Goal: Transaction & Acquisition: Purchase product/service

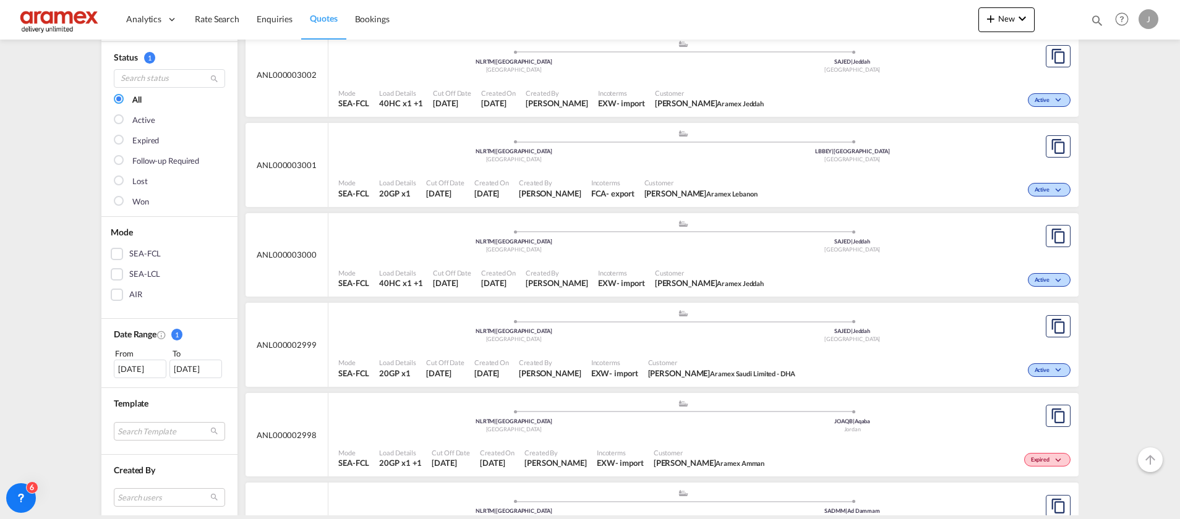
scroll to position [186, 0]
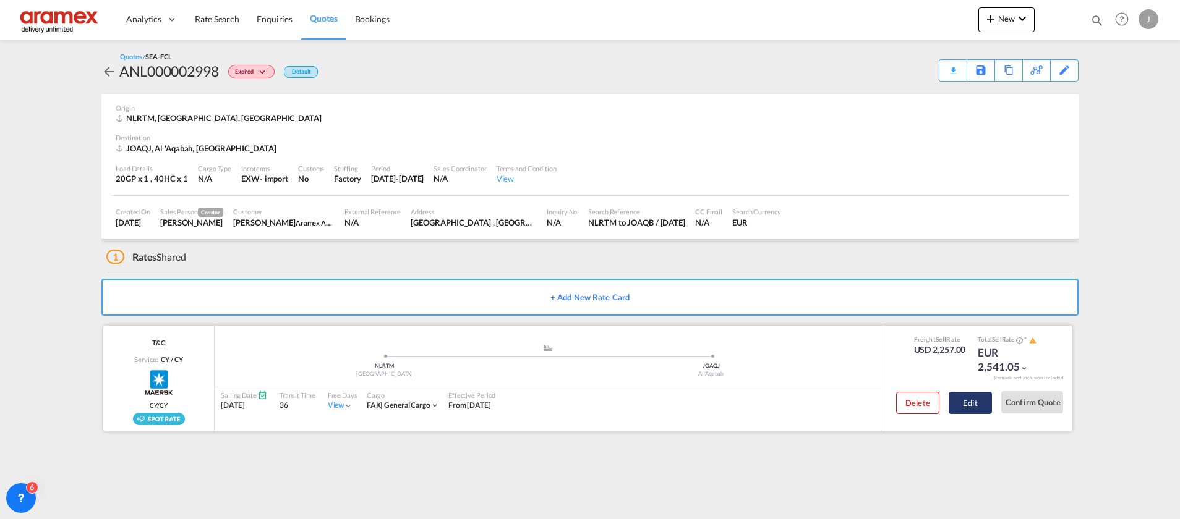
click at [971, 403] on button "Edit" at bounding box center [970, 403] width 43 height 22
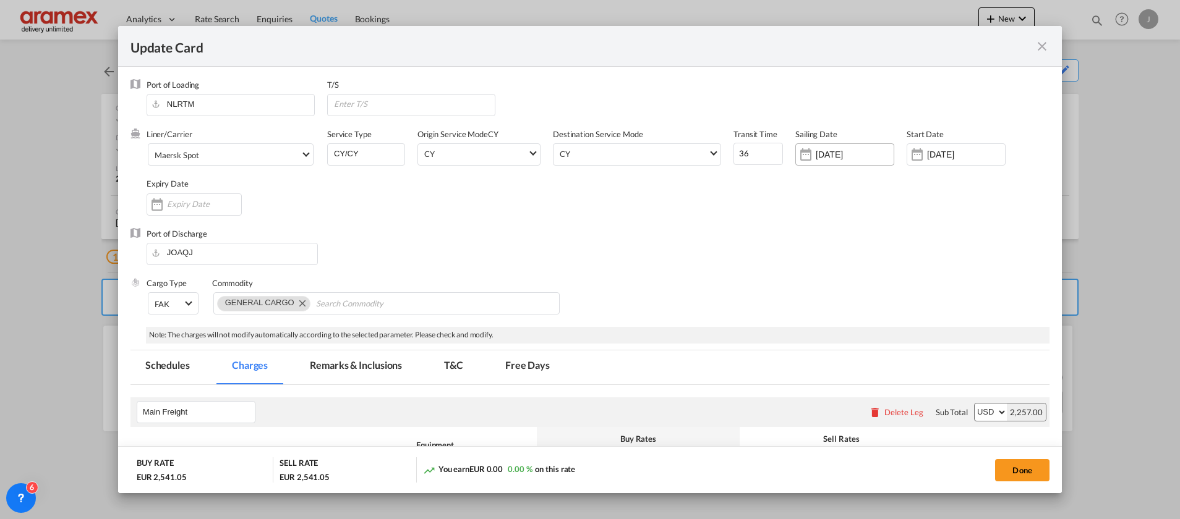
click at [832, 153] on input "[DATE]" at bounding box center [855, 155] width 78 height 10
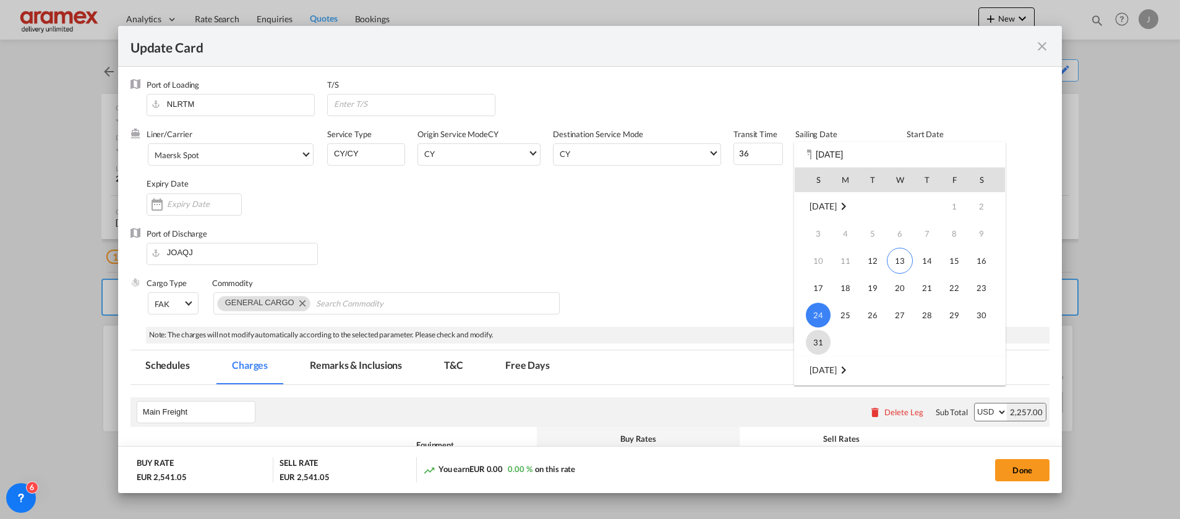
click at [822, 339] on span "31" at bounding box center [818, 342] width 25 height 25
type input "[DATE]"
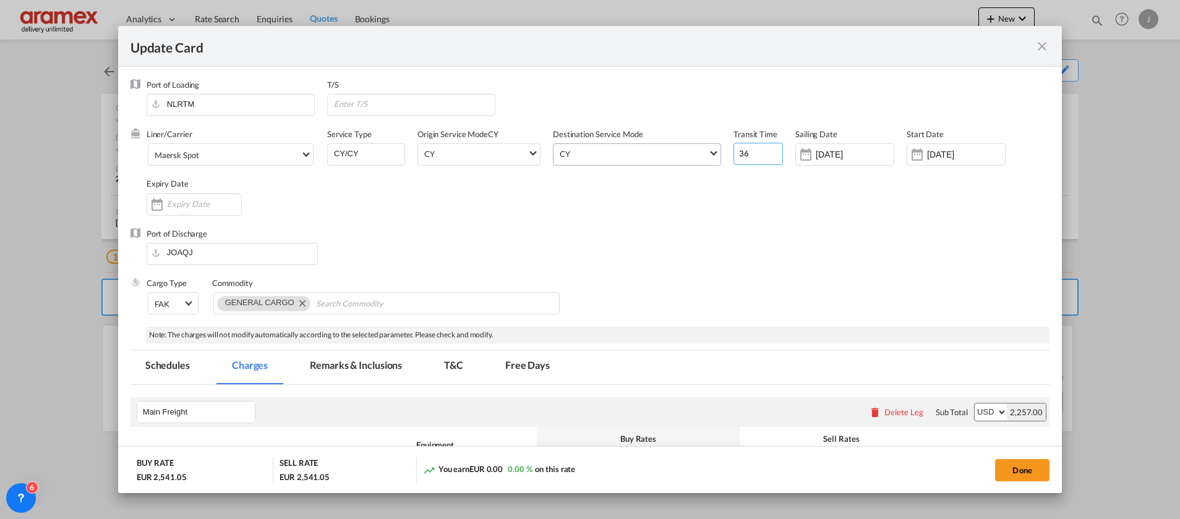
drag, startPoint x: 749, startPoint y: 158, endPoint x: 705, endPoint y: 156, distance: 43.9
click at [705, 156] on div "Liner/Carrier Maersk Spot 2HM LOGISTICS D.O.O AAXL GLOBAL SHIPPING LINES LLC [P…" at bounding box center [598, 178] width 903 height 99
drag, startPoint x: 748, startPoint y: 157, endPoint x: 748, endPoint y: 149, distance: 8.0
click at [748, 156] on input "36" at bounding box center [757, 154] width 49 height 22
click at [748, 148] on input "36" at bounding box center [757, 154] width 49 height 22
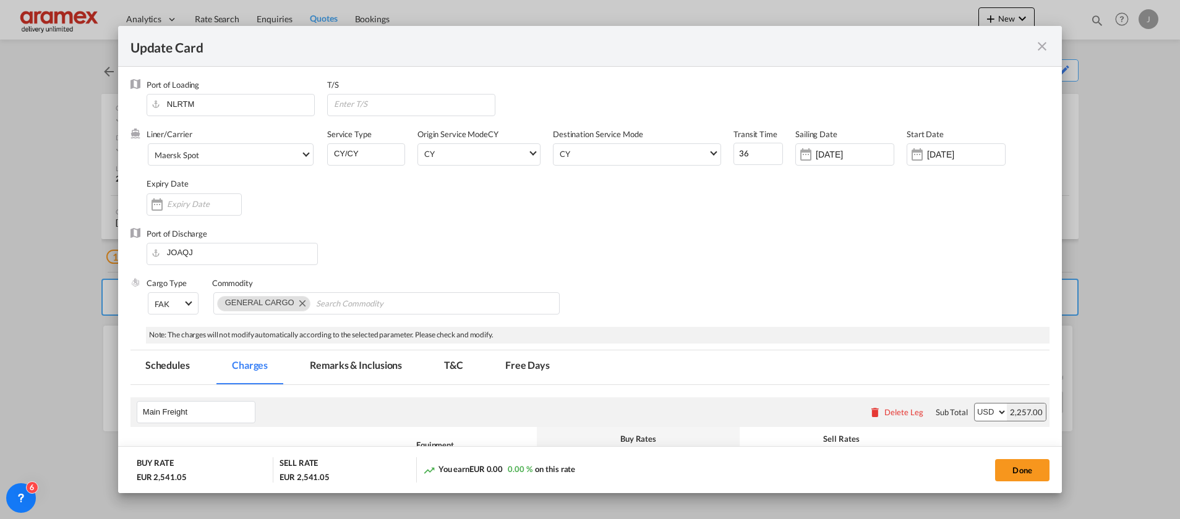
click at [748, 182] on div "Liner/Carrier Maersk Spot 2HM LOGISTICS D.O.O AAXL GLOBAL SHIPPING LINES LLC [P…" at bounding box center [598, 178] width 903 height 99
drag, startPoint x: 743, startPoint y: 156, endPoint x: 723, endPoint y: 156, distance: 19.8
click at [723, 156] on div "Liner/Carrier Maersk Spot 2HM LOGISTICS D.O.O AAXL GLOBAL SHIPPING LINES LLC [P…" at bounding box center [598, 178] width 903 height 99
type input "23"
click at [772, 232] on div "Port of Discharge JOAQJ" at bounding box center [589, 252] width 919 height 49
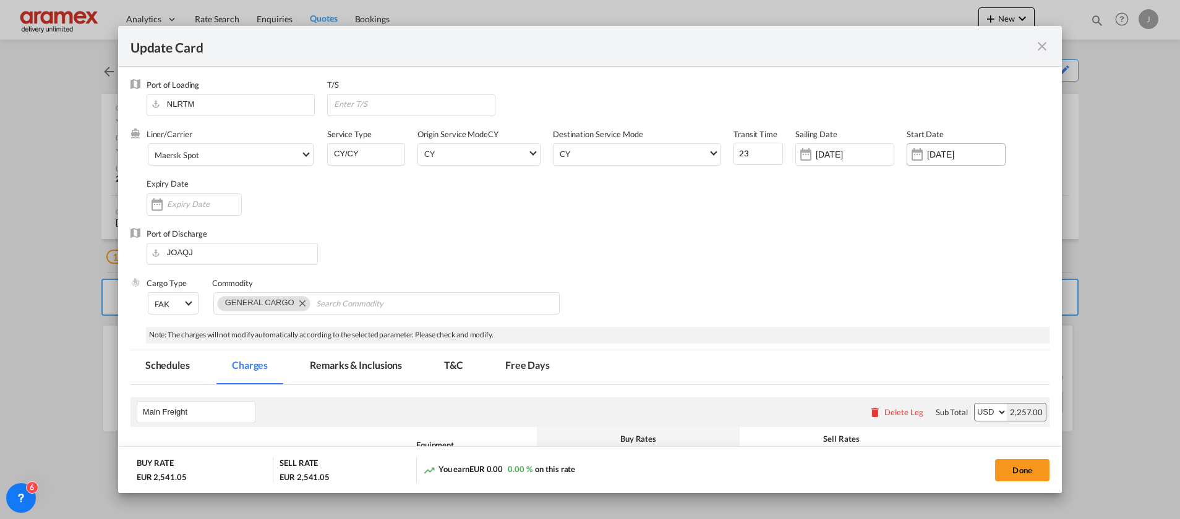
click at [938, 150] on input "[DATE]" at bounding box center [966, 155] width 78 height 10
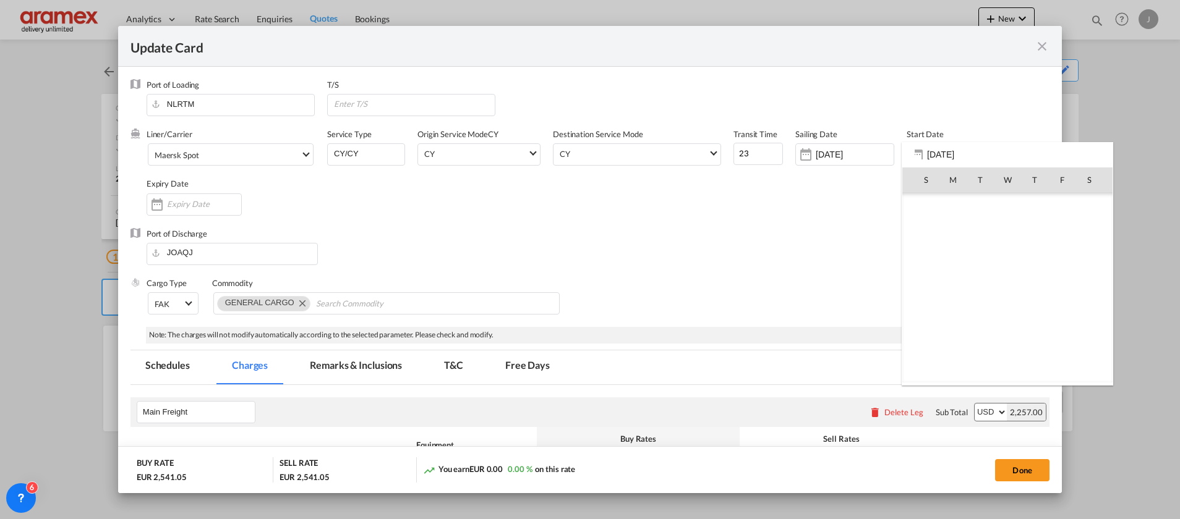
scroll to position [286262, 0]
click at [1015, 258] on span "13" at bounding box center [1007, 261] width 26 height 26
type input "[DATE]"
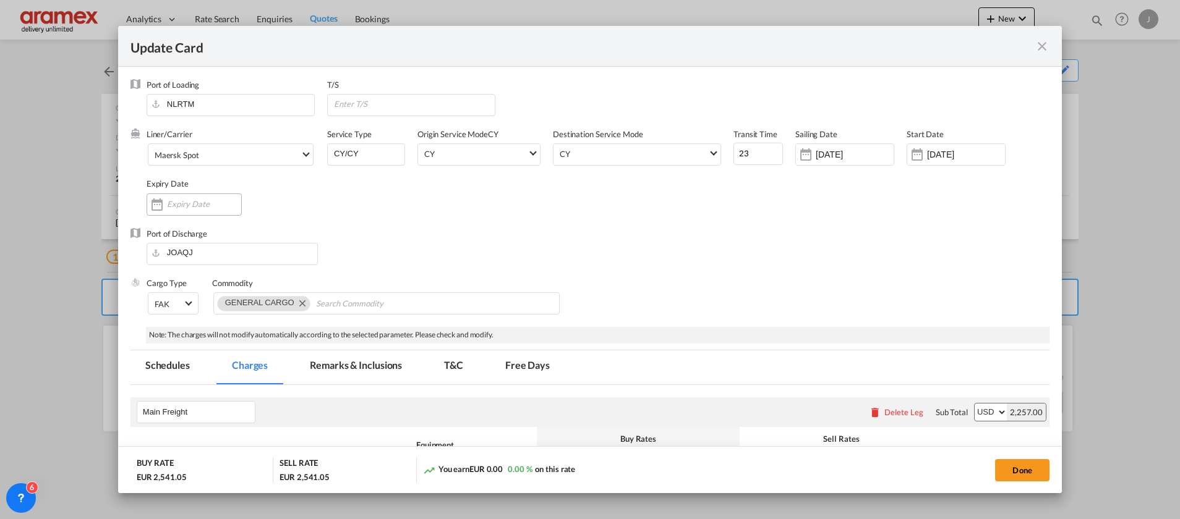
click at [188, 208] on input "Update Card Port ..." at bounding box center [204, 204] width 74 height 10
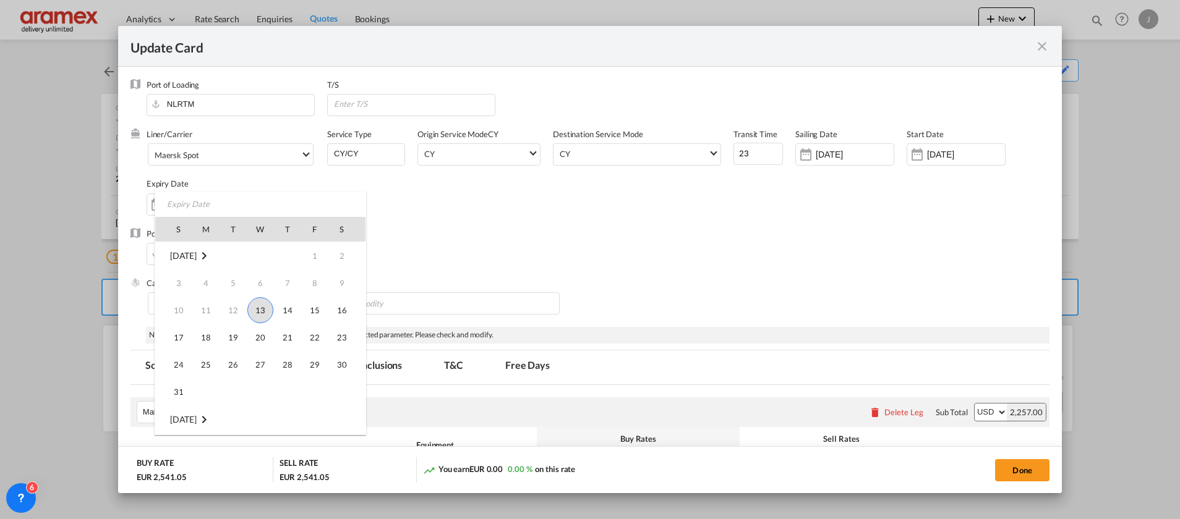
click at [265, 312] on span "13" at bounding box center [260, 310] width 26 height 26
type input "[DATE]"
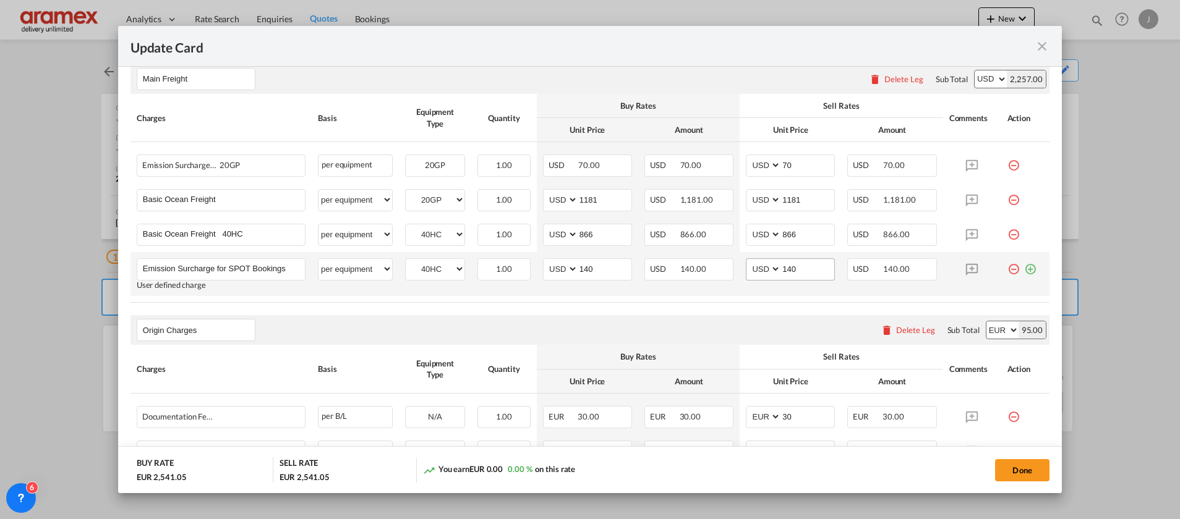
scroll to position [371, 0]
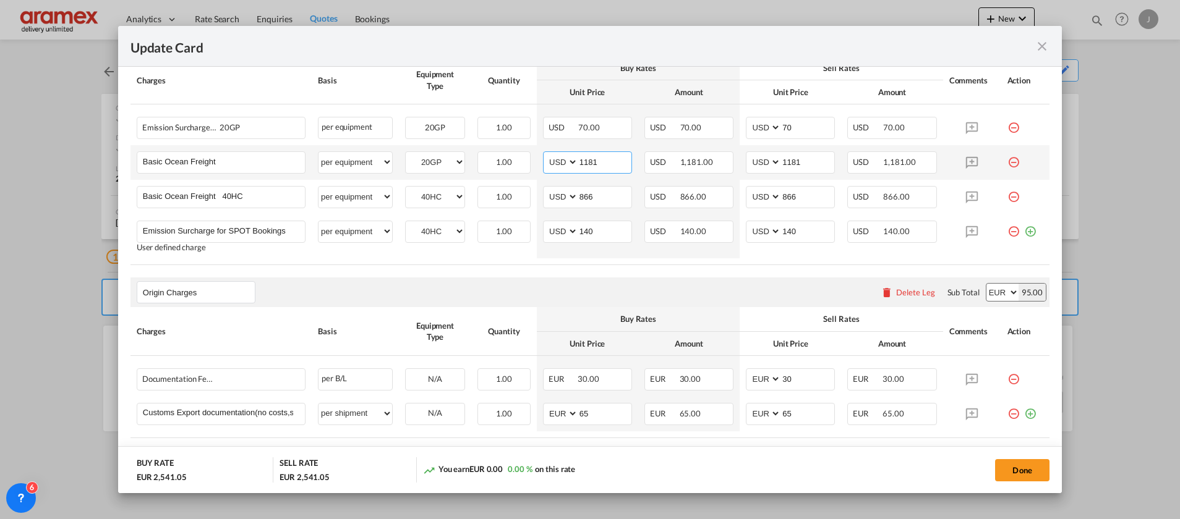
click at [587, 161] on input "1181" at bounding box center [604, 161] width 53 height 19
paste input "825"
type input "825"
click at [700, 158] on div "USD 825.00" at bounding box center [688, 162] width 89 height 22
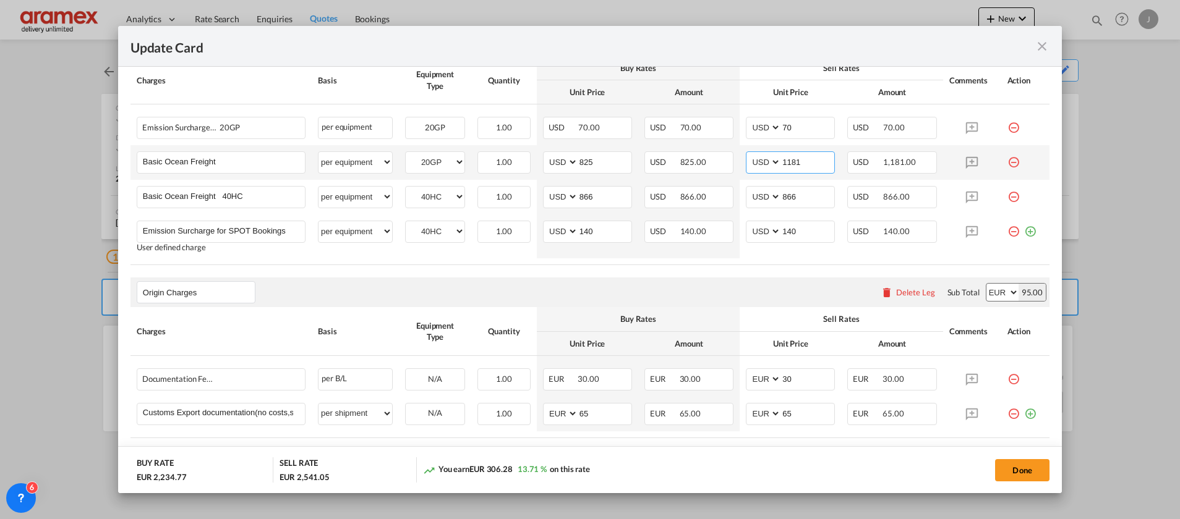
click at [798, 163] on input "1181" at bounding box center [807, 161] width 53 height 19
paste input "825"
type input "825"
click at [582, 201] on input "866" at bounding box center [604, 196] width 53 height 19
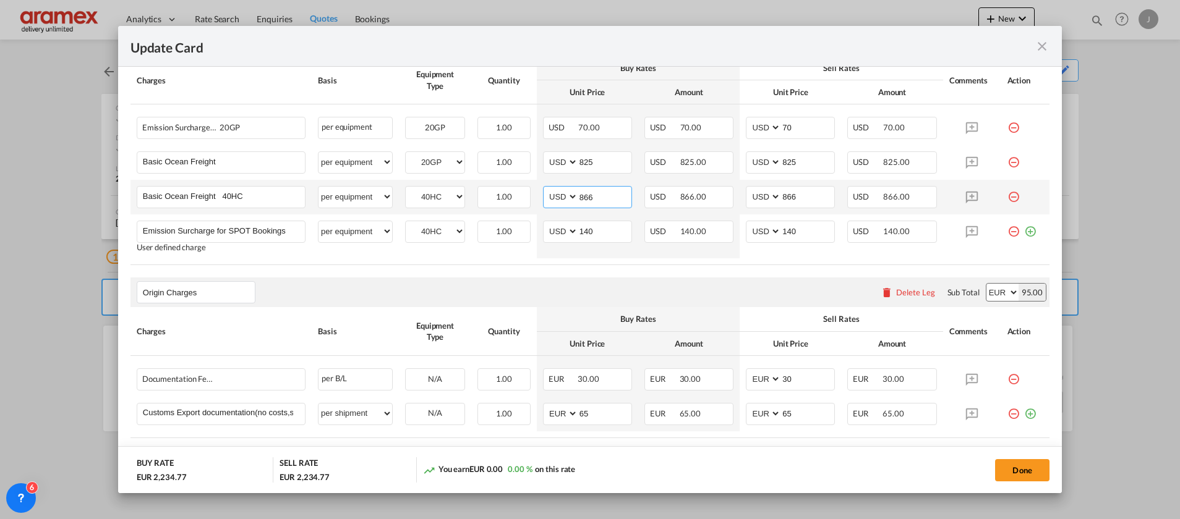
click at [586, 196] on input "866" at bounding box center [604, 196] width 53 height 19
paste input "25"
type input "825"
click at [792, 195] on input "866" at bounding box center [807, 196] width 53 height 19
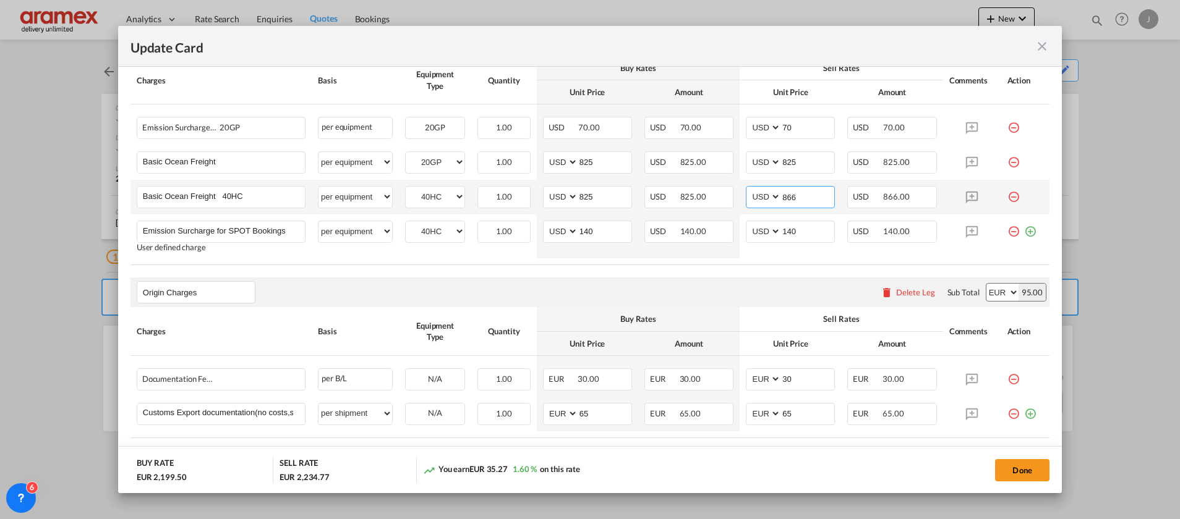
click at [792, 195] on input "866" at bounding box center [807, 196] width 53 height 19
paste input "25"
type input "825"
click at [578, 165] on input "825" at bounding box center [604, 161] width 53 height 19
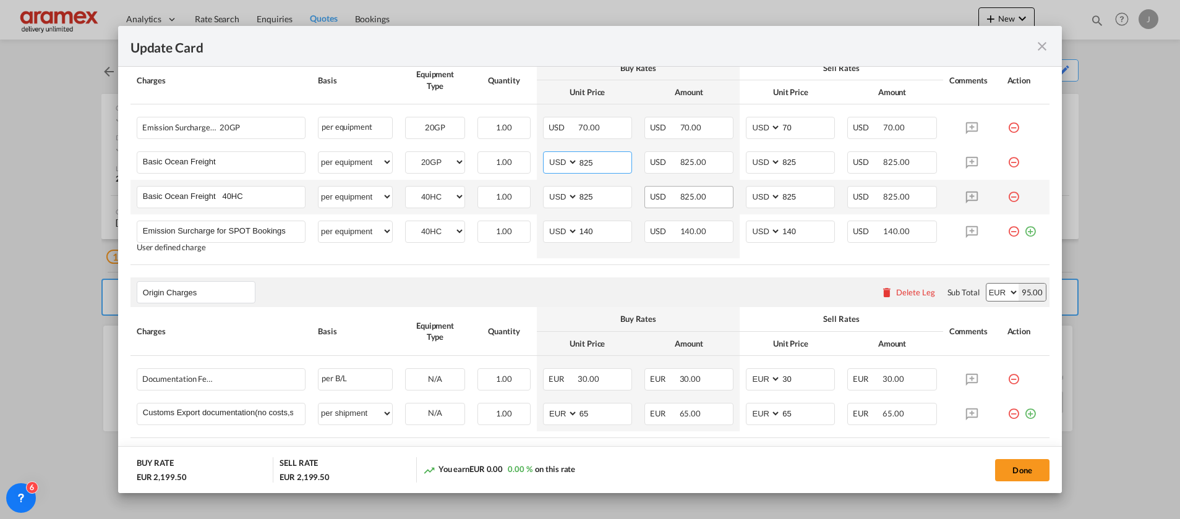
drag, startPoint x: 576, startPoint y: 165, endPoint x: 689, endPoint y: 194, distance: 116.8
click at [578, 166] on input "825" at bounding box center [604, 161] width 53 height 19
paste input "11"
type input "1125"
click at [800, 163] on input "825" at bounding box center [807, 161] width 53 height 19
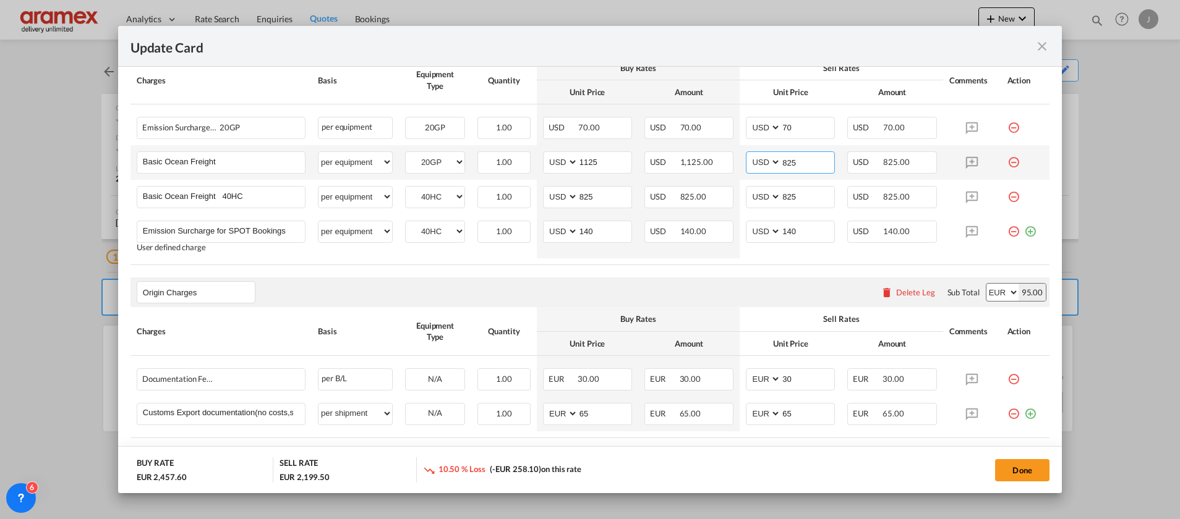
click at [800, 163] on input "825" at bounding box center [807, 161] width 53 height 19
click at [800, 164] on input "825" at bounding box center [807, 161] width 53 height 19
paste input "11"
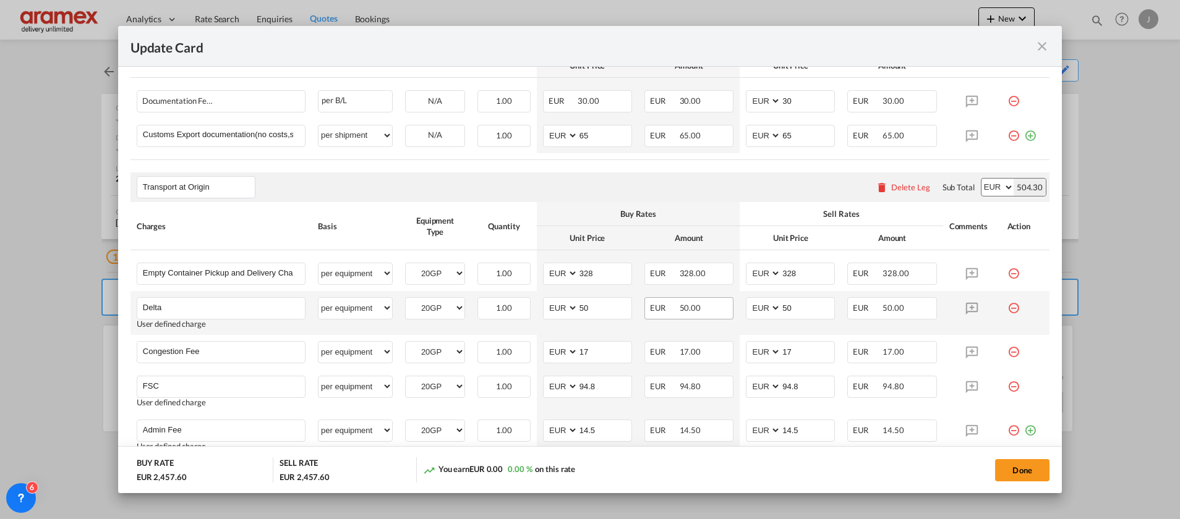
scroll to position [749, 0]
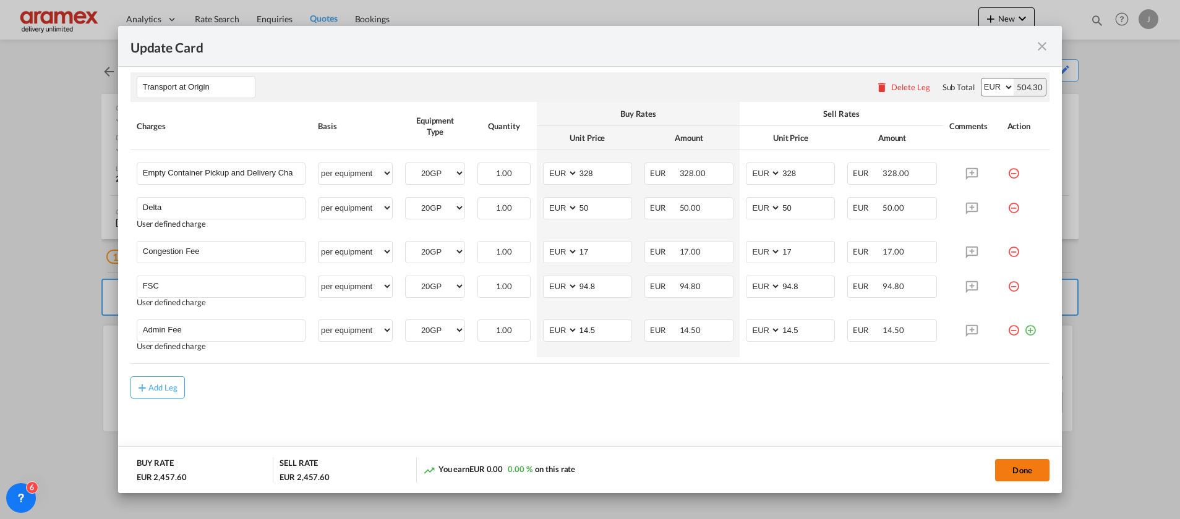
type input "1125"
click at [1013, 466] on button "Done" at bounding box center [1022, 470] width 54 height 22
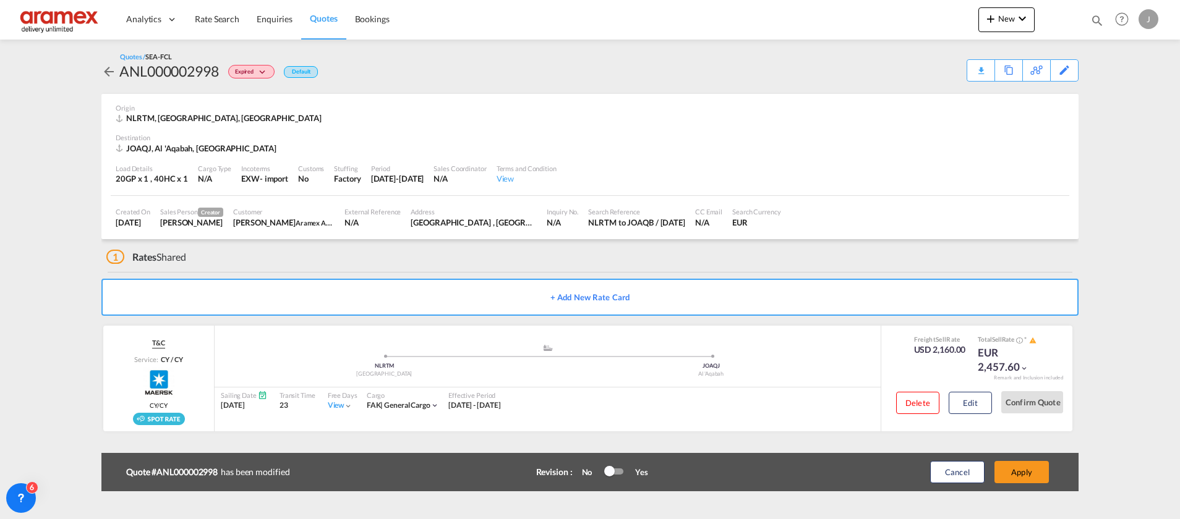
click at [1012, 470] on button "Apply" at bounding box center [1021, 472] width 54 height 22
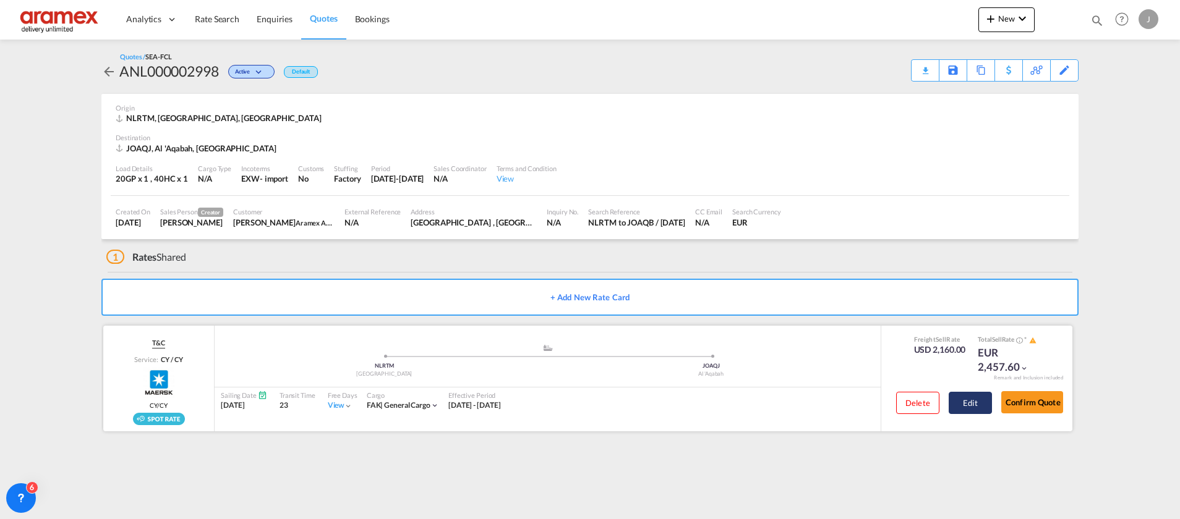
click at [959, 401] on button "Edit" at bounding box center [970, 403] width 43 height 22
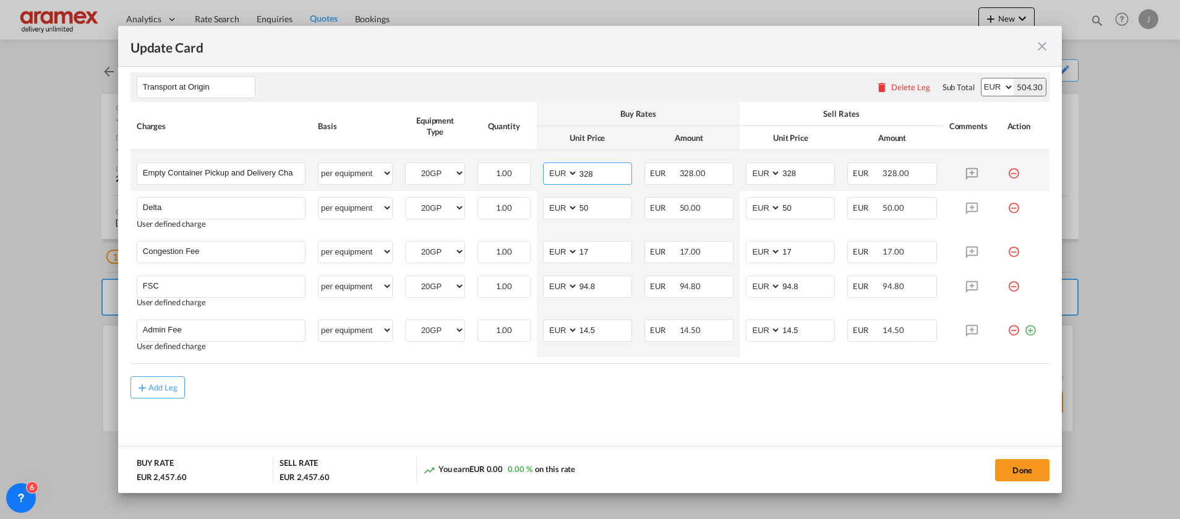
click at [597, 174] on input "328" at bounding box center [604, 172] width 53 height 19
drag, startPoint x: 594, startPoint y: 288, endPoint x: 553, endPoint y: 286, distance: 40.9
click at [553, 286] on md-input-container "AED AFN ALL AMD ANG AOA ARS AUD AWG AZN BAM BBD BDT BGN BHD BIF BMD BND [PERSON…" at bounding box center [587, 287] width 89 height 22
paste input "€ 65.75"
click at [585, 284] on input "€ 65.75" at bounding box center [604, 285] width 53 height 19
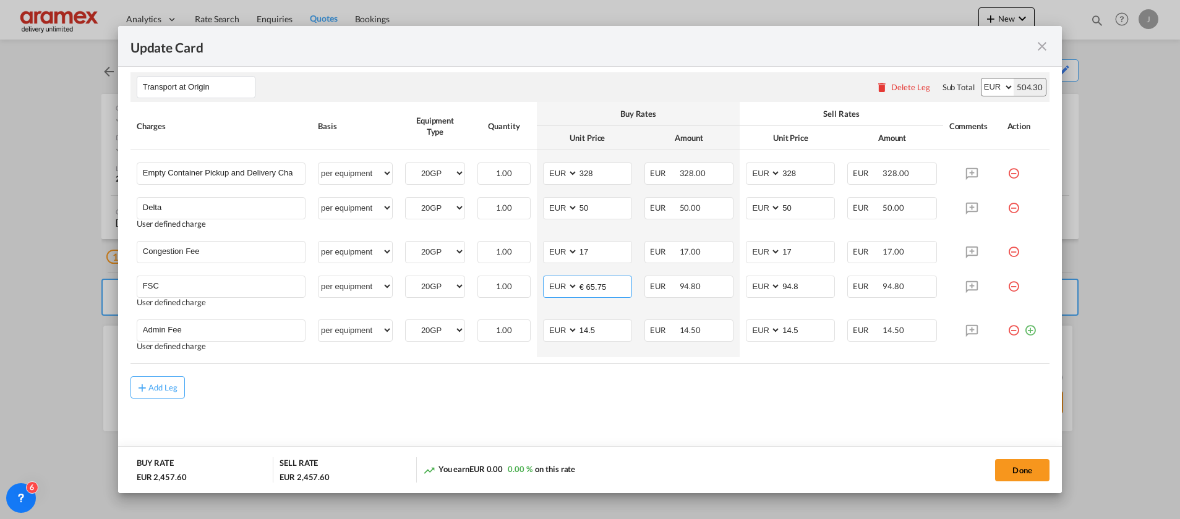
type input "€ 65.75"
click at [772, 434] on md-content "Main Freight Please enter leg name Leg Name Already Exists Delete Leg Sub Total…" at bounding box center [589, 50] width 919 height 828
drag, startPoint x: 592, startPoint y: 176, endPoint x: 558, endPoint y: 176, distance: 34.0
click at [558, 176] on md-input-container "AED AFN ALL AMD ANG AOA ARS AUD AWG AZN BAM BBD BDT BGN BHD BIF BMD BND [PERSON…" at bounding box center [587, 174] width 89 height 22
type input "309.75"
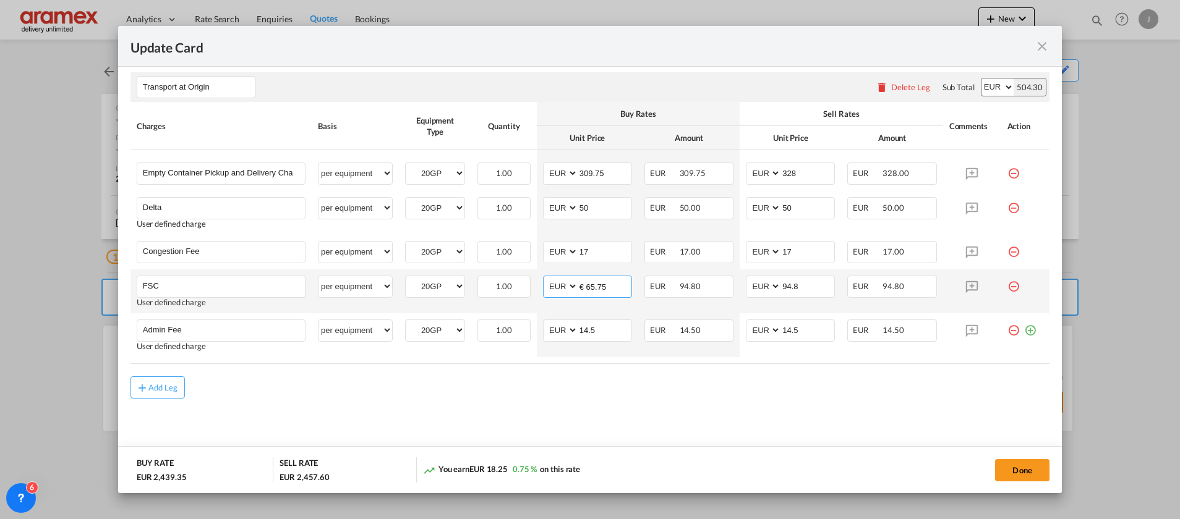
click at [584, 286] on input "€ 65.75" at bounding box center [604, 285] width 53 height 19
click at [594, 289] on input "65.75" at bounding box center [604, 285] width 53 height 19
type input "65.75"
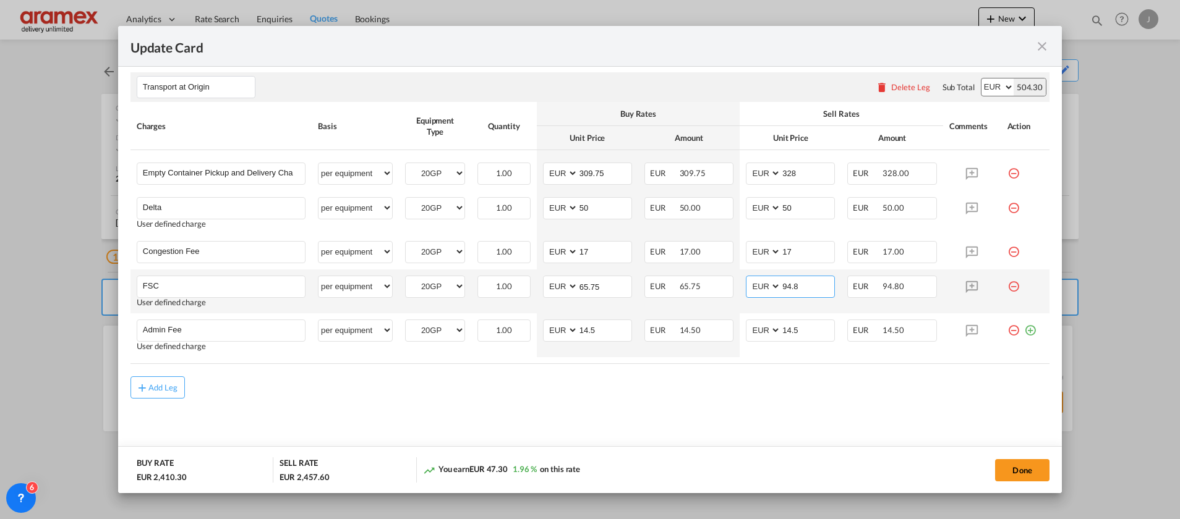
click at [796, 288] on input "94.8" at bounding box center [807, 285] width 53 height 19
click at [795, 288] on input "94.8" at bounding box center [807, 285] width 53 height 19
drag, startPoint x: 795, startPoint y: 288, endPoint x: 883, endPoint y: 296, distance: 88.2
click at [795, 288] on input "94.8" at bounding box center [807, 285] width 53 height 19
paste input "65.75"
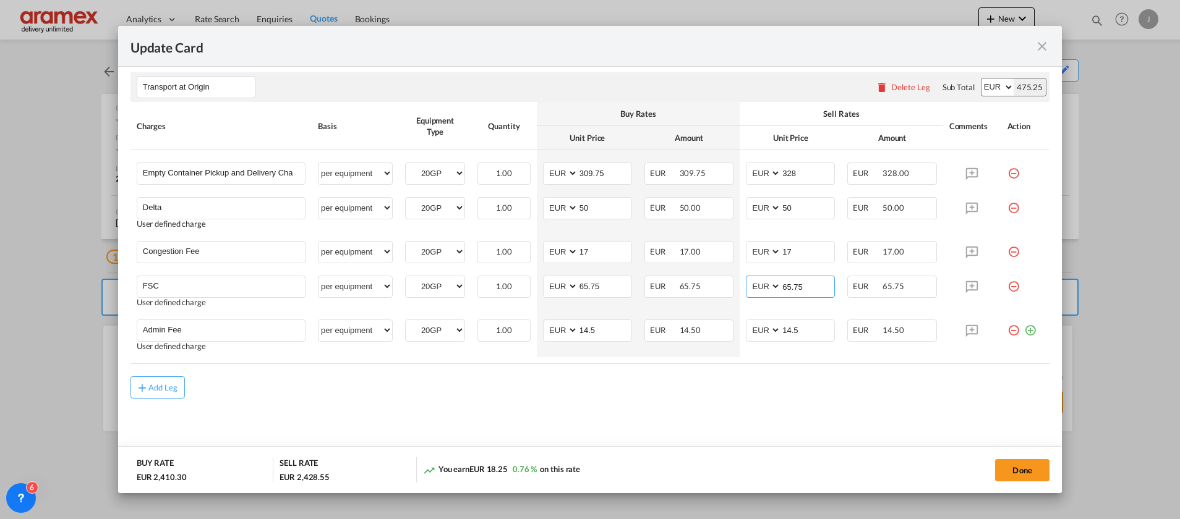
type input "65.75"
drag, startPoint x: 587, startPoint y: 205, endPoint x: 534, endPoint y: 204, distance: 52.6
click at [537, 207] on td "AED AFN ALL AMD ANG AOA ARS AUD AWG AZN BAM BBD BDT BGN BHD BIF BMD BND [PERSON…" at bounding box center [587, 213] width 101 height 44
type input "60"
click at [611, 387] on md-content "Main Freight Please enter leg name Leg Name Already Exists Delete Leg Sub Total…" at bounding box center [589, 50] width 919 height 828
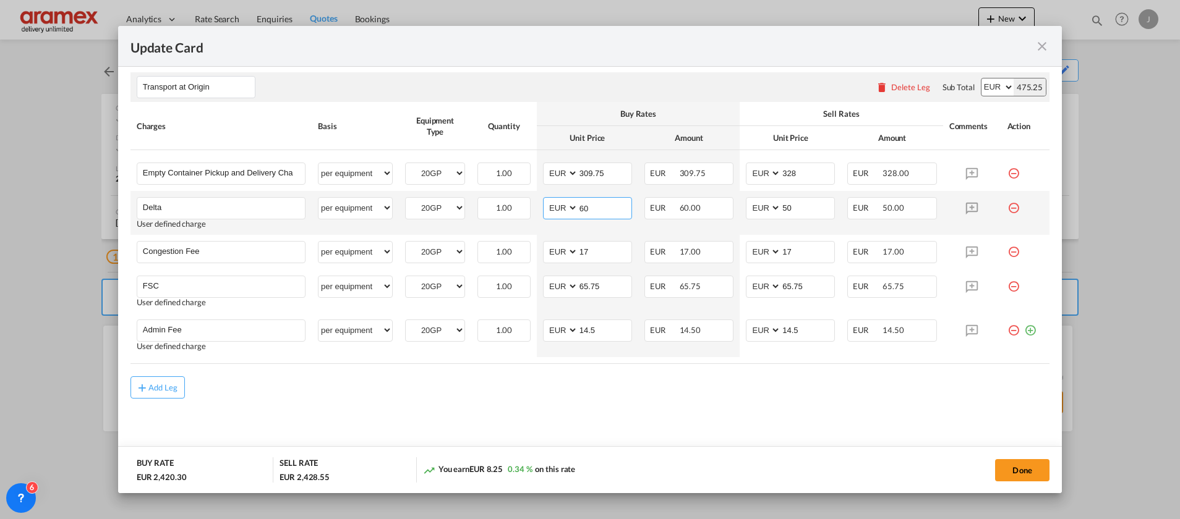
drag, startPoint x: 586, startPoint y: 205, endPoint x: 574, endPoint y: 213, distance: 14.2
click at [537, 205] on td "AED AFN ALL AMD ANG AOA ARS AUD AWG AZN BAM BBD BDT BGN BHD BIF BMD BND [PERSON…" at bounding box center [587, 213] width 101 height 44
drag, startPoint x: 799, startPoint y: 208, endPoint x: 775, endPoint y: 223, distance: 27.8
click at [753, 208] on md-input-container "AED AFN ALL AMD ANG AOA ARS AUD AWG AZN BAM BBD BDT BGN BHD BIF BMD BND [PERSON…" at bounding box center [790, 208] width 89 height 22
paste input "6"
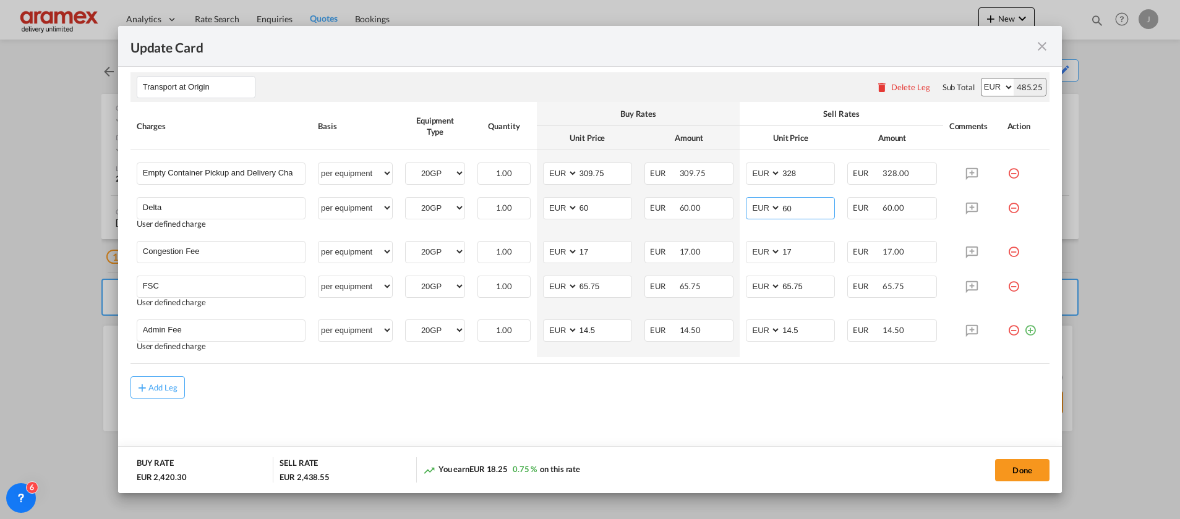
type input "60"
click at [649, 417] on md-content "Main Freight Please enter leg name Leg Name Already Exists Delete Leg Sub Total…" at bounding box center [589, 50] width 919 height 828
click at [602, 170] on input "309.75" at bounding box center [604, 172] width 53 height 19
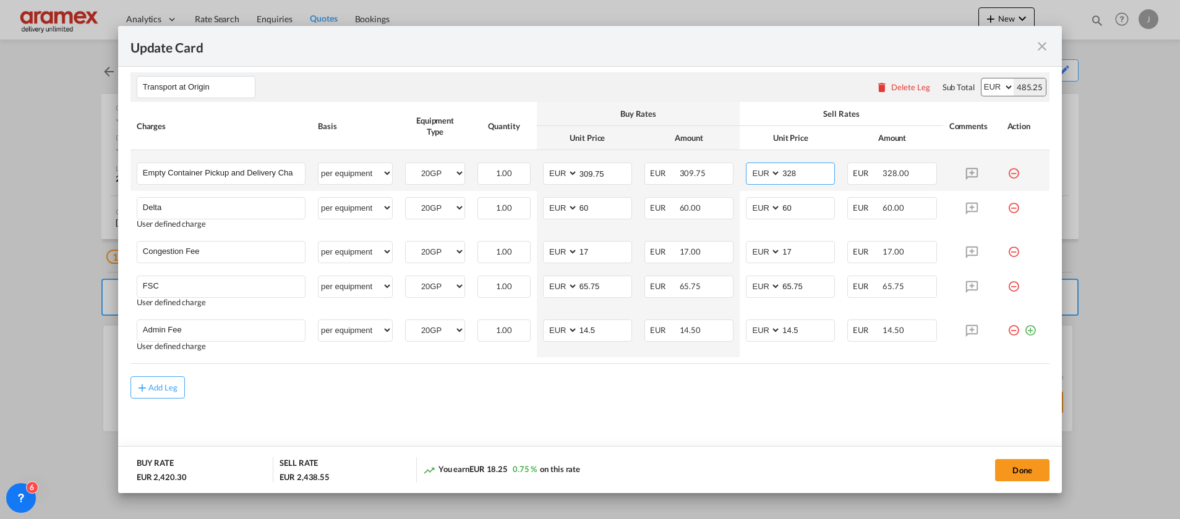
click at [796, 174] on input "328" at bounding box center [807, 172] width 53 height 19
paste input "09.75"
type input "309.75"
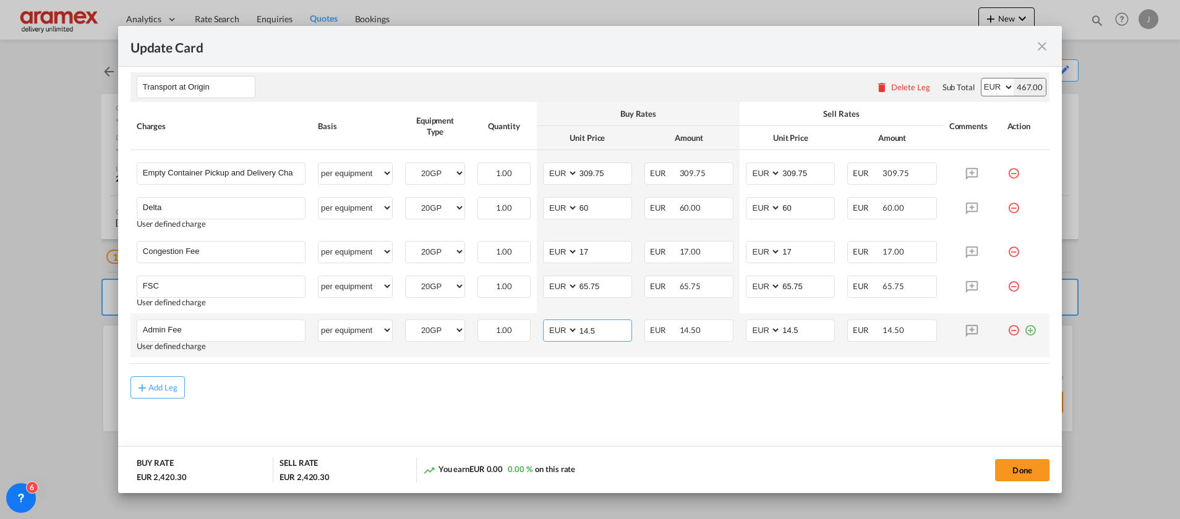
drag, startPoint x: 609, startPoint y: 328, endPoint x: 561, endPoint y: 328, distance: 47.6
click at [561, 328] on md-input-container "AED AFN ALL AMD ANG AOA ARS AUD AWG AZN BAM BBD BDT BGN BHD BIF BMD BND [PERSON…" at bounding box center [587, 331] width 89 height 22
type input "10"
drag, startPoint x: 562, startPoint y: 414, endPoint x: 666, endPoint y: 356, distance: 119.0
click at [592, 398] on md-content "Main Freight Please enter leg name Leg Name Already Exists Delete Leg Sub Total…" at bounding box center [589, 50] width 919 height 828
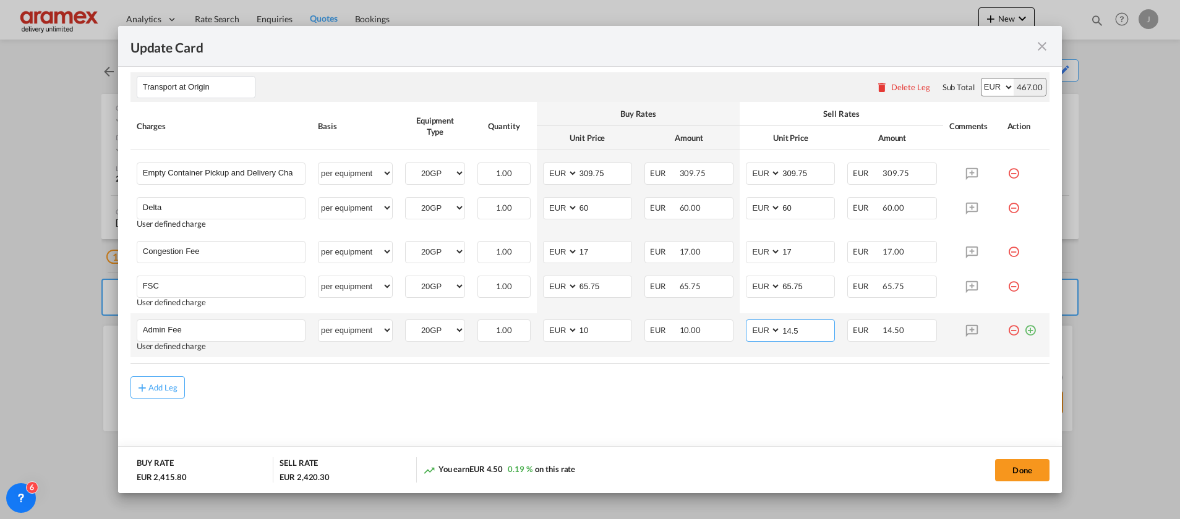
drag, startPoint x: 788, startPoint y: 327, endPoint x: 741, endPoint y: 329, distance: 47.6
click at [746, 329] on md-input-container "AED AFN ALL AMD ANG AOA ARS AUD AWG AZN BAM BBD BDT BGN BHD BIF BMD BND [PERSON…" at bounding box center [790, 331] width 89 height 22
type input "10"
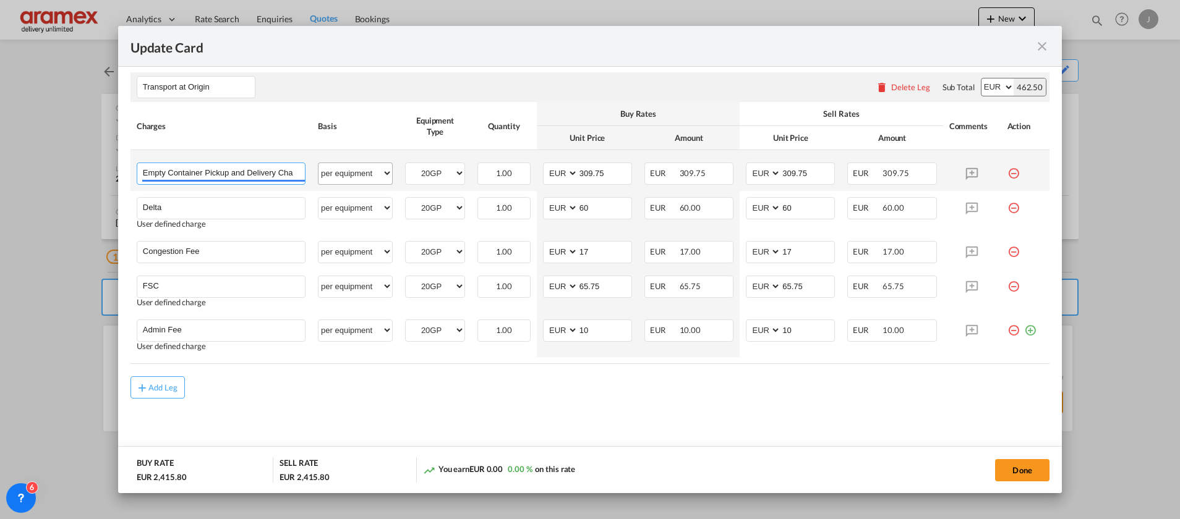
scroll to position [0, 11]
drag, startPoint x: 236, startPoint y: 174, endPoint x: 341, endPoint y: 174, distance: 105.7
click at [341, 174] on tr "Empty Container Pickup and Delivery Charge Please Enter User Defined Charges Ca…" at bounding box center [589, 170] width 919 height 41
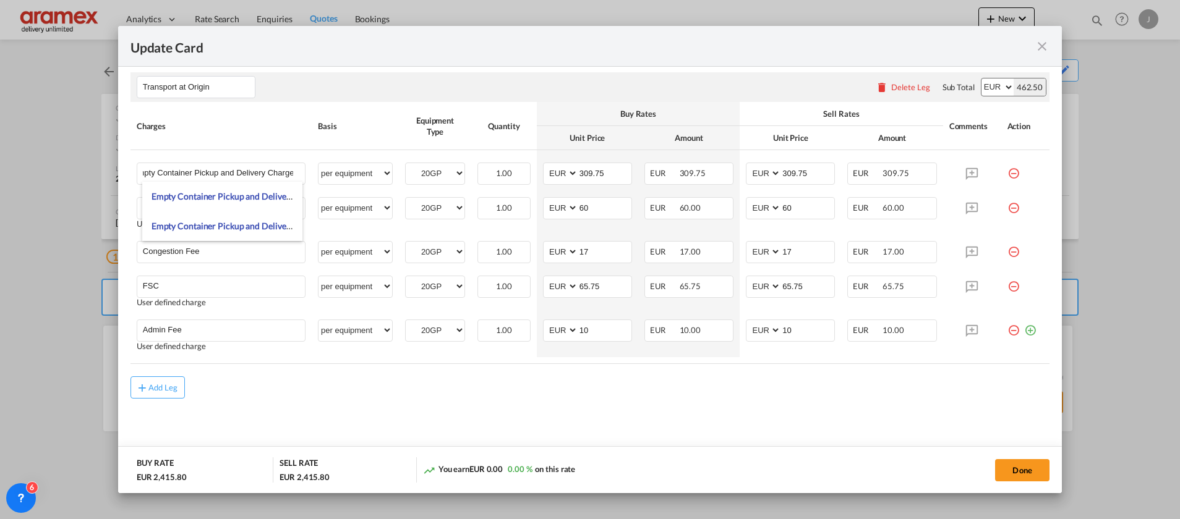
scroll to position [0, 0]
click at [746, 412] on md-content "Main Freight Please enter leg name Leg Name Already Exists Delete Leg Sub Total…" at bounding box center [589, 50] width 919 height 828
click at [762, 394] on div "Add Leg" at bounding box center [589, 388] width 919 height 22
click at [1017, 466] on button "Done" at bounding box center [1022, 470] width 54 height 22
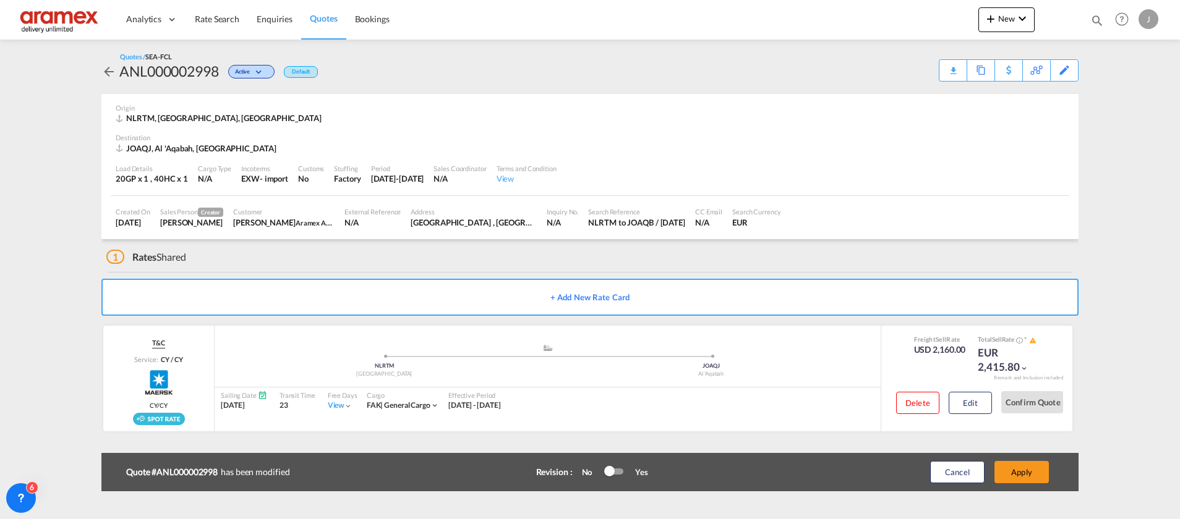
click at [1017, 466] on button "Apply" at bounding box center [1021, 472] width 54 height 22
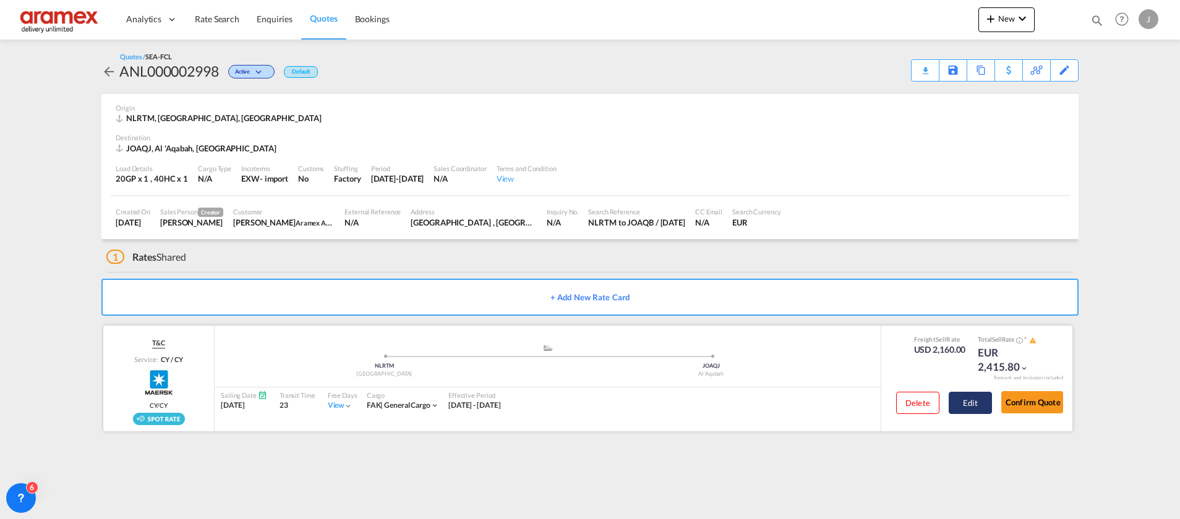
click at [973, 402] on button "Edit" at bounding box center [970, 403] width 43 height 22
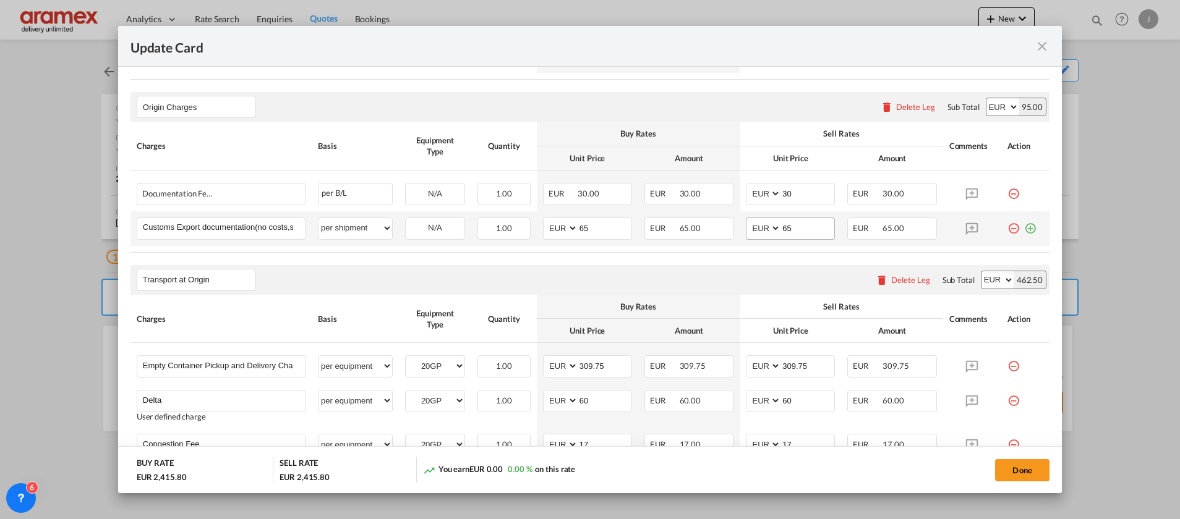
scroll to position [742, 0]
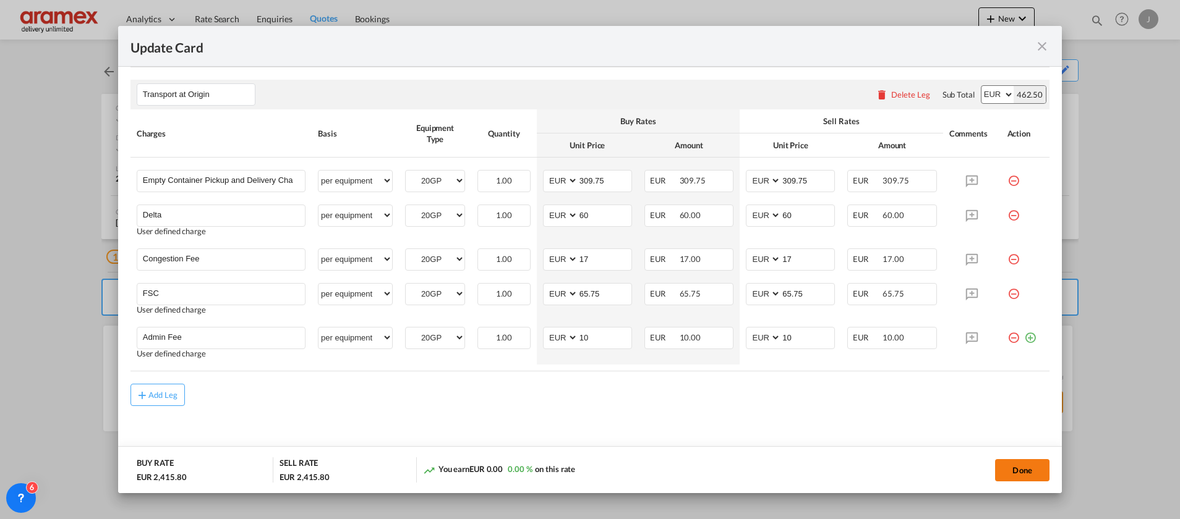
click at [1021, 466] on button "Done" at bounding box center [1022, 470] width 54 height 22
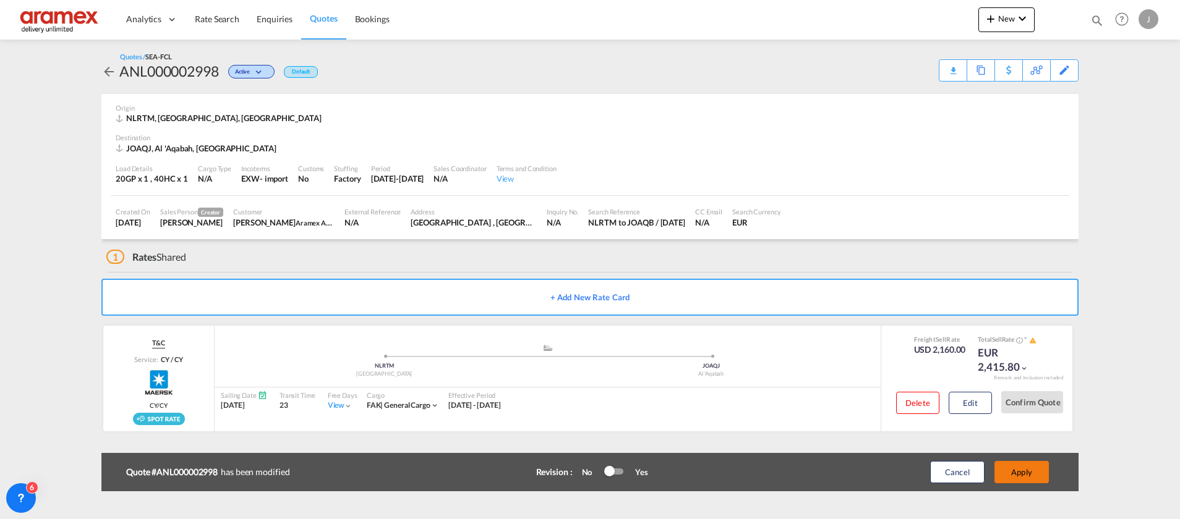
click at [1025, 468] on button "Apply" at bounding box center [1021, 472] width 54 height 22
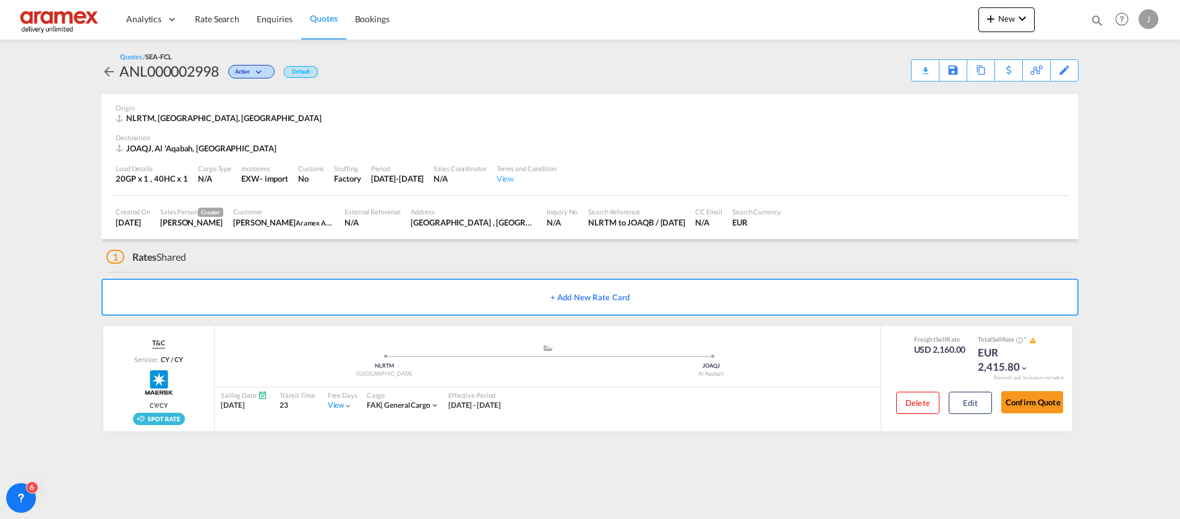
click at [0, 0] on div "Download Quote" at bounding box center [0, 0] width 0 height 0
click at [901, 69] on div "Download Quote" at bounding box center [900, 70] width 63 height 20
click at [218, 20] on span "Rate Search" at bounding box center [217, 19] width 45 height 11
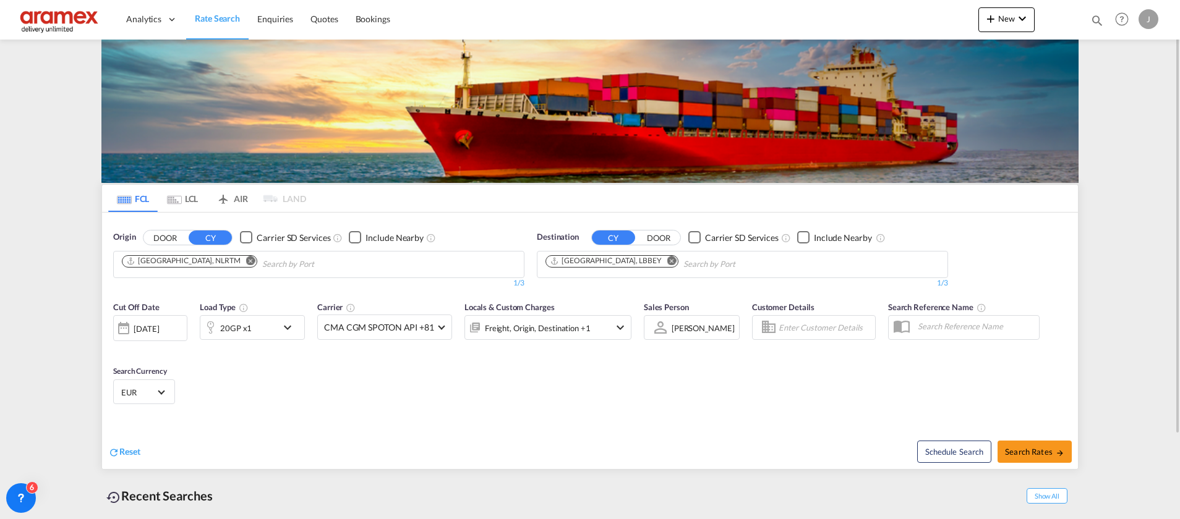
click at [667, 260] on md-icon "Remove" at bounding box center [671, 260] width 9 height 9
paste input "[GEOGRAPHIC_DATA]"
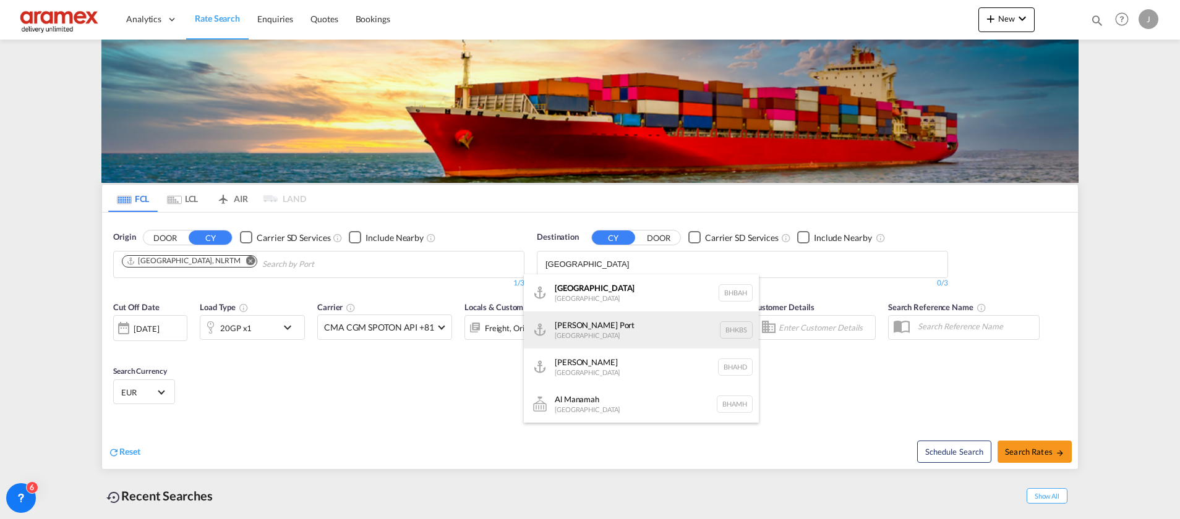
type input "[GEOGRAPHIC_DATA]"
click at [647, 330] on div "[PERSON_NAME] [GEOGRAPHIC_DATA] BHKBS" at bounding box center [641, 330] width 235 height 37
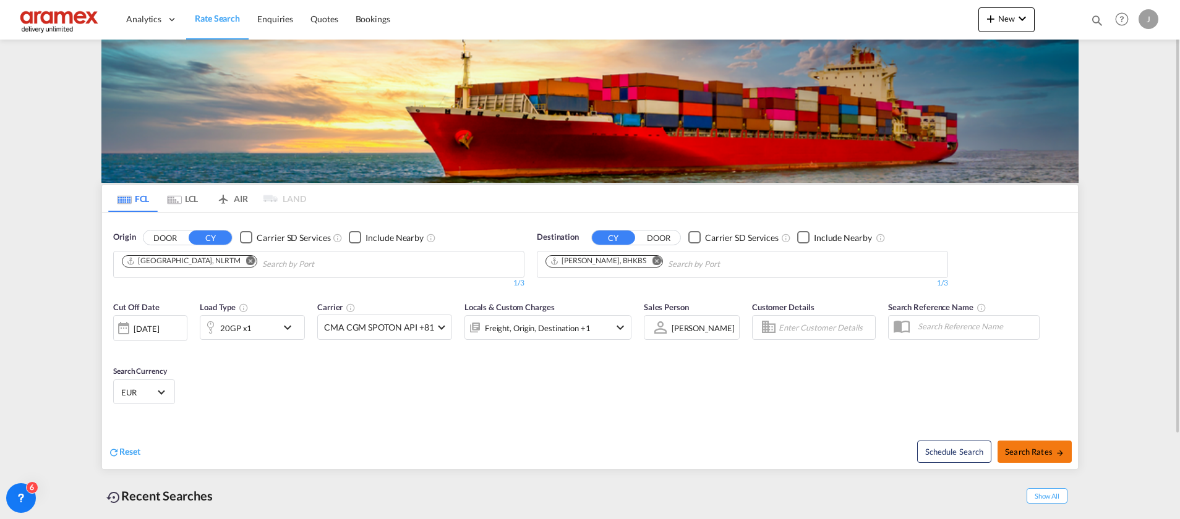
click at [1025, 453] on span "Search Rates" at bounding box center [1034, 452] width 59 height 10
type input "NLRTM to BHKBS / [DATE]"
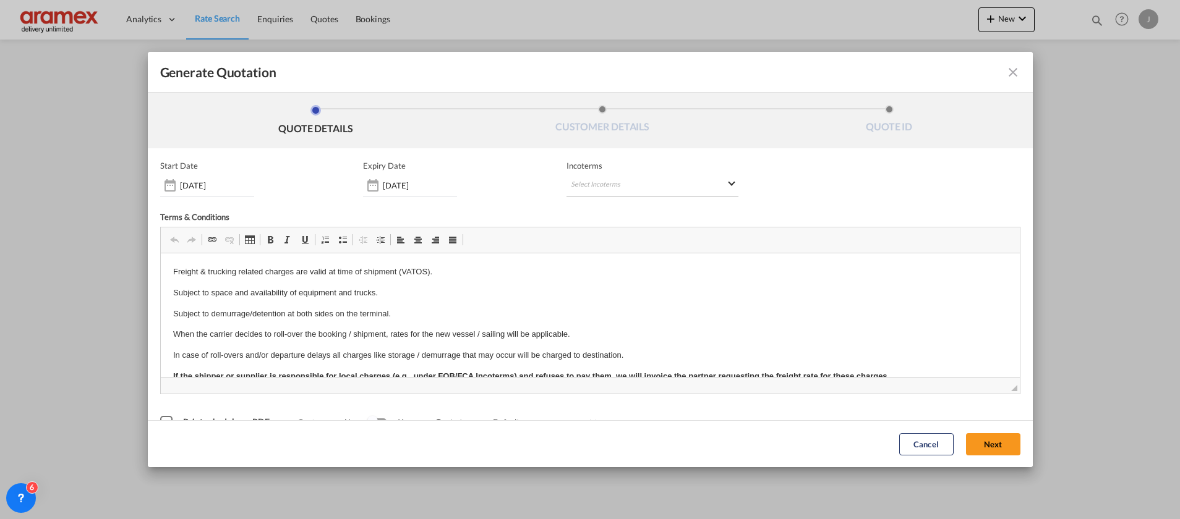
click at [584, 188] on md-select "Select Incoterms FOB - export Free on Board DPU - export Delivery at Place Unlo…" at bounding box center [652, 185] width 172 height 22
click at [586, 213] on input "search" at bounding box center [625, 210] width 114 height 11
drag, startPoint x: 571, startPoint y: 208, endPoint x: 535, endPoint y: 208, distance: 35.9
click at [535, 208] on body "Analytics Dashboard Rate Search Enquiries Quotes Bookings" at bounding box center [590, 259] width 1180 height 519
type input "exw"
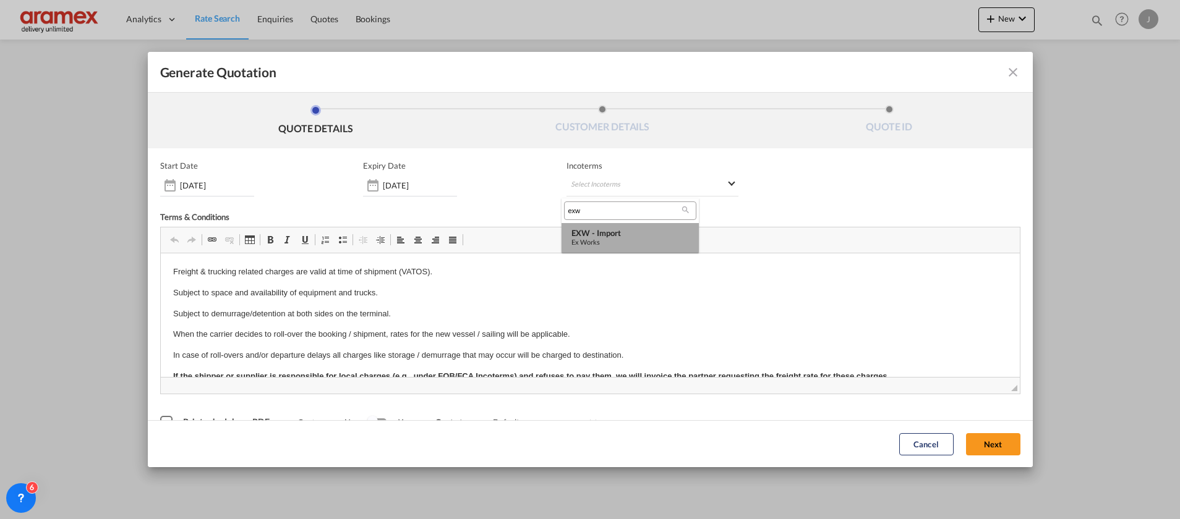
click at [628, 236] on div "EXW - import" at bounding box center [629, 233] width 117 height 10
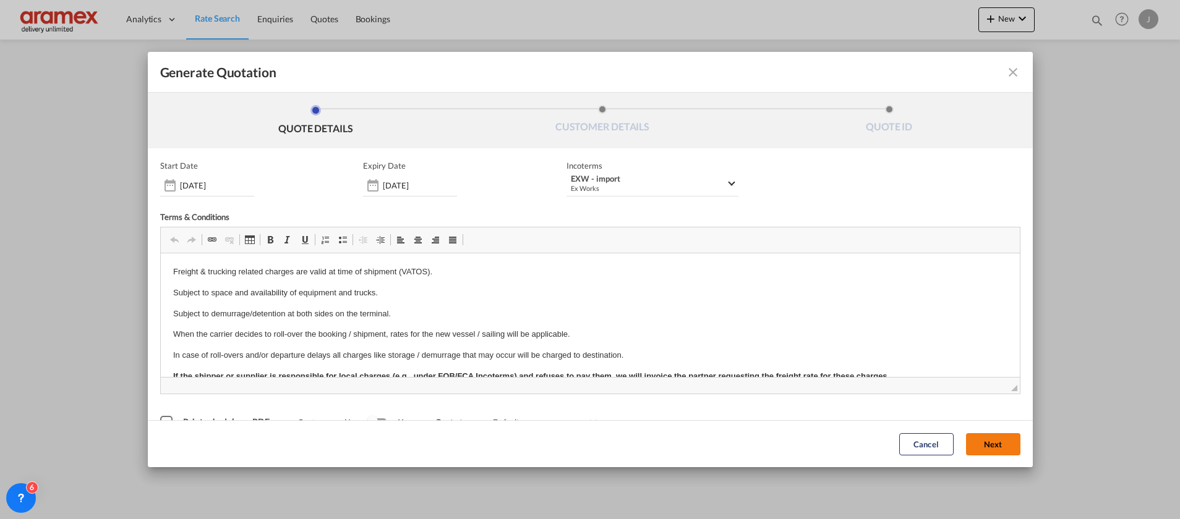
click at [974, 442] on button "Next" at bounding box center [993, 444] width 54 height 22
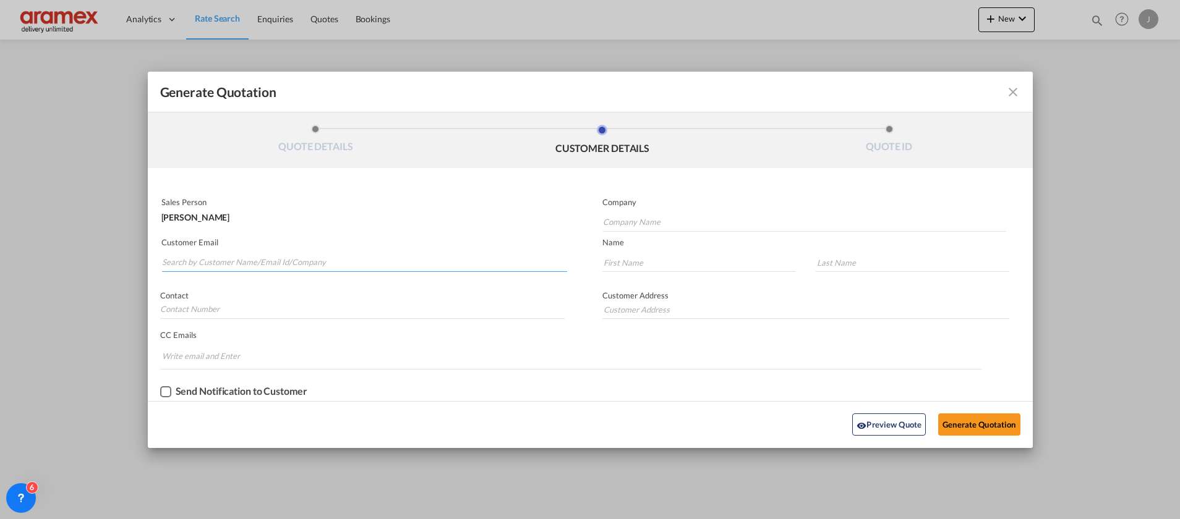
click at [237, 258] on input "Search by Customer Name/Email Id/Company" at bounding box center [364, 263] width 405 height 19
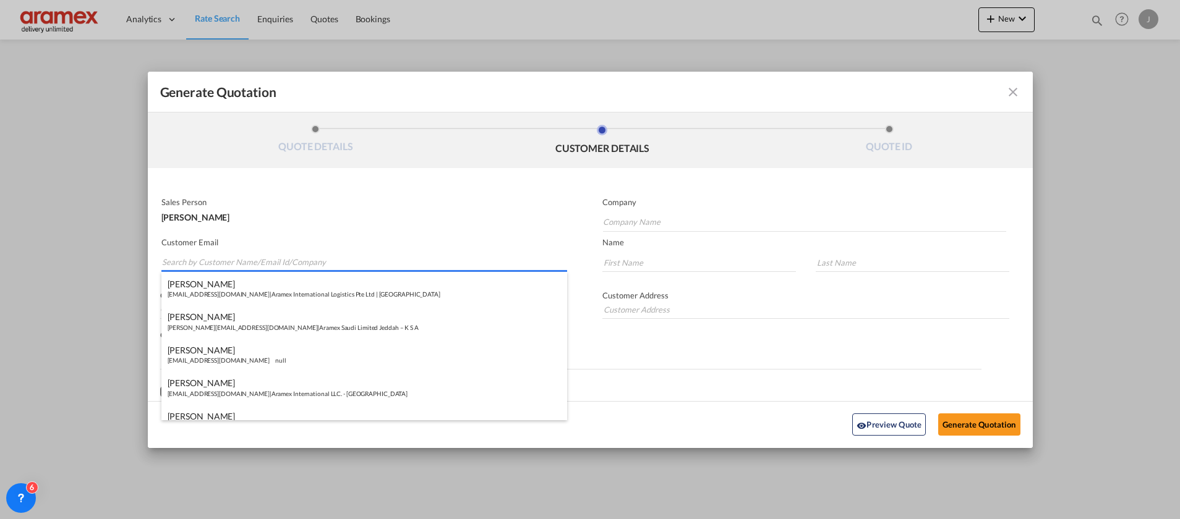
paste input "[PERSON_NAME]"
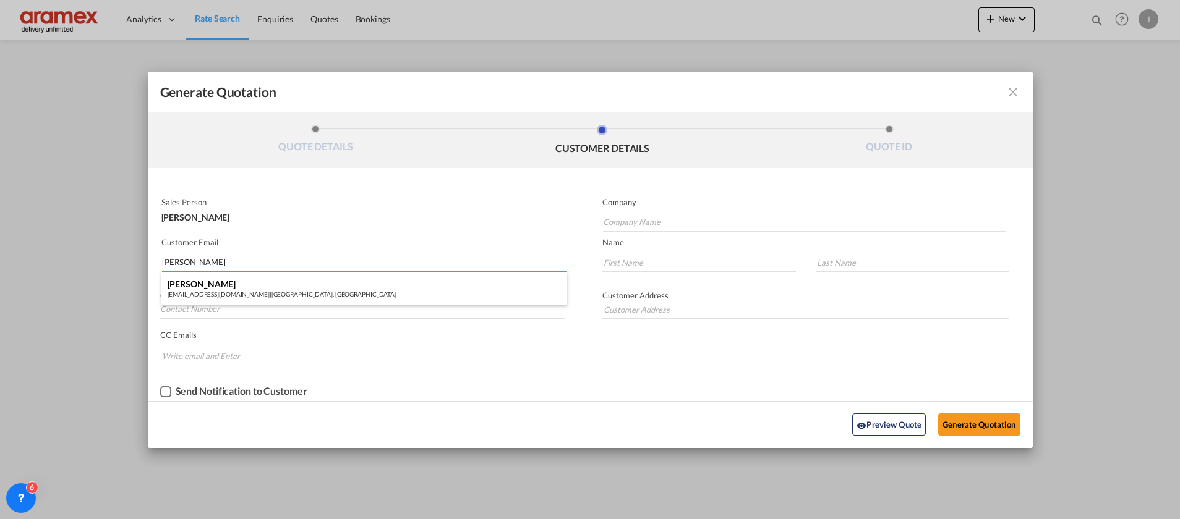
type input "[PERSON_NAME]"
click at [292, 292] on div "[PERSON_NAME] [PERSON_NAME][EMAIL_ADDRESS][DOMAIN_NAME] | [GEOGRAPHIC_DATA], [G…" at bounding box center [364, 288] width 406 height 33
type input "[GEOGRAPHIC_DATA], [GEOGRAPHIC_DATA]"
type input "[EMAIL_ADDRESS][DOMAIN_NAME]"
type input "Khayamudin"
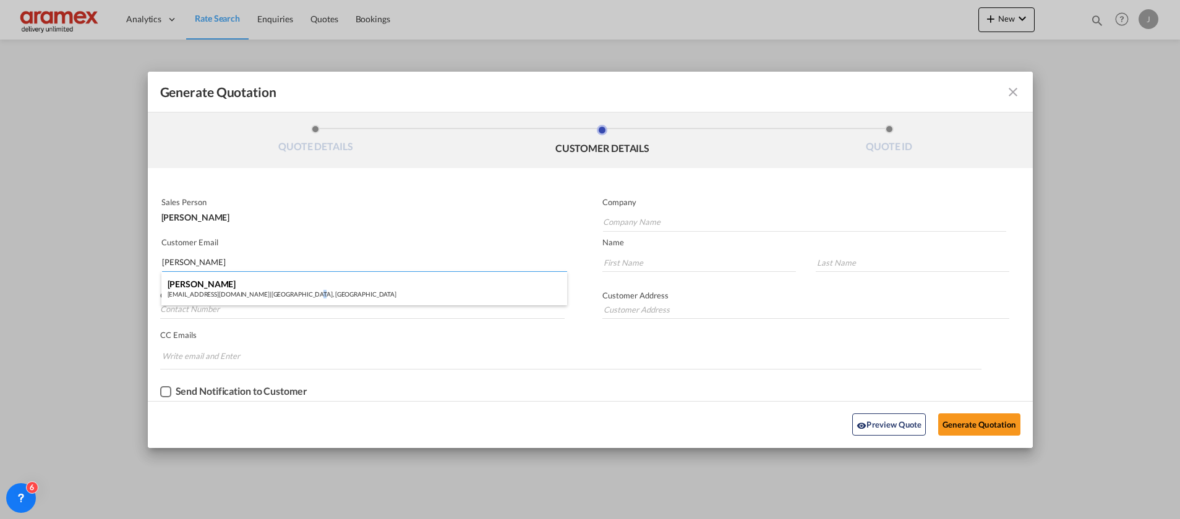
type input "Basheer"
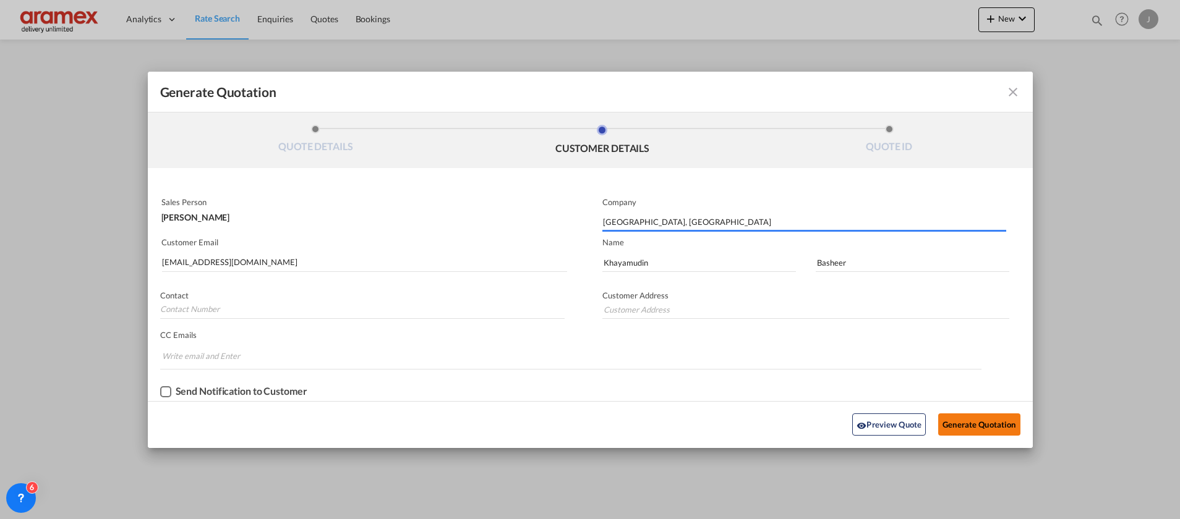
click at [953, 419] on button "Generate Quotation" at bounding box center [979, 425] width 82 height 22
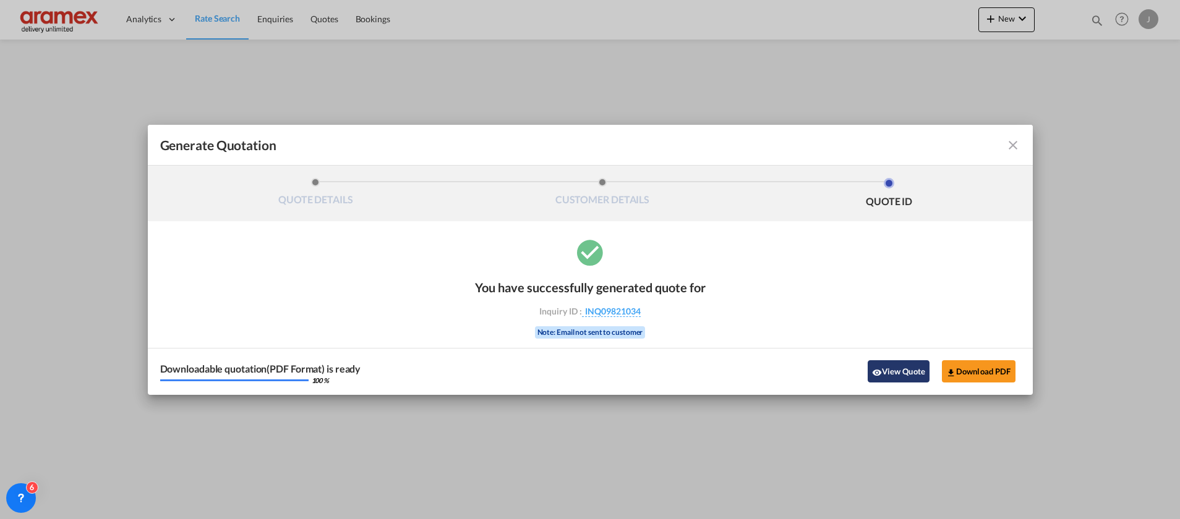
click at [886, 375] on button "View Quote" at bounding box center [899, 371] width 62 height 22
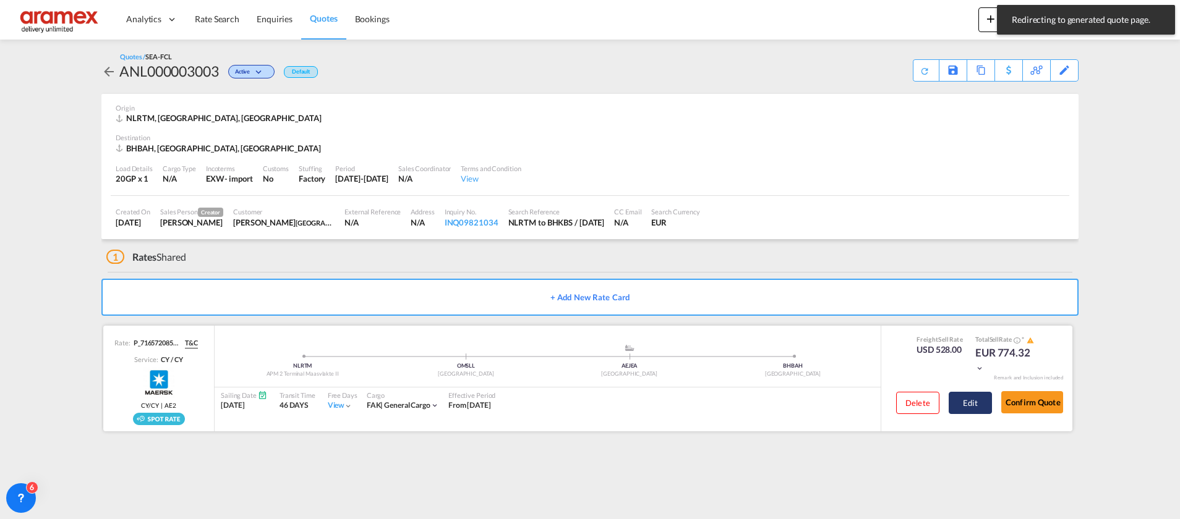
click at [975, 401] on button "Edit" at bounding box center [970, 403] width 43 height 22
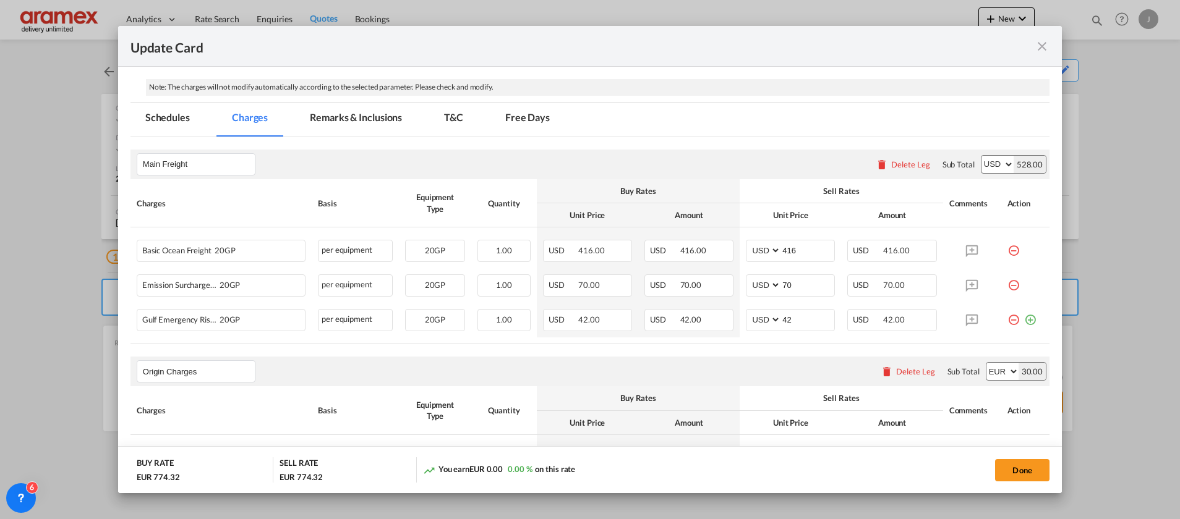
scroll to position [464, 0]
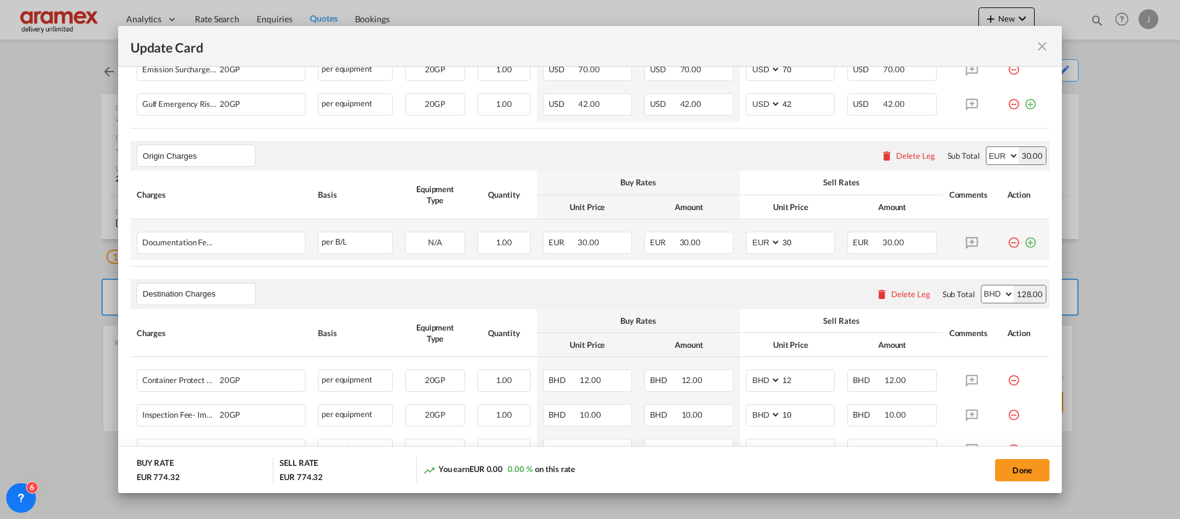
click at [1024, 243] on md-icon "icon-plus-circle-outline green-400-fg" at bounding box center [1030, 238] width 12 height 12
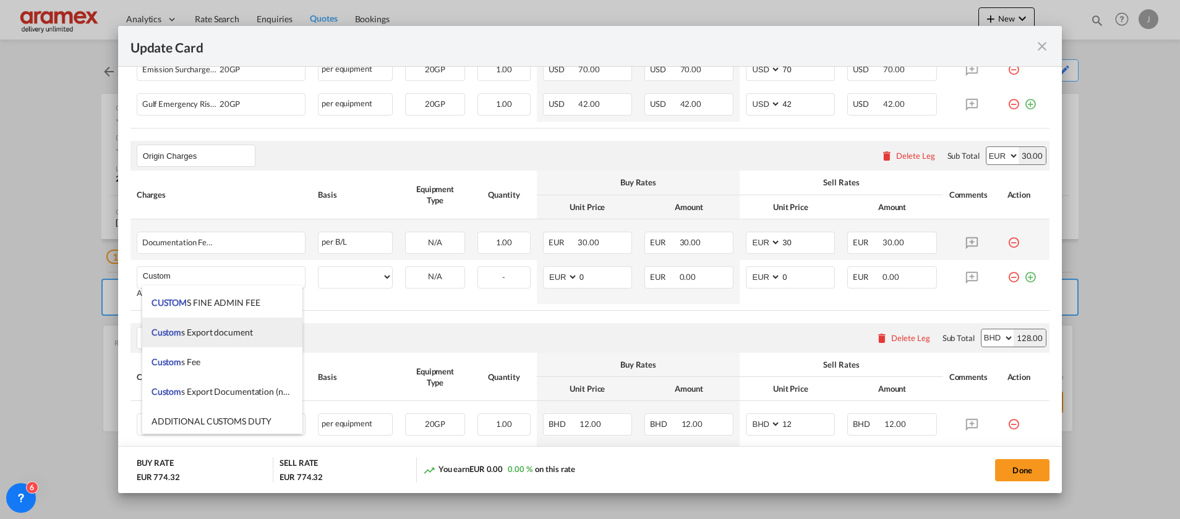
scroll to position [1577, 0]
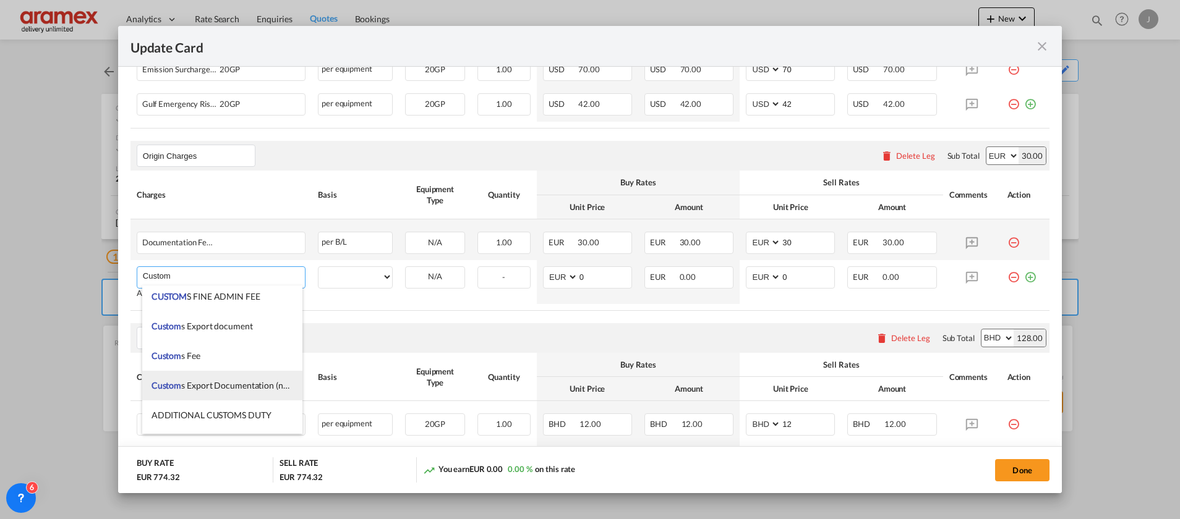
click at [232, 391] on li "Custom s Export Documentation (no cost, suggested sell)" at bounding box center [222, 386] width 160 height 30
type input "Customs Export Documentation (no cost, suggested sell)"
select select "per shipment"
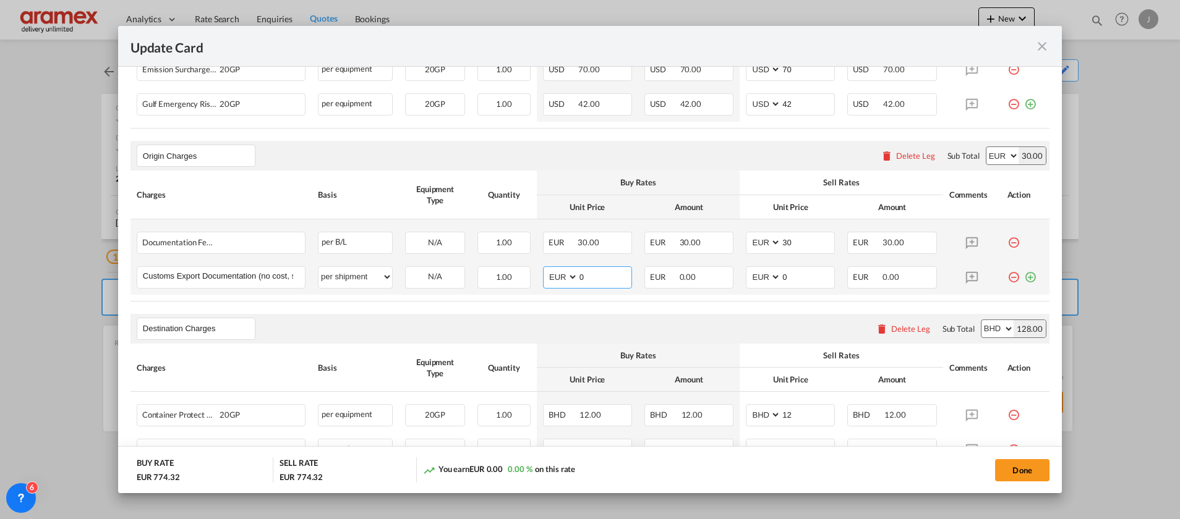
drag, startPoint x: 601, startPoint y: 273, endPoint x: 553, endPoint y: 275, distance: 48.3
click at [554, 275] on md-input-container "AED AFN ALL AMD ANG AOA ARS AUD AWG AZN BAM BBD BDT BGN BHD BIF BMD BND [PERSON…" at bounding box center [587, 278] width 89 height 22
type input "65"
drag, startPoint x: 774, startPoint y: 277, endPoint x: 735, endPoint y: 273, distance: 39.7
click at [740, 273] on td "AED AFN ALL AMD ANG AOA ARS AUD AWG AZN BAM BBD BDT BGN BHD BIF BMD BND [PERSON…" at bounding box center [790, 277] width 101 height 35
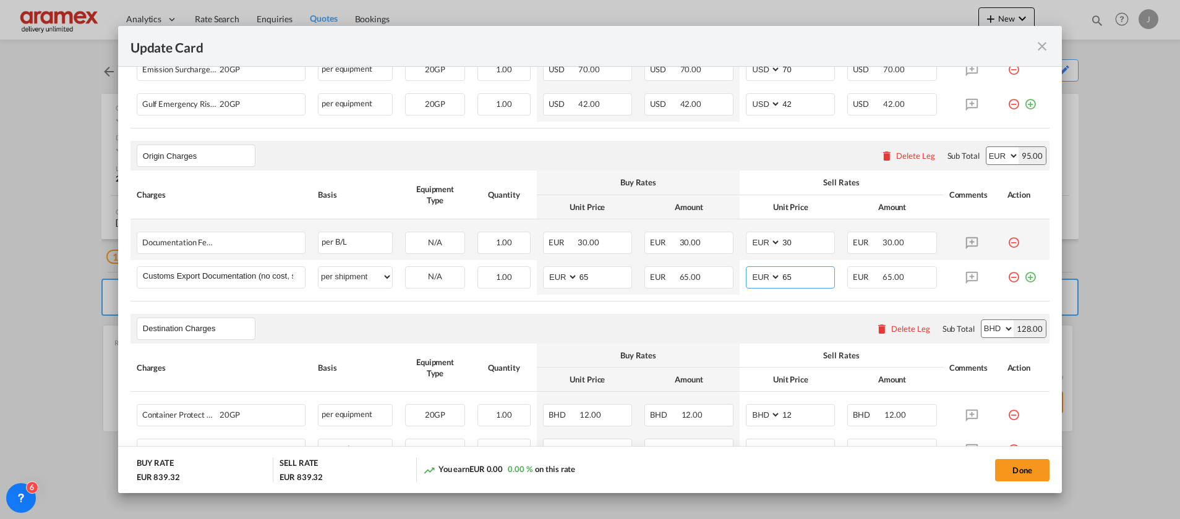
type input "65"
click at [624, 317] on div "Destination Charges Please enter leg name Leg Name Already Exists Delete Leg Su…" at bounding box center [589, 329] width 919 height 30
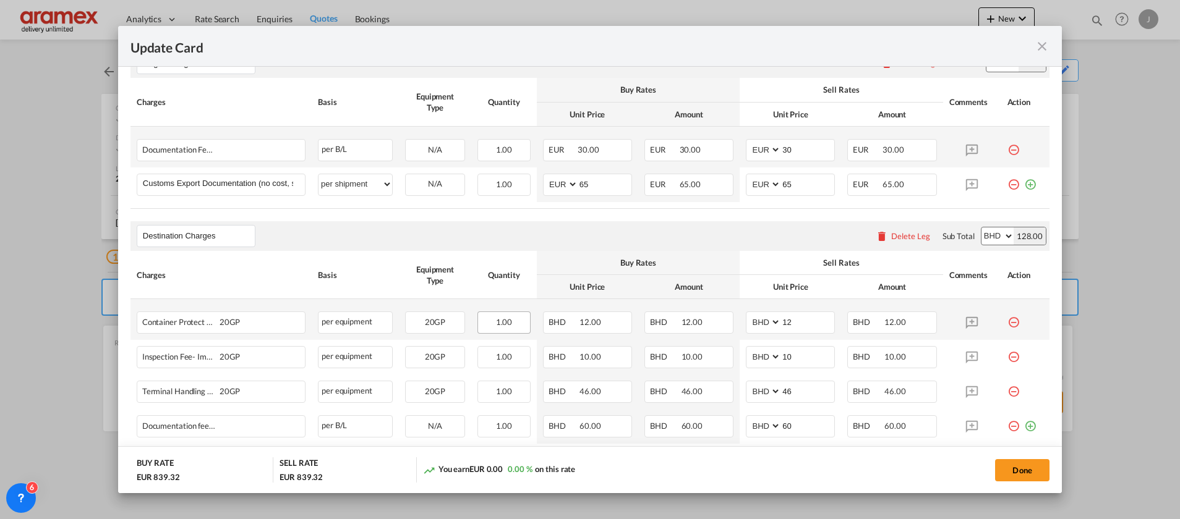
scroll to position [643, 0]
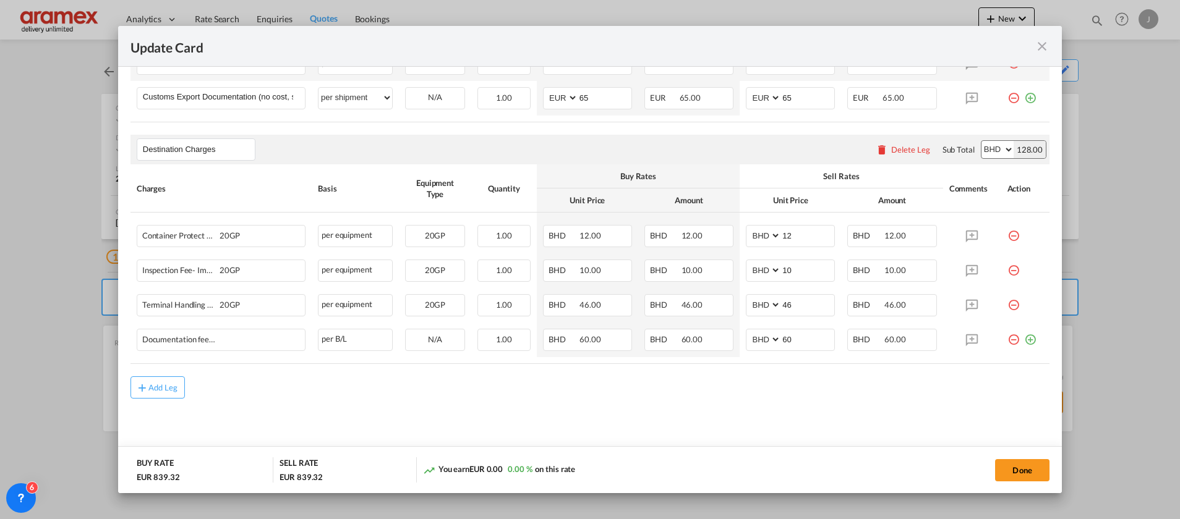
click at [891, 147] on div "Delete Leg" at bounding box center [910, 150] width 39 height 10
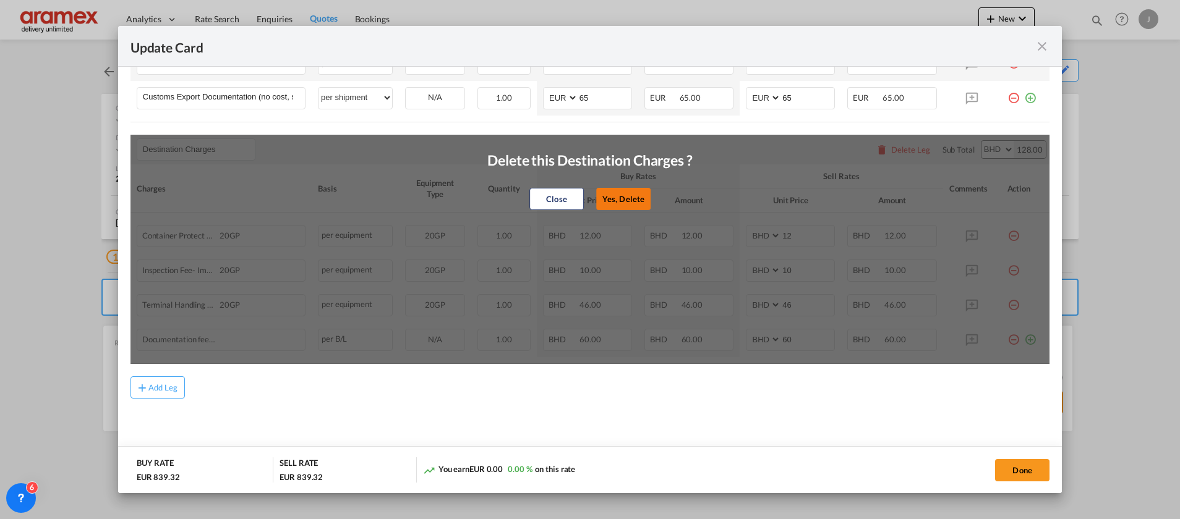
click at [614, 202] on button "Yes, Delete" at bounding box center [623, 199] width 54 height 22
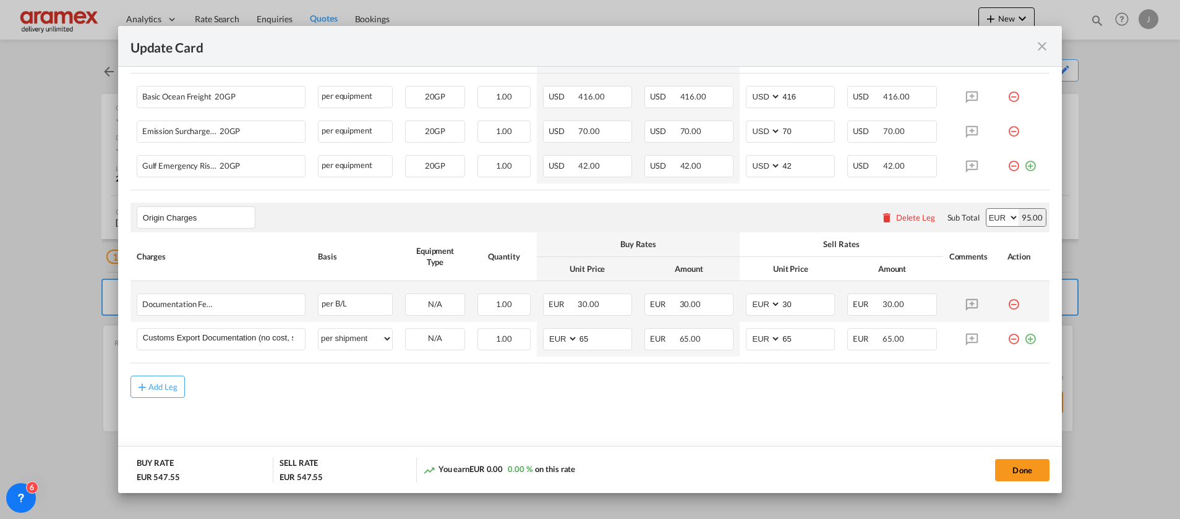
scroll to position [401, 0]
click at [174, 385] on div "Add Leg" at bounding box center [163, 388] width 30 height 7
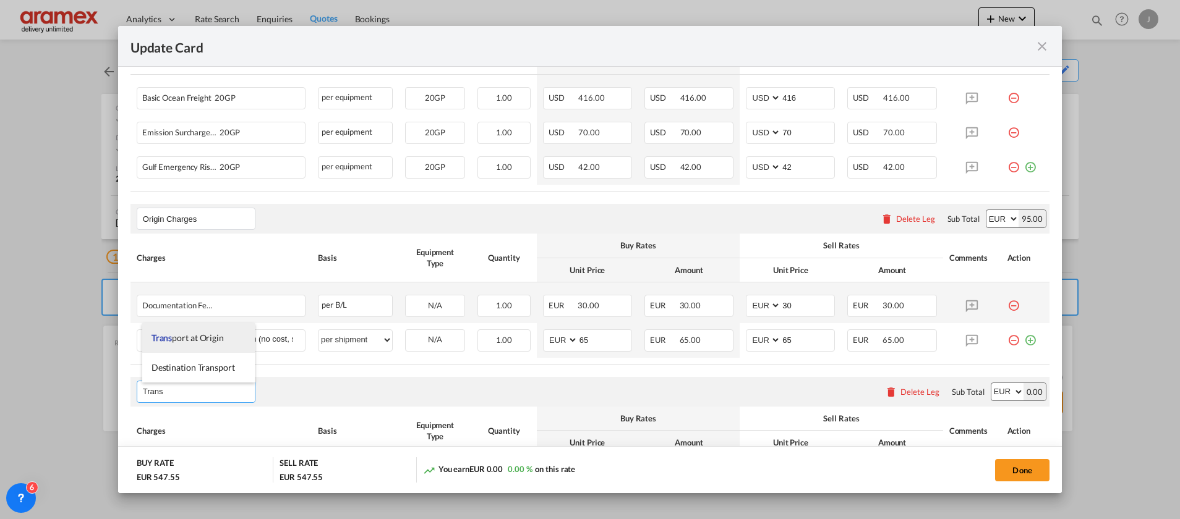
click at [217, 334] on span "Trans port at Origin" at bounding box center [187, 338] width 72 height 11
type input "Transport at Origin"
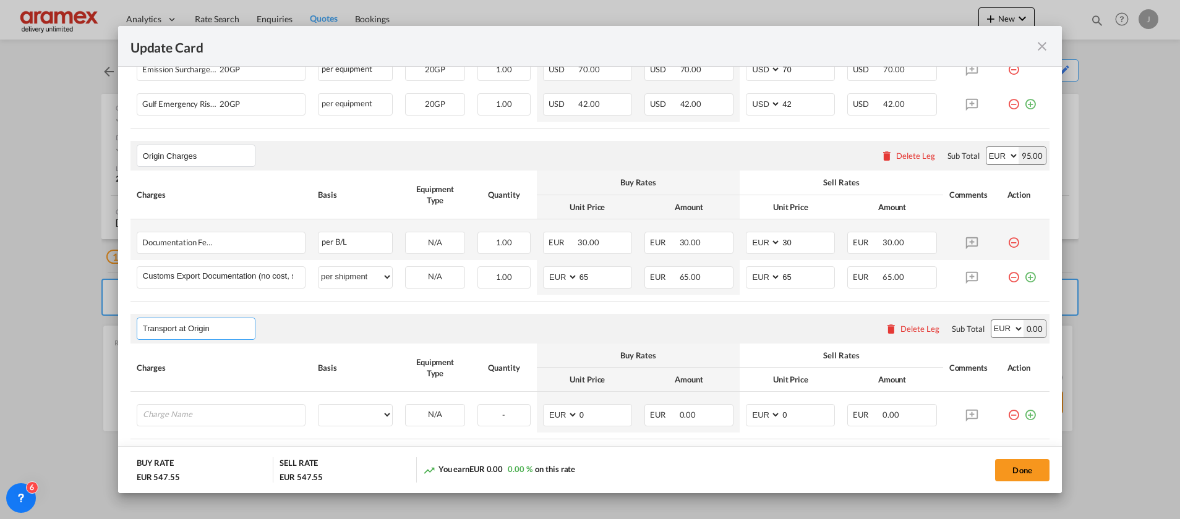
scroll to position [539, 0]
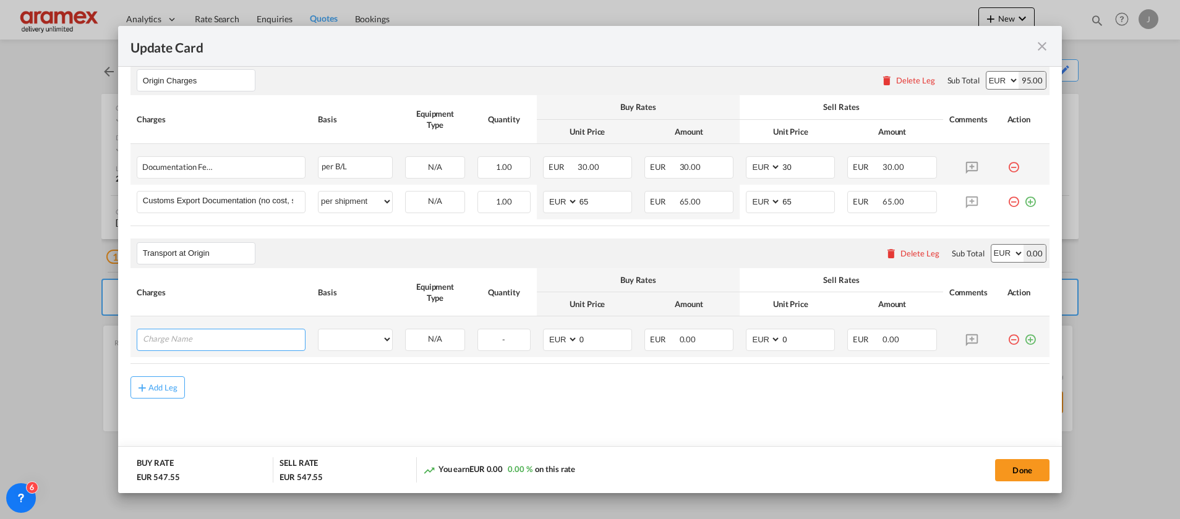
click at [217, 343] on input "Charge Name" at bounding box center [224, 339] width 162 height 19
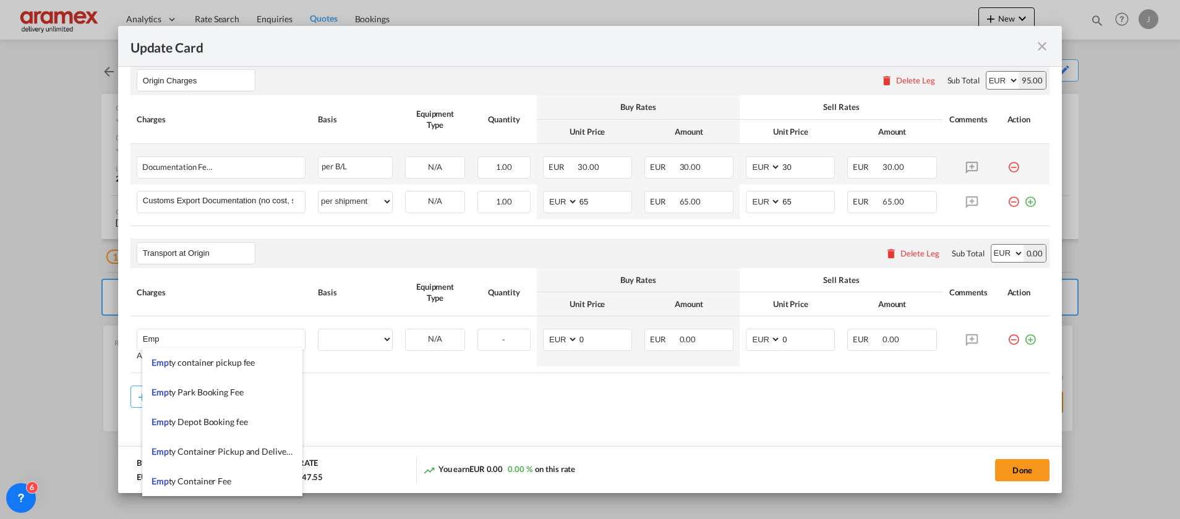
drag, startPoint x: 238, startPoint y: 451, endPoint x: 332, endPoint y: 456, distance: 94.2
click at [238, 453] on span "Emp ty Container Pickup and Delivery Charge" at bounding box center [237, 451] width 172 height 11
type input "Empty Container Pickup and Delivery Charge"
select select "per equipment"
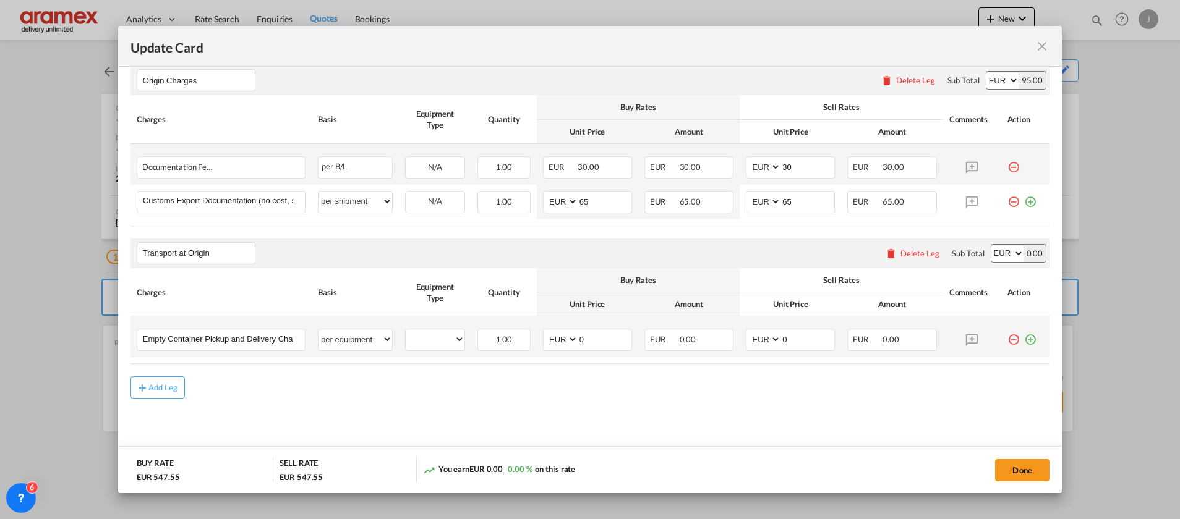
drag, startPoint x: 1019, startPoint y: 339, endPoint x: 827, endPoint y: 346, distance: 192.4
click at [1024, 339] on md-icon "icon-plus-circle-outline green-400-fg" at bounding box center [1030, 335] width 12 height 12
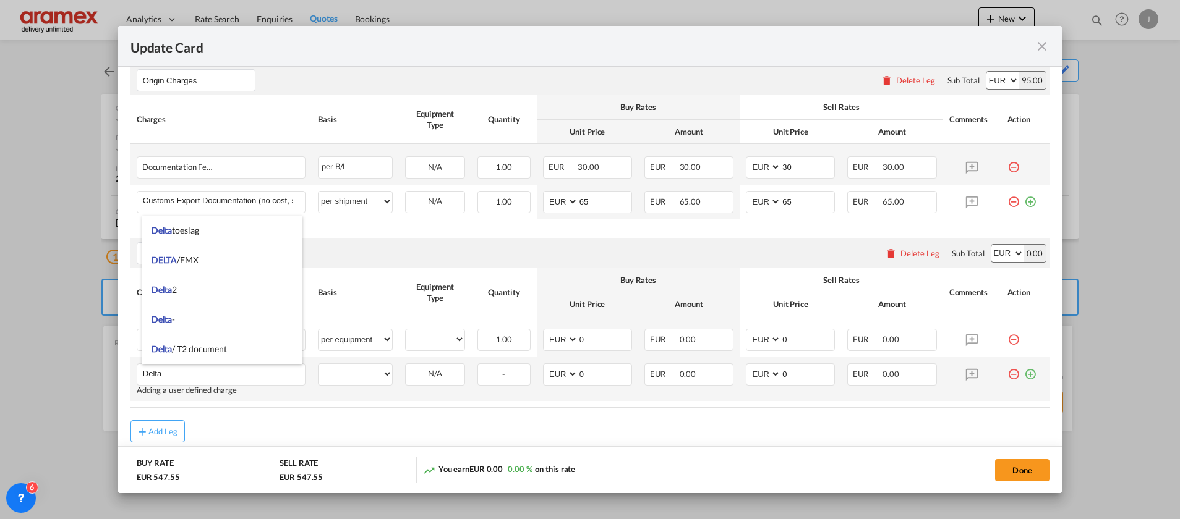
type input "Delta"
click at [1024, 371] on md-icon "icon-plus-circle-outline green-400-fg" at bounding box center [1030, 370] width 12 height 12
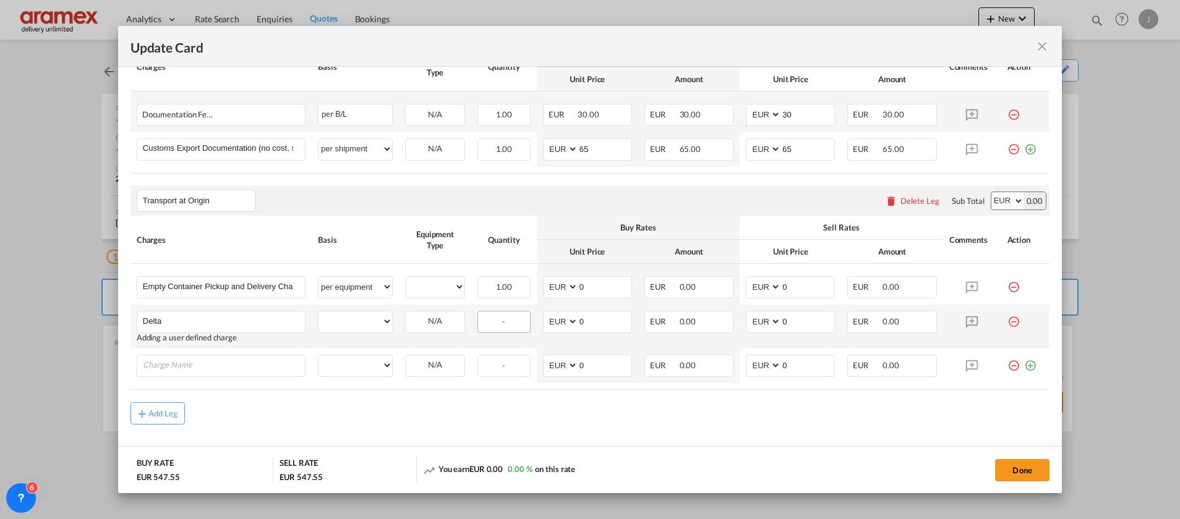
scroll to position [618, 0]
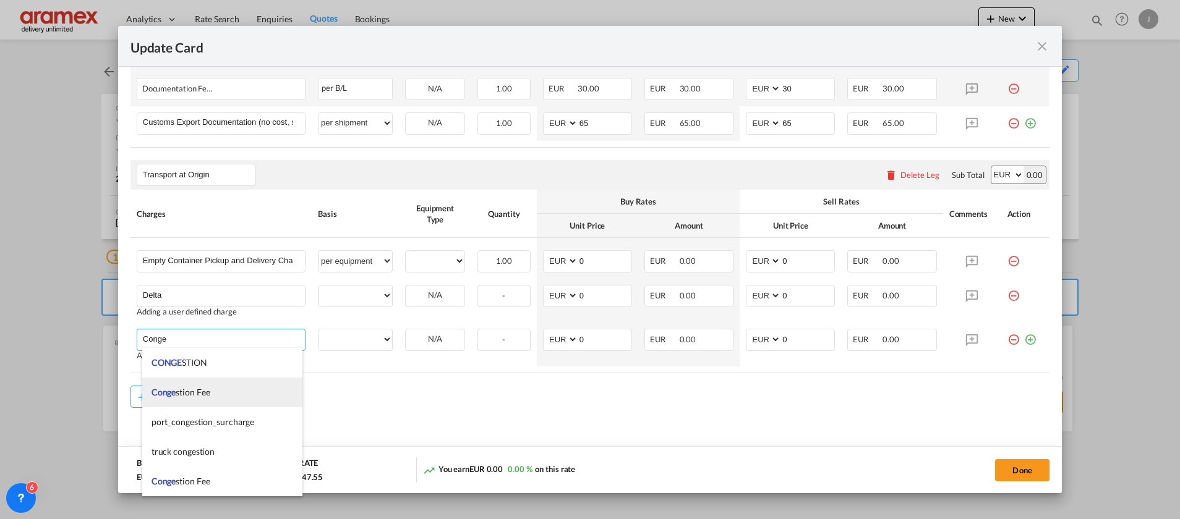
click at [238, 390] on li "Conge stion Fee" at bounding box center [222, 393] width 160 height 30
type input "Congestion Fee"
select select "per equipment"
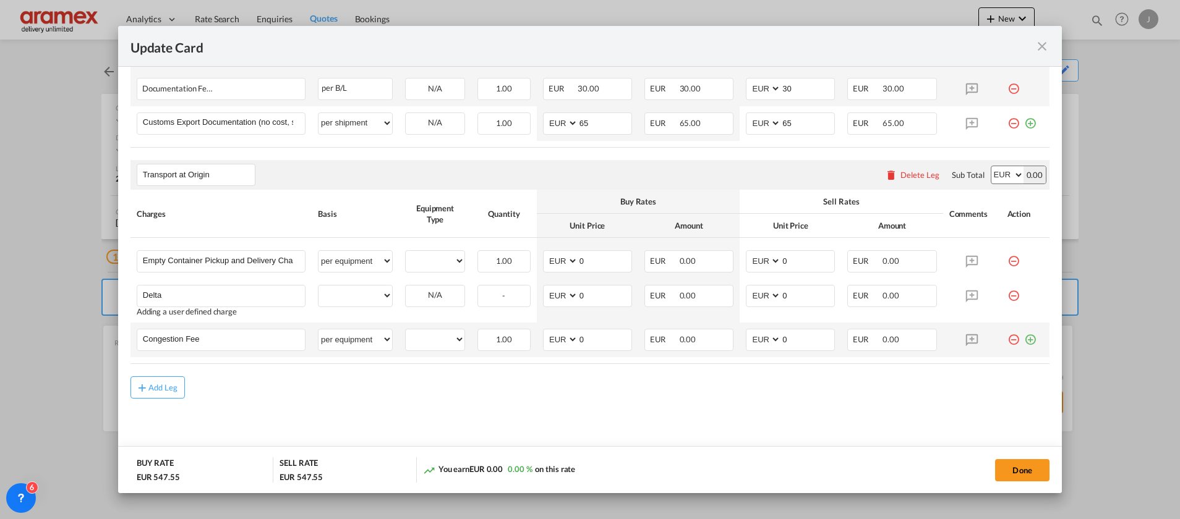
click at [1024, 341] on md-icon "icon-plus-circle-outline green-400-fg" at bounding box center [1030, 335] width 12 height 12
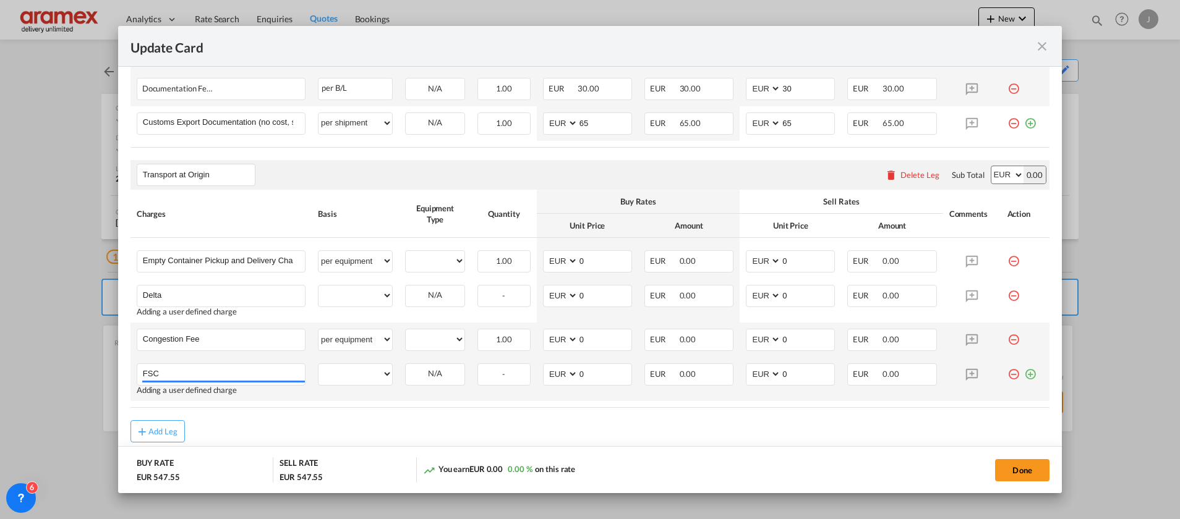
type input "FSC"
click at [1024, 374] on md-icon "icon-plus-circle-outline green-400-fg" at bounding box center [1030, 370] width 12 height 12
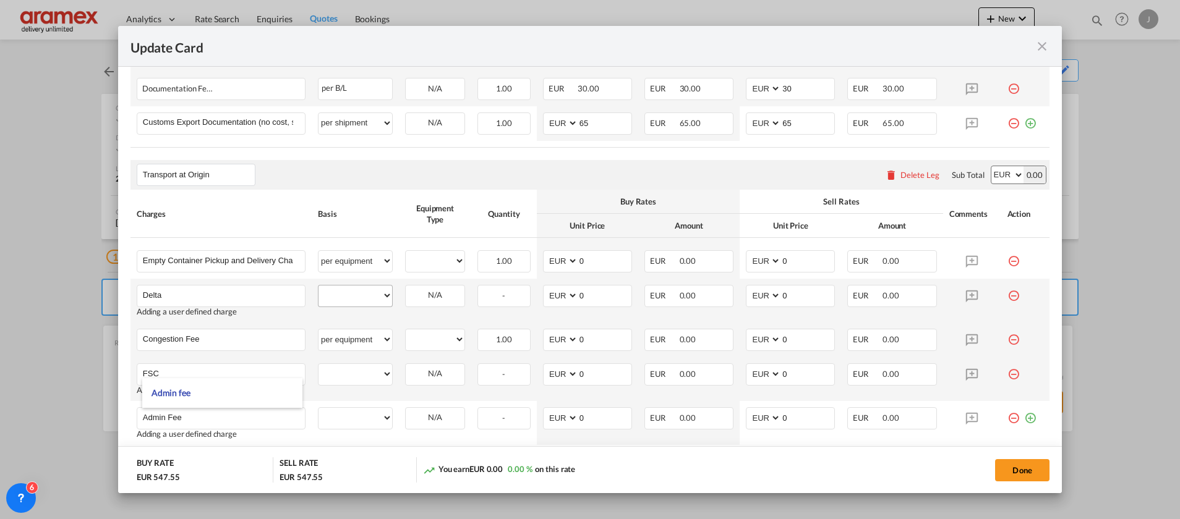
type input "Admin Fee"
click at [353, 299] on select "per equipment per container per B/L per shipping bill per shipment % on pickup …" at bounding box center [355, 296] width 74 height 20
select select "per equipment"
click at [318, 286] on select "per equipment per container per B/L per shipping bill per shipment % on pickup …" at bounding box center [355, 296] width 74 height 20
click at [341, 368] on select "per equipment per container per B/L per shipping bill per shipment % on pickup …" at bounding box center [355, 374] width 74 height 20
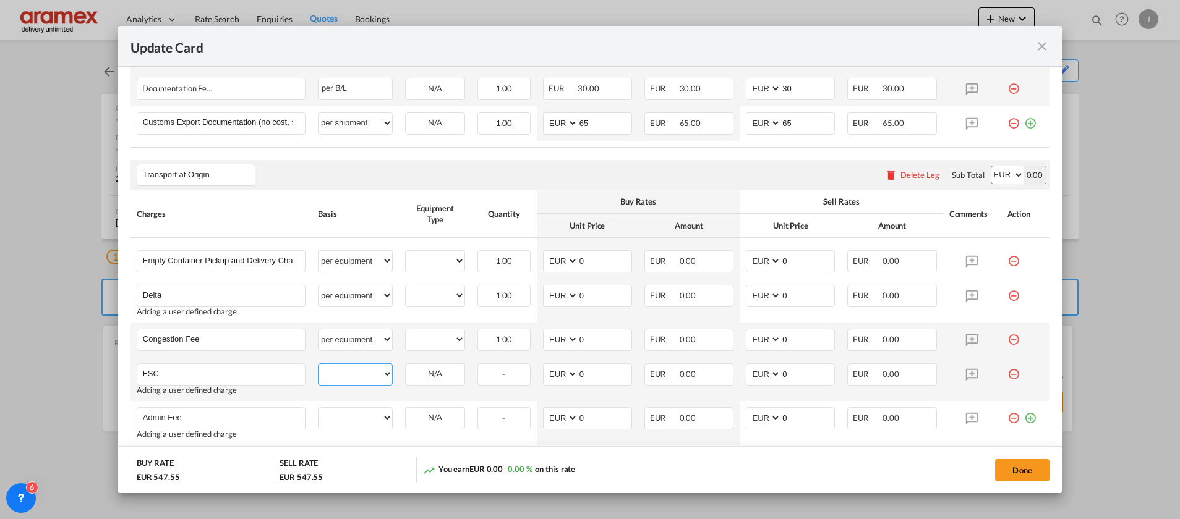
select select "per equipment"
click at [318, 364] on select "per equipment per container per B/L per shipping bill per shipment % on pickup …" at bounding box center [355, 374] width 74 height 20
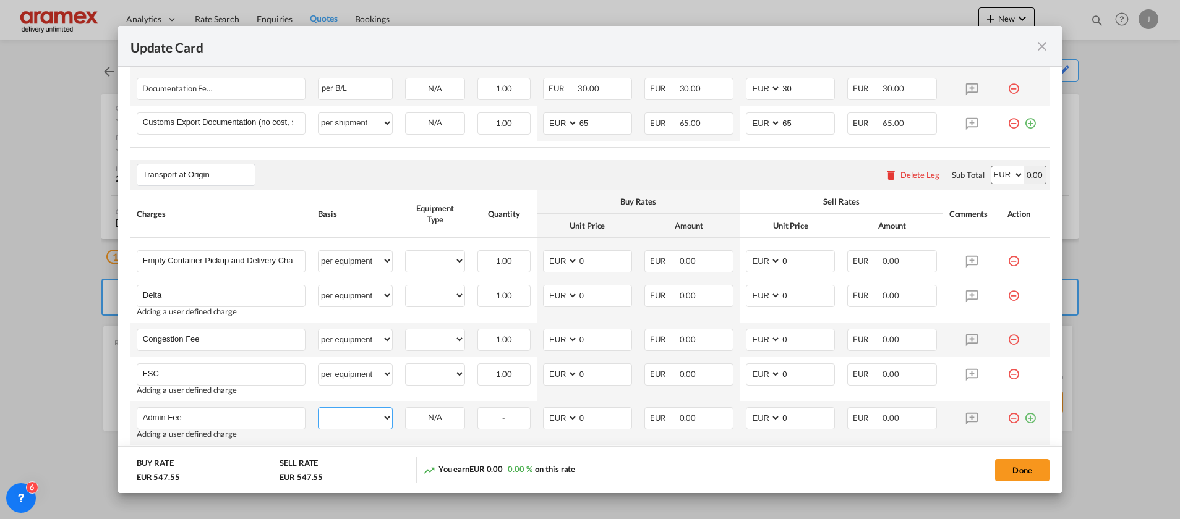
click at [347, 419] on select "per equipment per container per B/L per shipping bill per shipment % on pickup …" at bounding box center [355, 418] width 74 height 20
select select "per equipment"
click at [318, 408] on select "per equipment per container per B/L per shipping bill per shipment % on pickup …" at bounding box center [355, 418] width 74 height 20
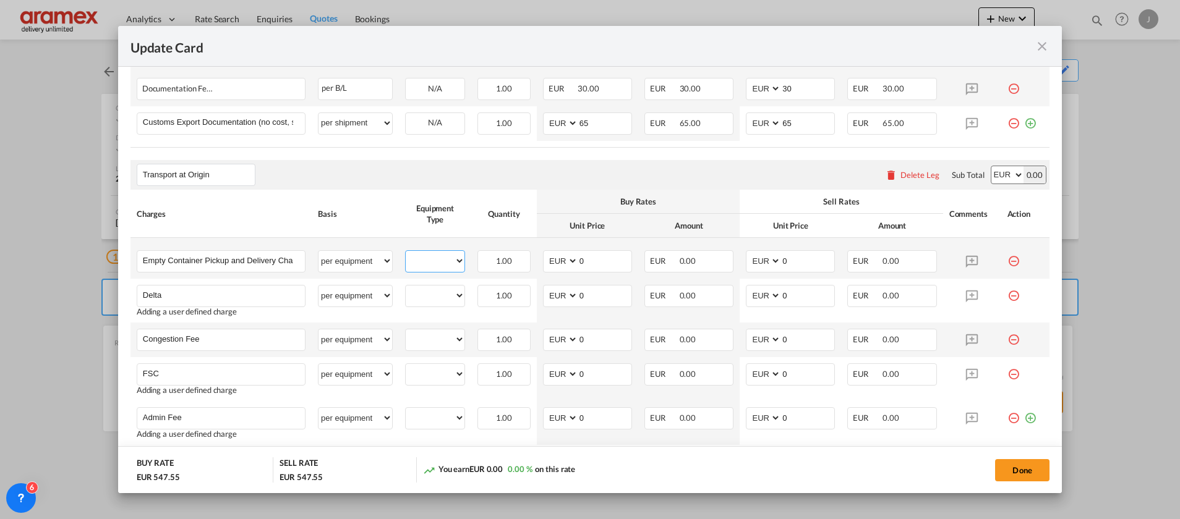
drag, startPoint x: 422, startPoint y: 263, endPoint x: 433, endPoint y: 272, distance: 13.6
click at [429, 264] on select "20GP" at bounding box center [435, 261] width 59 height 17
select select "20GP"
click at [406, 253] on select "20GP" at bounding box center [435, 261] width 59 height 17
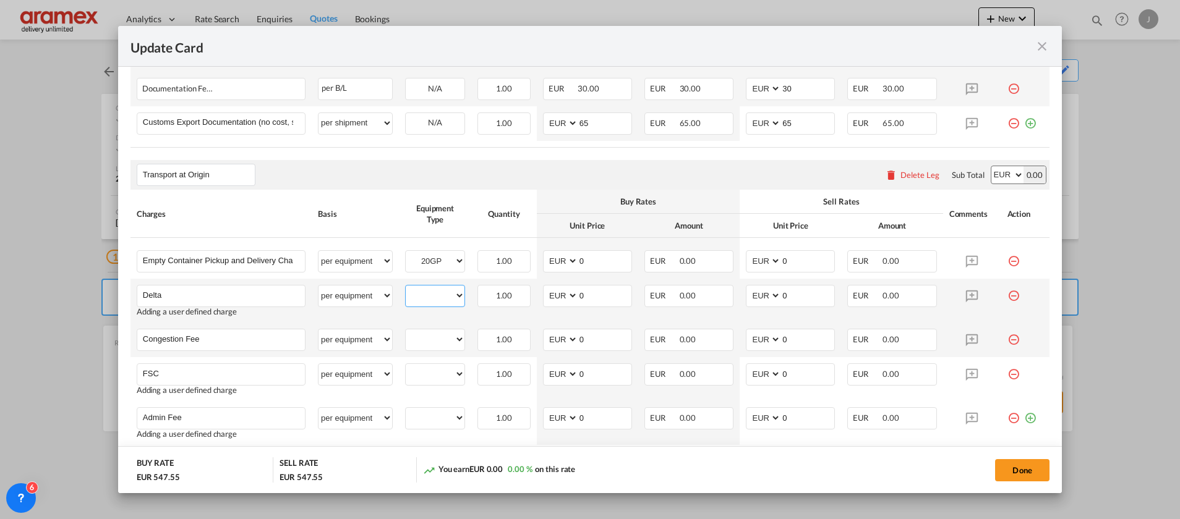
drag, startPoint x: 426, startPoint y: 297, endPoint x: 429, endPoint y: 306, distance: 9.0
click at [426, 297] on select "20GP" at bounding box center [435, 296] width 59 height 17
select select "20GP"
click at [406, 288] on select "20GP" at bounding box center [435, 296] width 59 height 17
click at [427, 330] on md-input-container "20GP" at bounding box center [435, 339] width 59 height 19
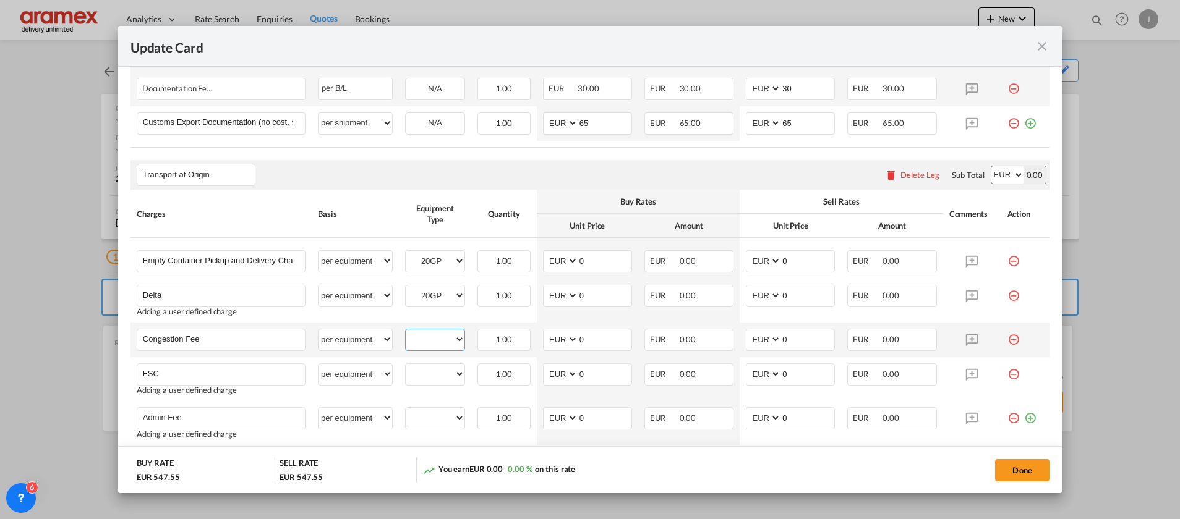
drag, startPoint x: 429, startPoint y: 336, endPoint x: 433, endPoint y: 347, distance: 11.6
click at [432, 335] on select "20GP" at bounding box center [435, 339] width 59 height 17
select select "20GP"
click at [406, 331] on select "20GP" at bounding box center [435, 339] width 59 height 17
click at [432, 383] on div "20GP" at bounding box center [435, 375] width 60 height 22
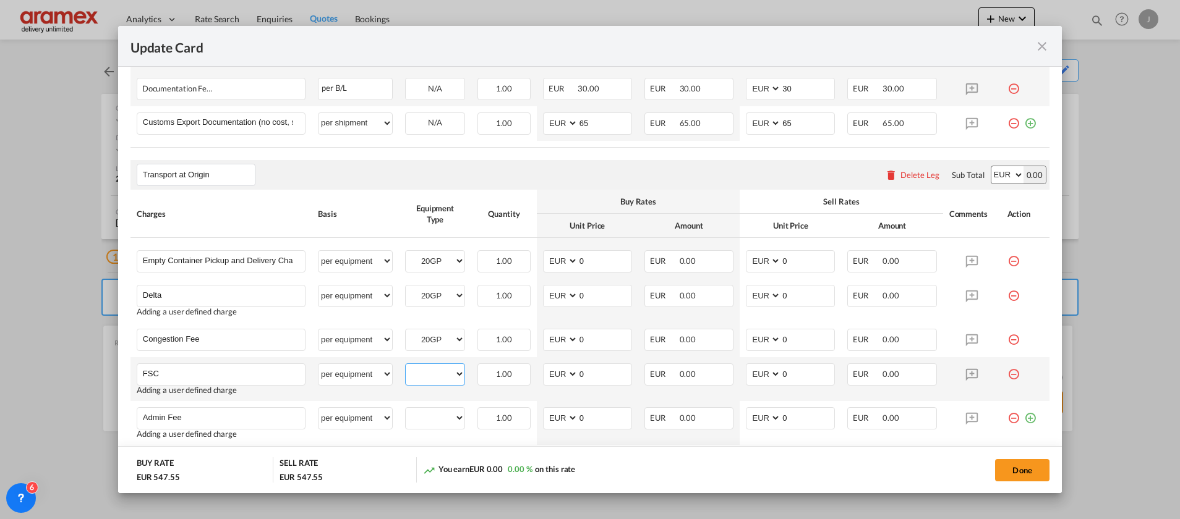
click at [433, 373] on select "20GP" at bounding box center [435, 374] width 59 height 17
select select "20GP"
click at [406, 366] on select "20GP" at bounding box center [435, 374] width 59 height 17
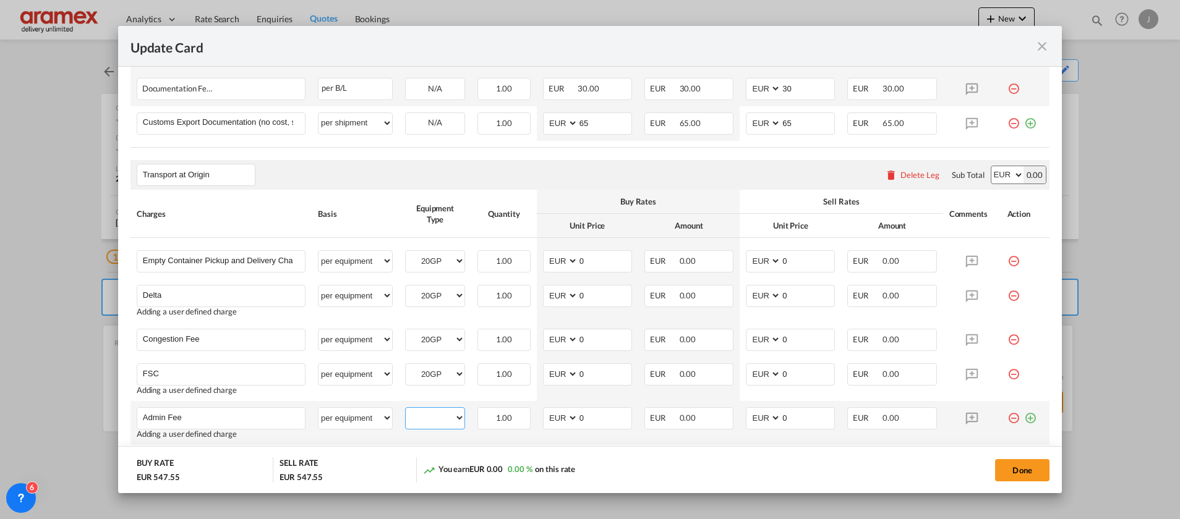
click at [424, 417] on select "20GP" at bounding box center [435, 418] width 59 height 17
select select "20GP"
click at [406, 410] on select "20GP" at bounding box center [435, 418] width 59 height 17
drag, startPoint x: 594, startPoint y: 266, endPoint x: 555, endPoint y: 260, distance: 40.1
click at [555, 263] on md-input-container "AED AFN ALL AMD ANG AOA ARS AUD AWG AZN BAM BBD BDT BGN BHD BIF BMD BND [PERSON…" at bounding box center [587, 261] width 89 height 22
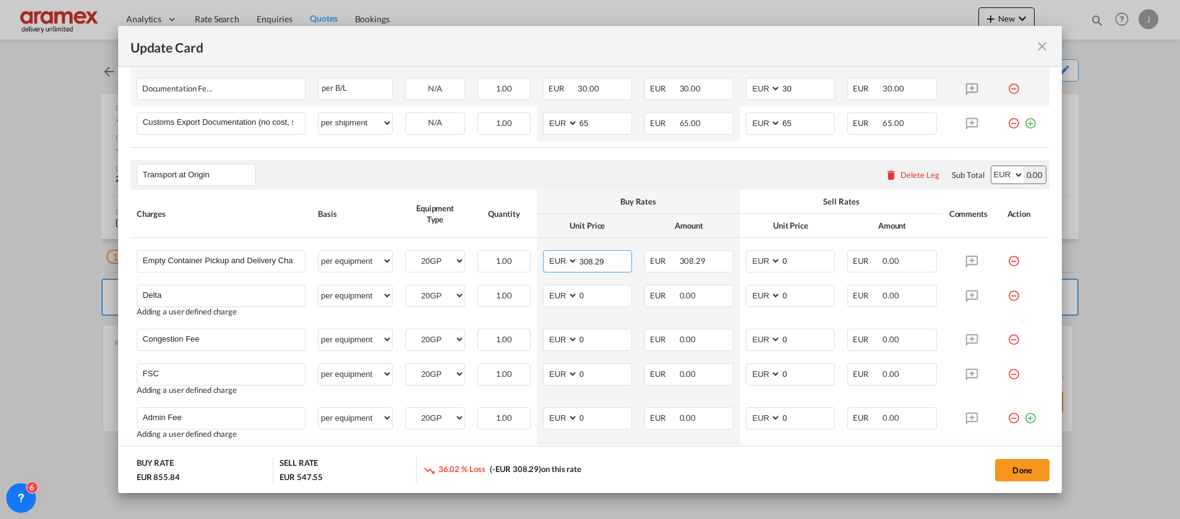
type input "308.29"
click at [659, 216] on th "Amount" at bounding box center [688, 226] width 101 height 24
click at [591, 263] on input "308.29" at bounding box center [604, 260] width 53 height 19
click at [592, 262] on input "308.29" at bounding box center [604, 260] width 53 height 19
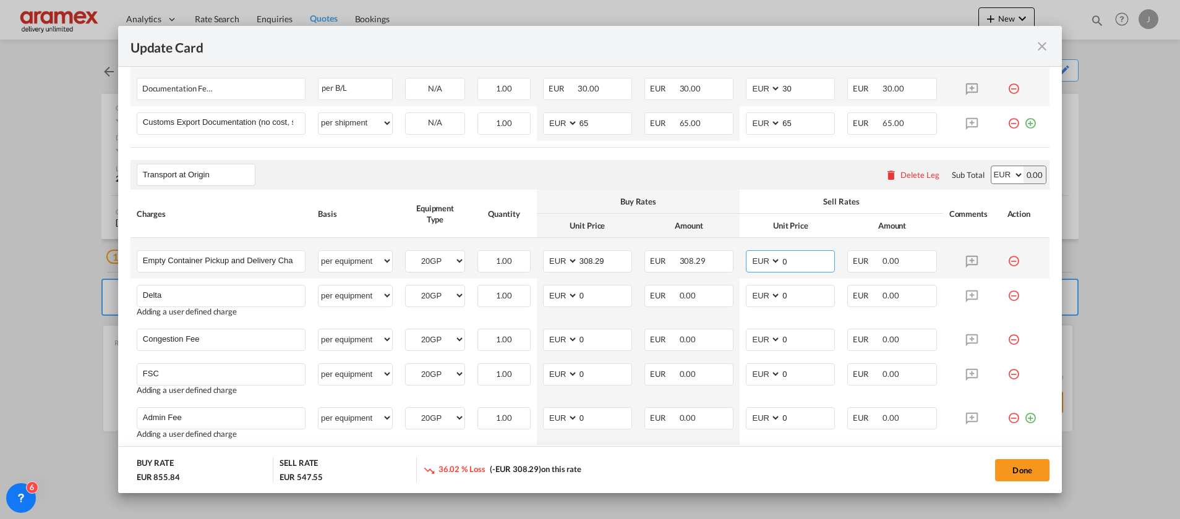
drag, startPoint x: 800, startPoint y: 257, endPoint x: 758, endPoint y: 266, distance: 42.5
click at [746, 252] on md-input-container "AED AFN ALL AMD ANG AOA ARS AUD AWG AZN BAM BBD BDT BGN BHD BIF BMD BND [PERSON…" at bounding box center [790, 261] width 89 height 22
paste input "308.29"
type input "308.29"
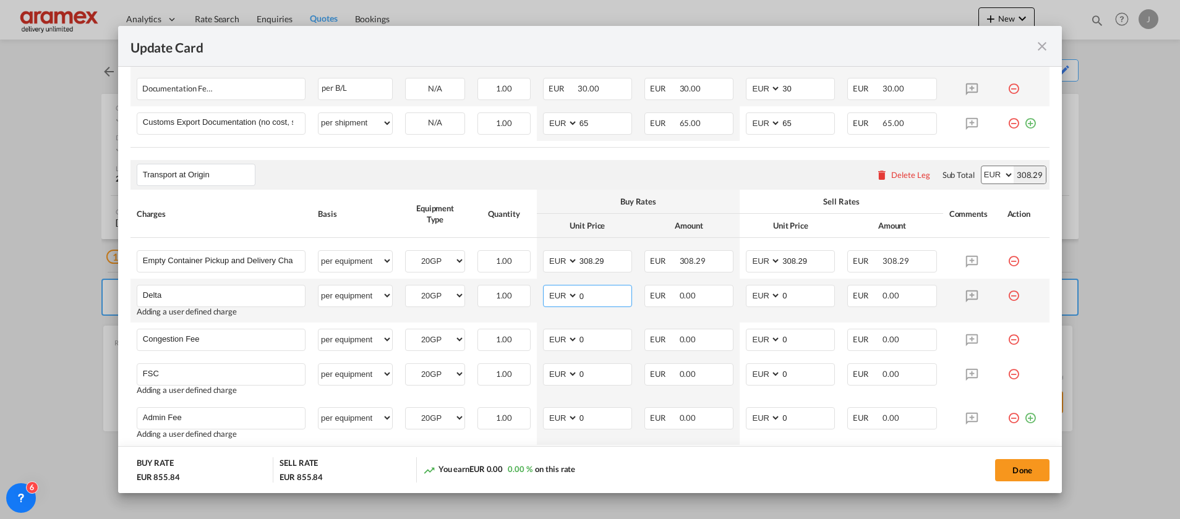
drag, startPoint x: 595, startPoint y: 290, endPoint x: 548, endPoint y: 290, distance: 47.6
click at [548, 290] on md-input-container "AED AFN ALL AMD ANG AOA ARS AUD AWG AZN BAM BBD BDT BGN BHD BIF BMD BND [PERSON…" at bounding box center [587, 296] width 89 height 22
type input "60"
click at [782, 292] on input "0" at bounding box center [807, 295] width 53 height 19
drag, startPoint x: 792, startPoint y: 289, endPoint x: 730, endPoint y: 283, distance: 62.8
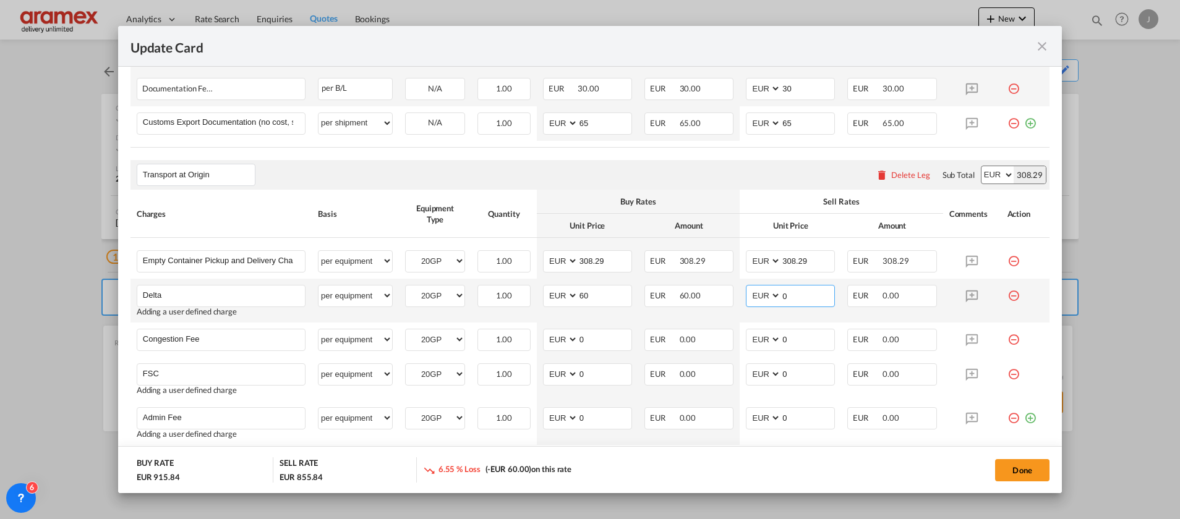
click at [740, 285] on td "AED AFN ALL AMD ANG AOA ARS AUD AWG AZN BAM BBD BDT BGN BHD BIF BMD BND [PERSON…" at bounding box center [790, 301] width 101 height 44
type input "60"
drag, startPoint x: 589, startPoint y: 342, endPoint x: 553, endPoint y: 338, distance: 35.4
click at [553, 338] on md-input-container "AED AFN ALL AMD ANG AOA ARS AUD AWG AZN BAM BBD BDT BGN BHD BIF BMD BND [PERSON…" at bounding box center [587, 340] width 89 height 22
type input "17"
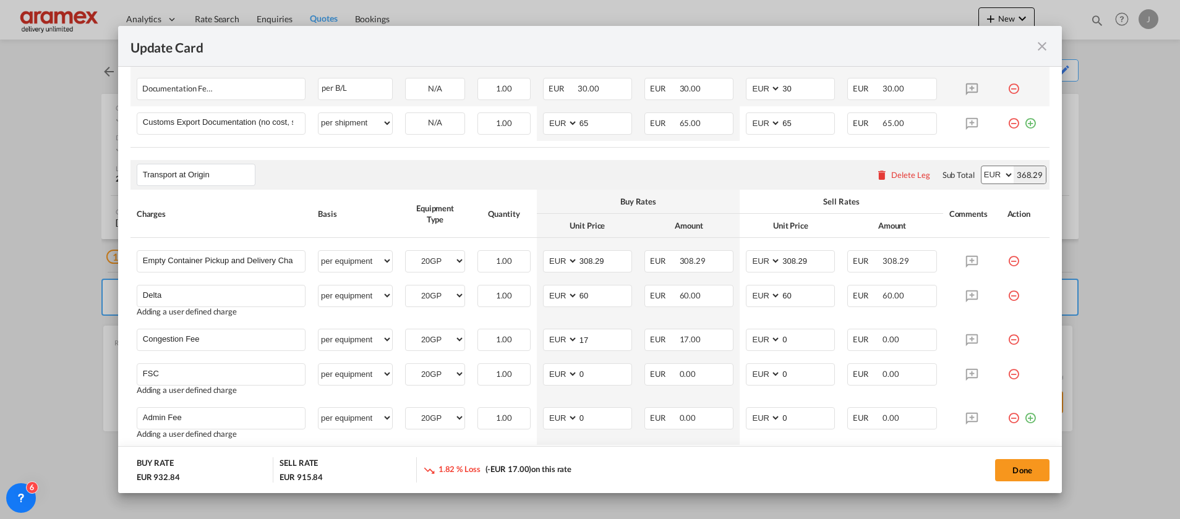
click at [459, 171] on div "Transport at Origin Please enter leg name Leg Name Already Exists Delete Leg Su…" at bounding box center [589, 175] width 919 height 30
drag, startPoint x: 783, startPoint y: 339, endPoint x: 746, endPoint y: 339, distance: 37.1
click at [746, 339] on md-input-container "AED AFN ALL AMD ANG AOA ARS AUD AWG AZN BAM BBD BDT BGN BHD BIF BMD BND [PERSON…" at bounding box center [790, 340] width 89 height 22
type input "17"
drag, startPoint x: 558, startPoint y: 372, endPoint x: 565, endPoint y: 373, distance: 7.1
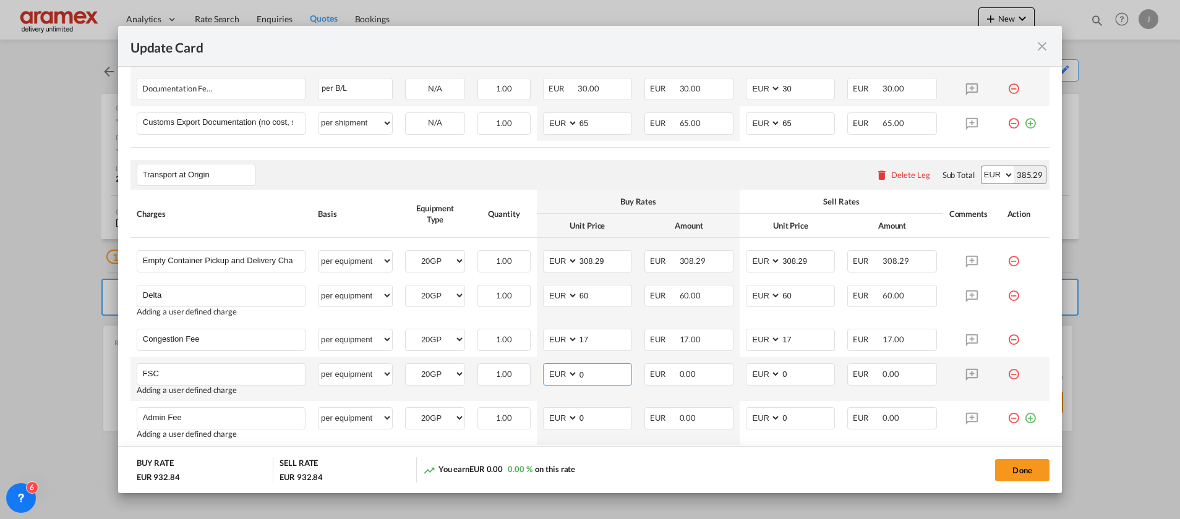
click at [555, 371] on md-input-container "AED AFN ALL AMD ANG AOA ARS AUD AWG AZN BAM BBD BDT BGN BHD BIF BMD BND [PERSON…" at bounding box center [587, 375] width 89 height 22
paste input "€ 38.53"
click at [587, 373] on input "€ 38.53" at bounding box center [604, 373] width 53 height 19
click at [586, 375] on input "38.53" at bounding box center [604, 373] width 53 height 19
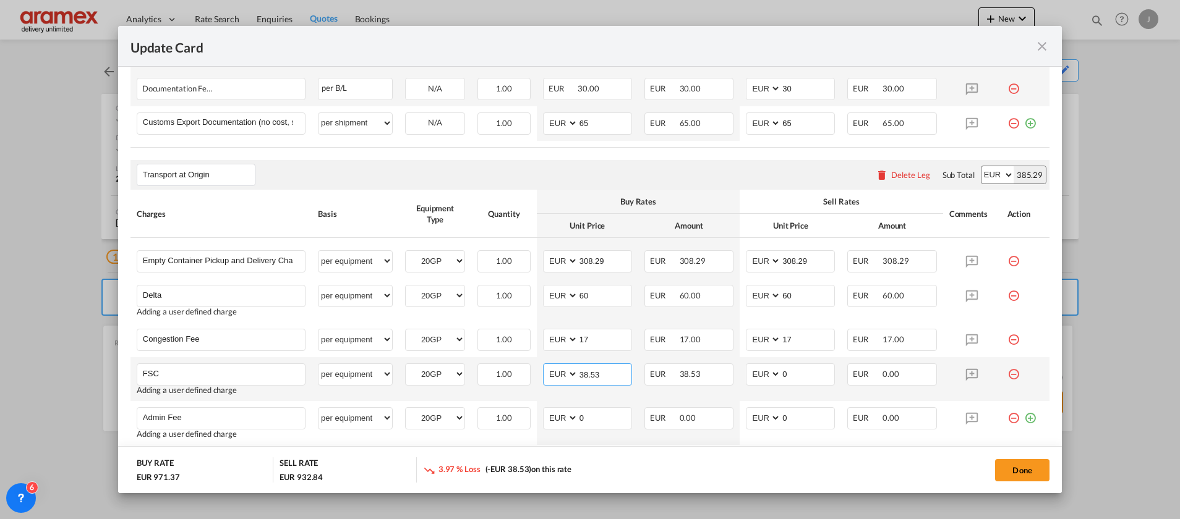
click at [586, 375] on input "38.53" at bounding box center [604, 373] width 53 height 19
type input "38.53"
drag, startPoint x: 798, startPoint y: 376, endPoint x: 750, endPoint y: 376, distance: 48.2
click at [750, 376] on md-input-container "AED AFN ALL AMD ANG AOA ARS AUD AWG AZN BAM BBD BDT BGN BHD BIF BMD BND [PERSON…" at bounding box center [790, 375] width 89 height 22
paste input "38.53"
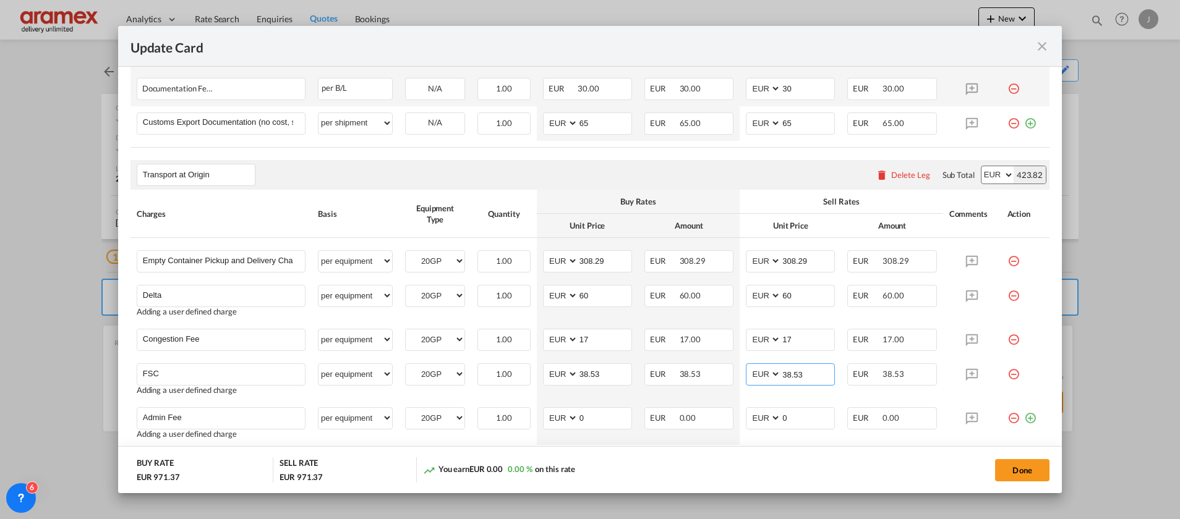
type input "38.53"
drag, startPoint x: 597, startPoint y: 421, endPoint x: 561, endPoint y: 418, distance: 35.4
click at [561, 418] on md-input-container "AED AFN ALL AMD ANG AOA ARS AUD AWG AZN BAM BBD BDT BGN BHD BIF BMD BND [PERSON…" at bounding box center [587, 418] width 89 height 22
type input "25"
drag, startPoint x: 579, startPoint y: 453, endPoint x: 589, endPoint y: 430, distance: 25.7
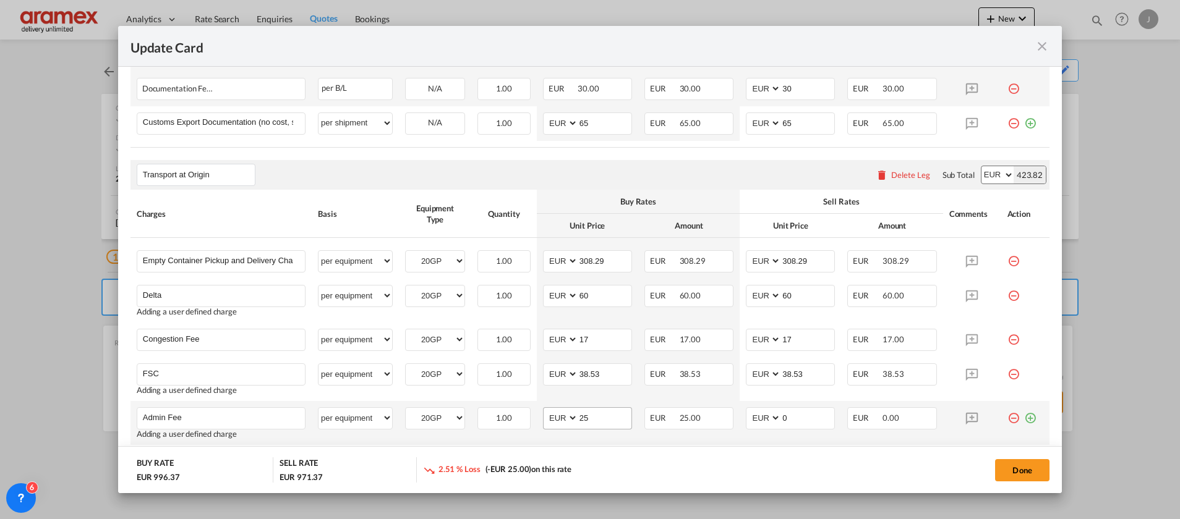
click at [579, 452] on md-dialog-actions "BUY RATE EUR 996.37 SELL RATE EUR 971.37 2.51 % Loss (-EUR 25.00) on this rate …" at bounding box center [590, 469] width 944 height 47
click at [582, 416] on input "25" at bounding box center [604, 417] width 53 height 19
click at [582, 415] on input "25" at bounding box center [604, 417] width 53 height 19
drag, startPoint x: 802, startPoint y: 416, endPoint x: 753, endPoint y: 411, distance: 49.2
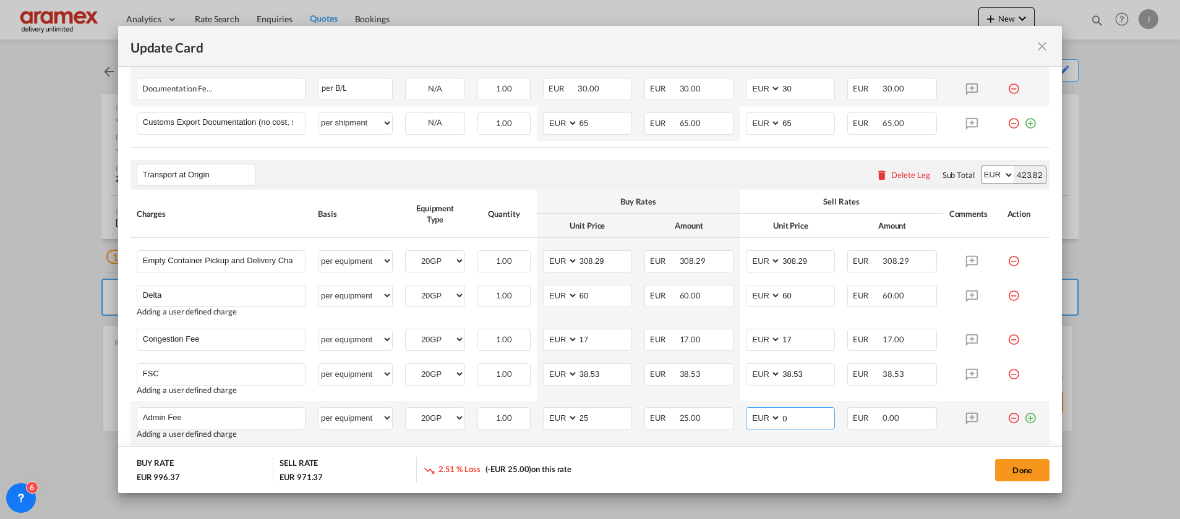
click at [754, 411] on md-input-container "AED AFN ALL AMD ANG AOA ARS AUD AWG AZN BAM BBD BDT BGN BHD BIF BMD BND [PERSON…" at bounding box center [790, 418] width 89 height 22
paste input "25"
type input "25"
click at [527, 159] on rate-modification "Main Freight Please enter leg name Leg Name Already Exists Delete Leg Sub Total…" at bounding box center [589, 128] width 919 height 720
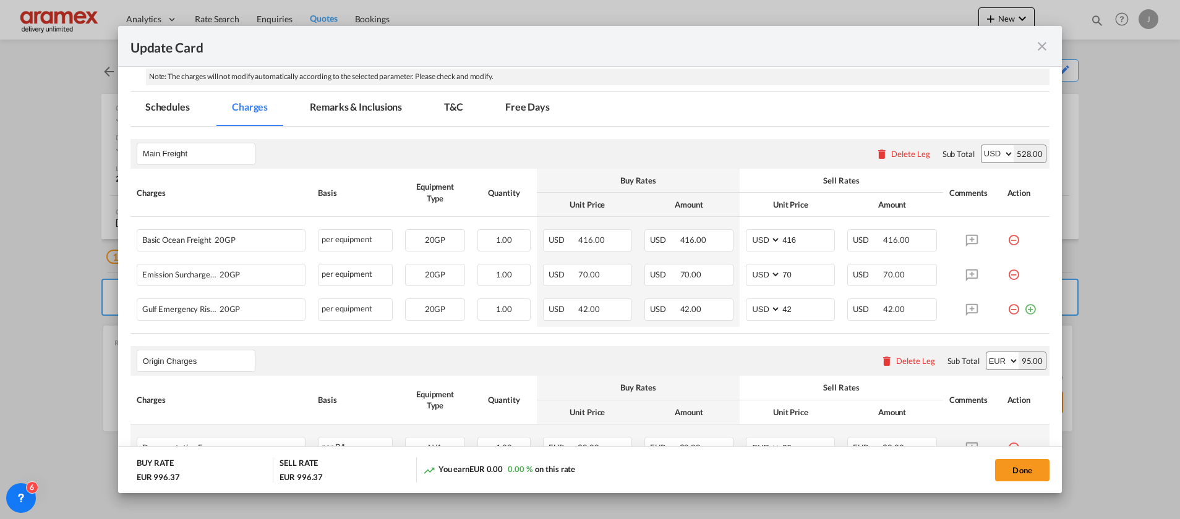
scroll to position [247, 0]
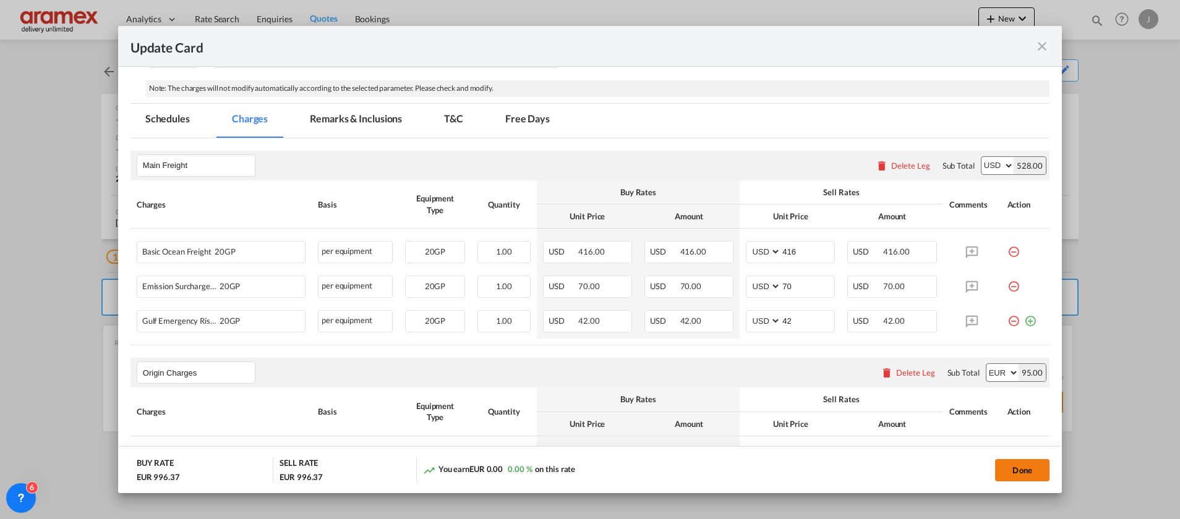
click at [1028, 463] on button "Done" at bounding box center [1022, 470] width 54 height 22
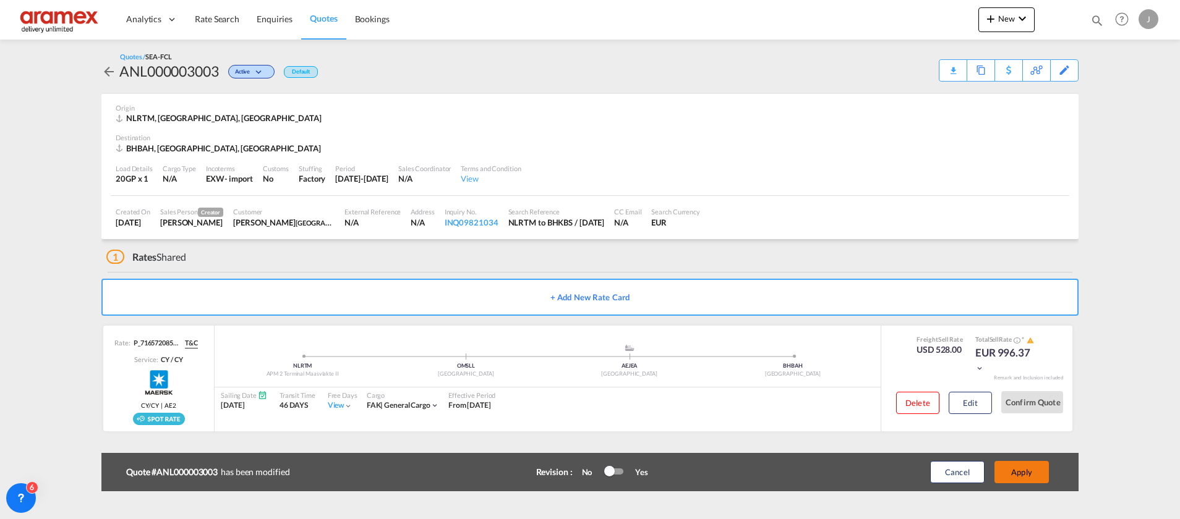
click at [1027, 469] on button "Apply" at bounding box center [1021, 472] width 54 height 22
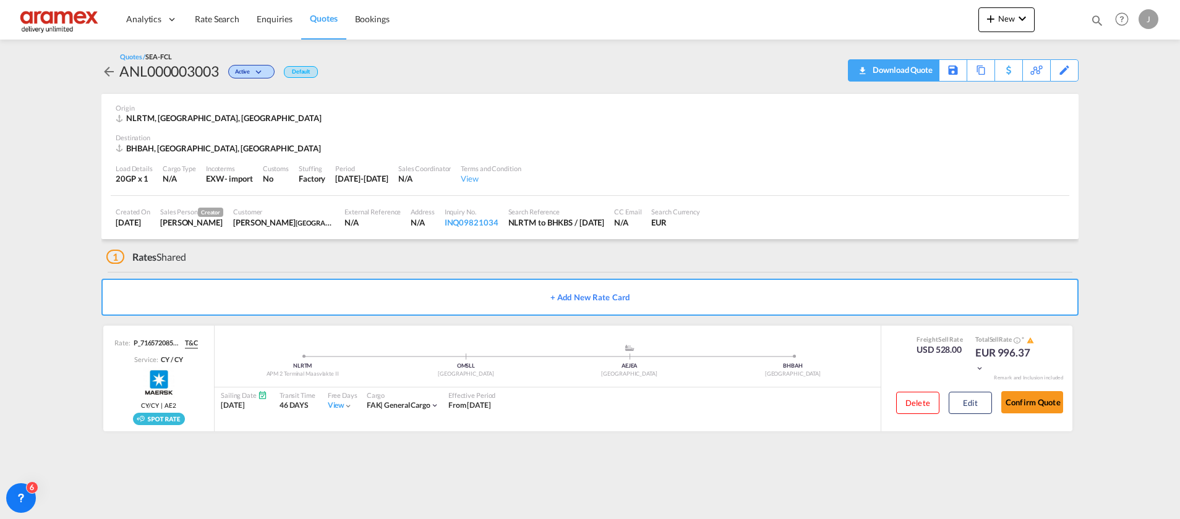
click at [918, 73] on div "Download Quote" at bounding box center [900, 70] width 63 height 20
click at [900, 67] on div "Download Quote" at bounding box center [900, 70] width 63 height 20
click at [323, 19] on span "Quotes" at bounding box center [323, 18] width 27 height 11
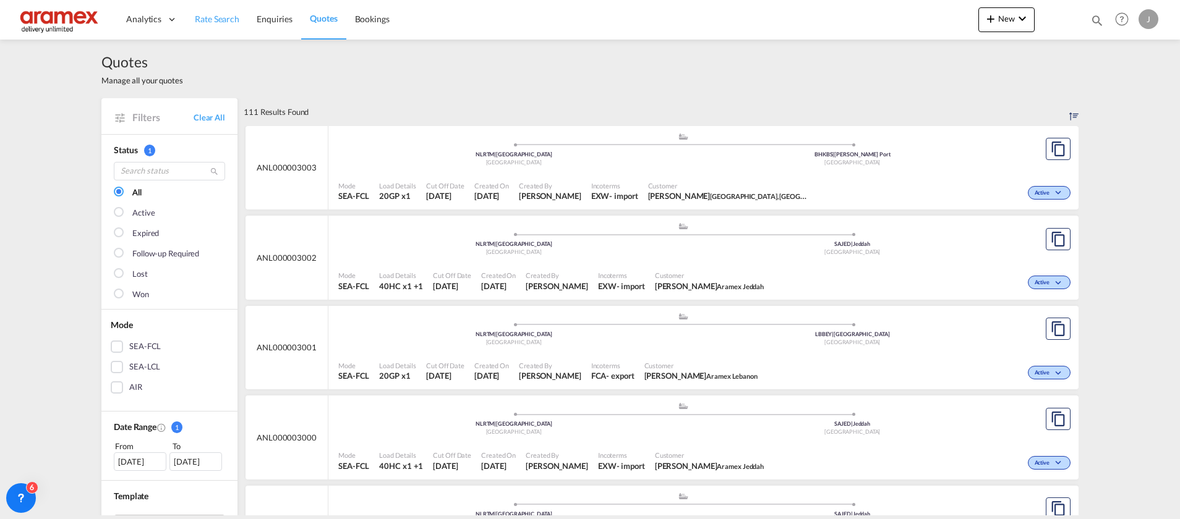
click at [213, 23] on span "Rate Search" at bounding box center [217, 19] width 45 height 11
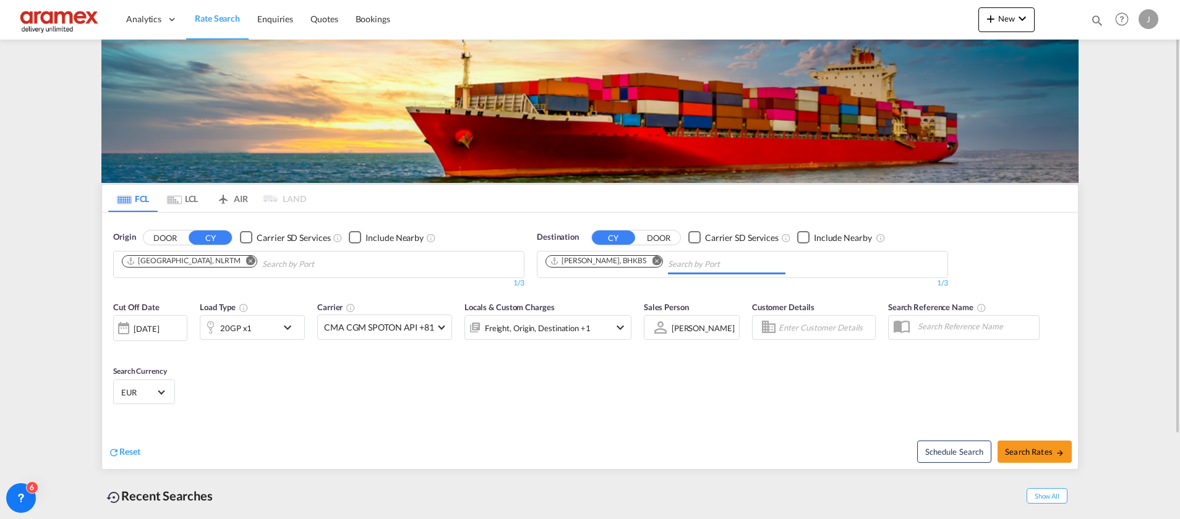
click at [661, 261] on md-icon "Remove" at bounding box center [656, 260] width 9 height 9
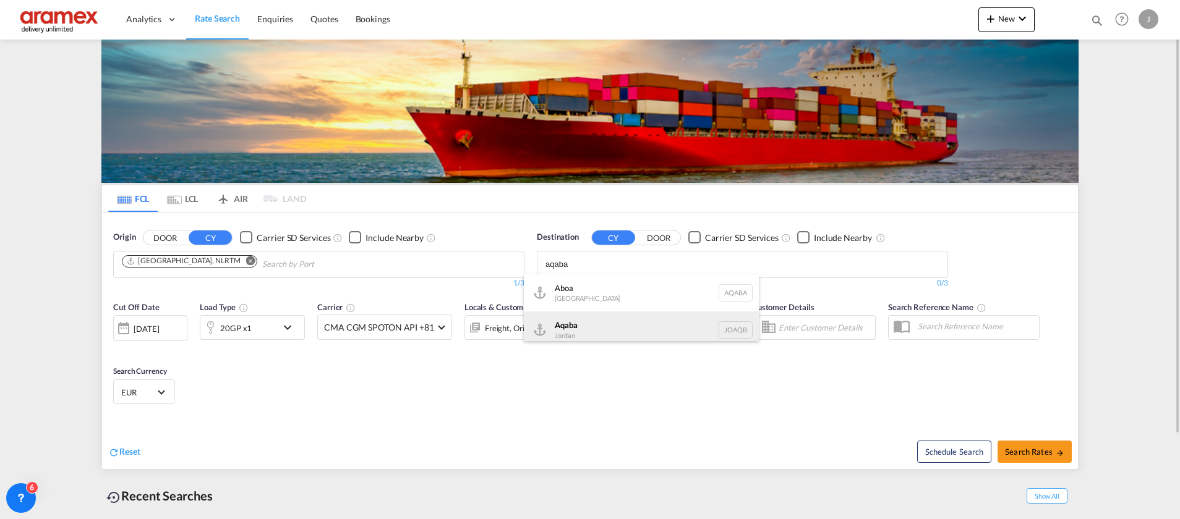
type input "aqaba"
click at [616, 337] on div "Aqaba Jordan JOAQB" at bounding box center [641, 330] width 235 height 37
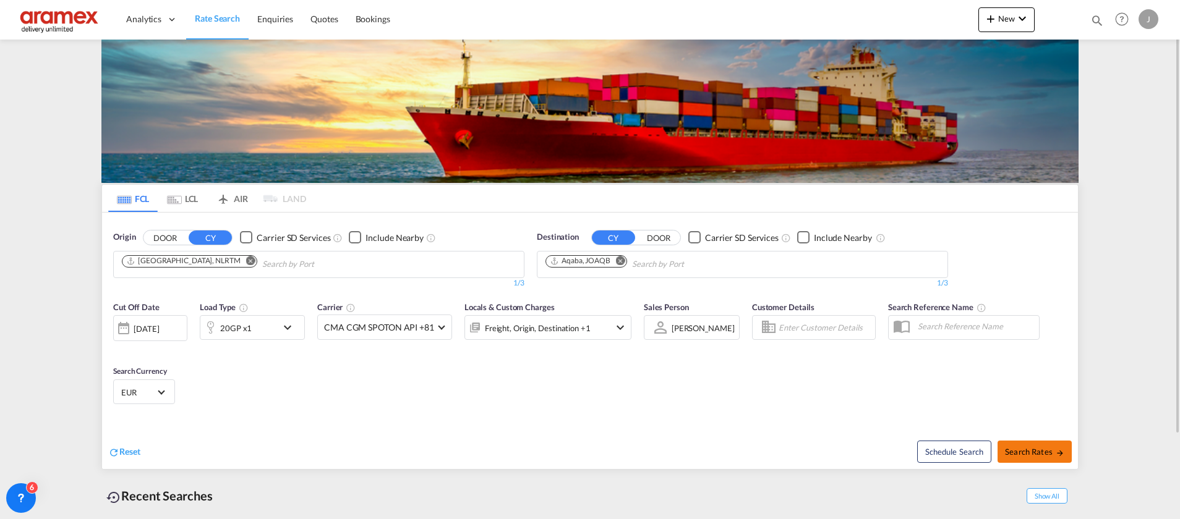
click at [1026, 454] on span "Search Rates" at bounding box center [1034, 452] width 59 height 10
type input "NLRTM to JOAQB / [DATE]"
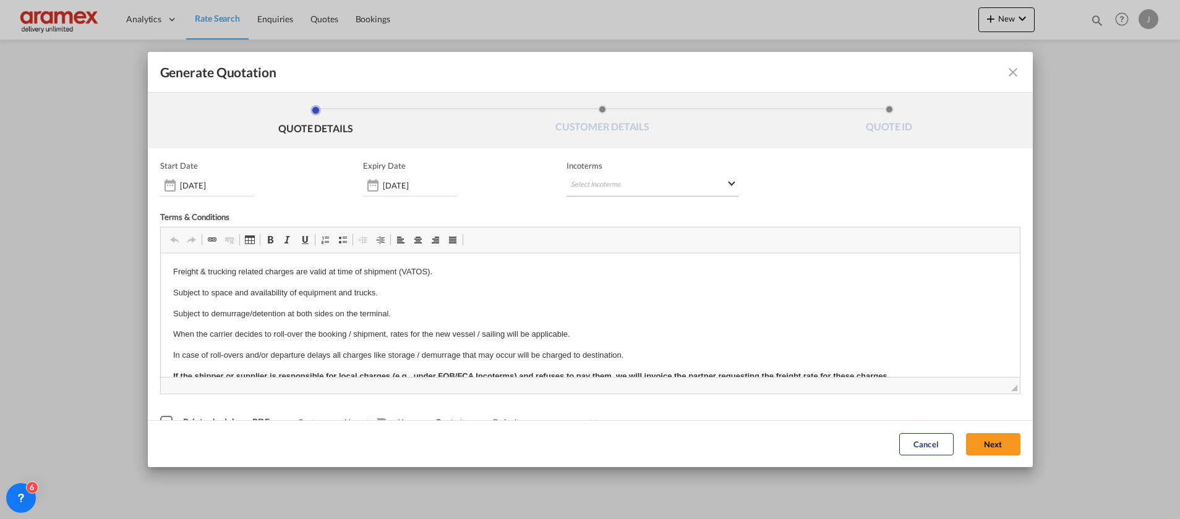
click at [596, 179] on md-select "Select Incoterms FOB - export Free on Board DPU - export Delivery at Place Unlo…" at bounding box center [652, 185] width 172 height 22
click at [599, 215] on input "search" at bounding box center [625, 210] width 114 height 11
type input "exw"
drag, startPoint x: 613, startPoint y: 236, endPoint x: 626, endPoint y: 237, distance: 13.0
click at [613, 235] on div "EXW - import" at bounding box center [629, 233] width 117 height 10
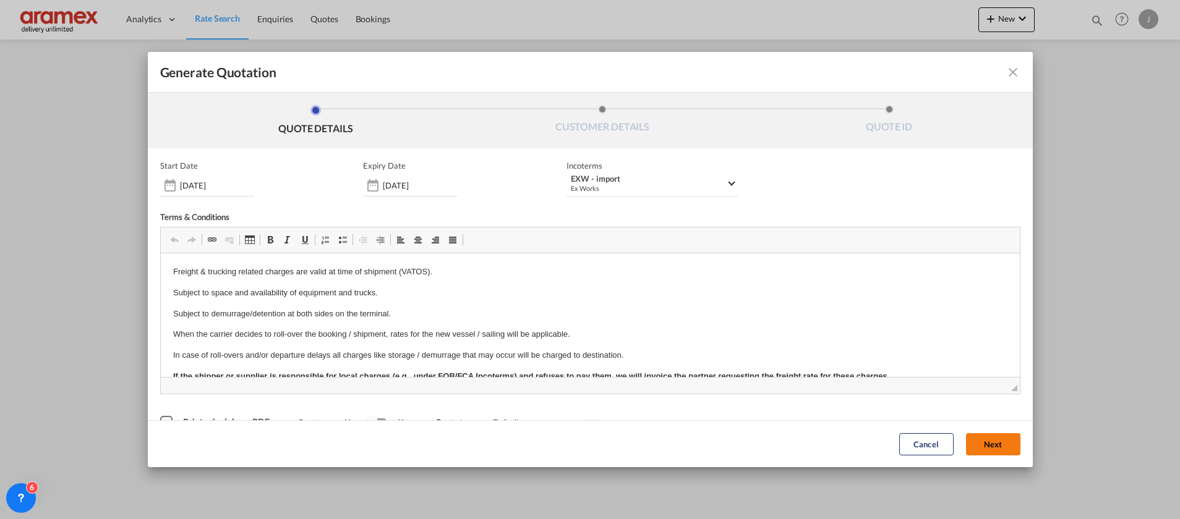
drag, startPoint x: 958, startPoint y: 426, endPoint x: 981, endPoint y: 435, distance: 24.5
click at [959, 427] on div "Cancel Next" at bounding box center [590, 443] width 885 height 47
click at [990, 440] on button "Next" at bounding box center [993, 444] width 54 height 22
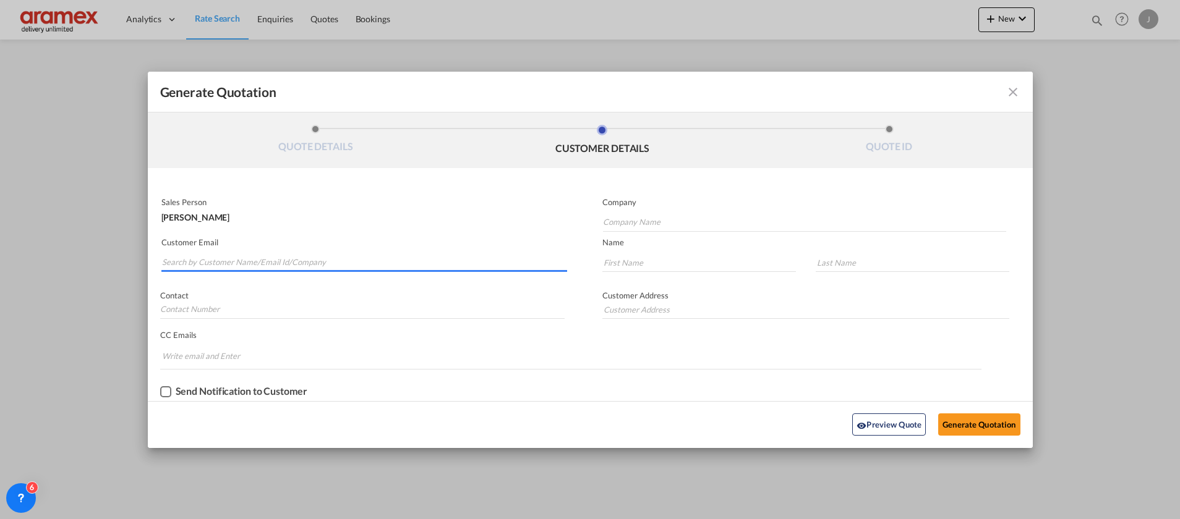
click at [305, 258] on input "Search by Customer Name/Email Id/Company" at bounding box center [364, 263] width 405 height 19
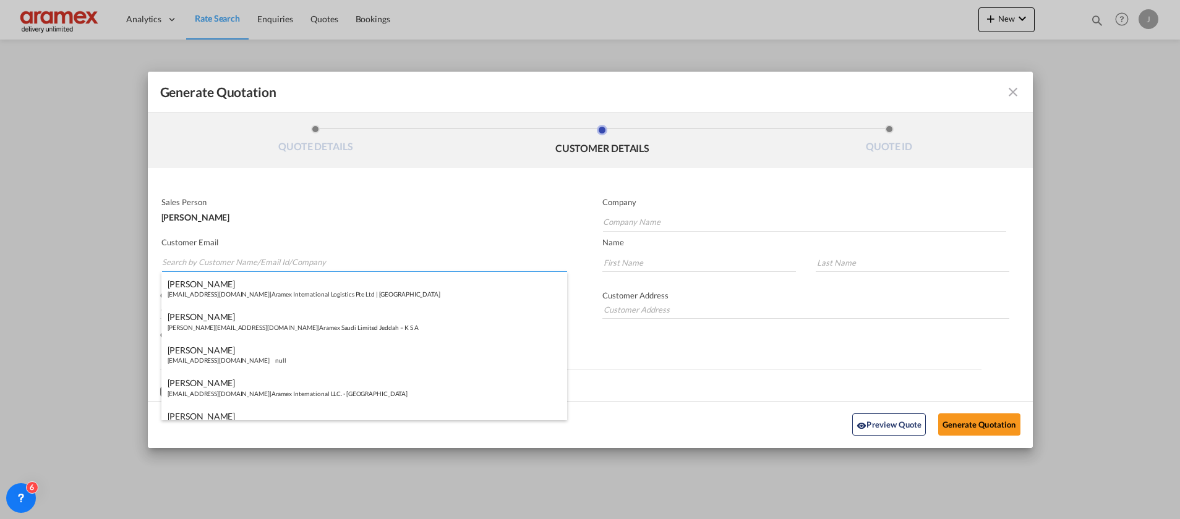
paste input "[PERSON_NAME]"
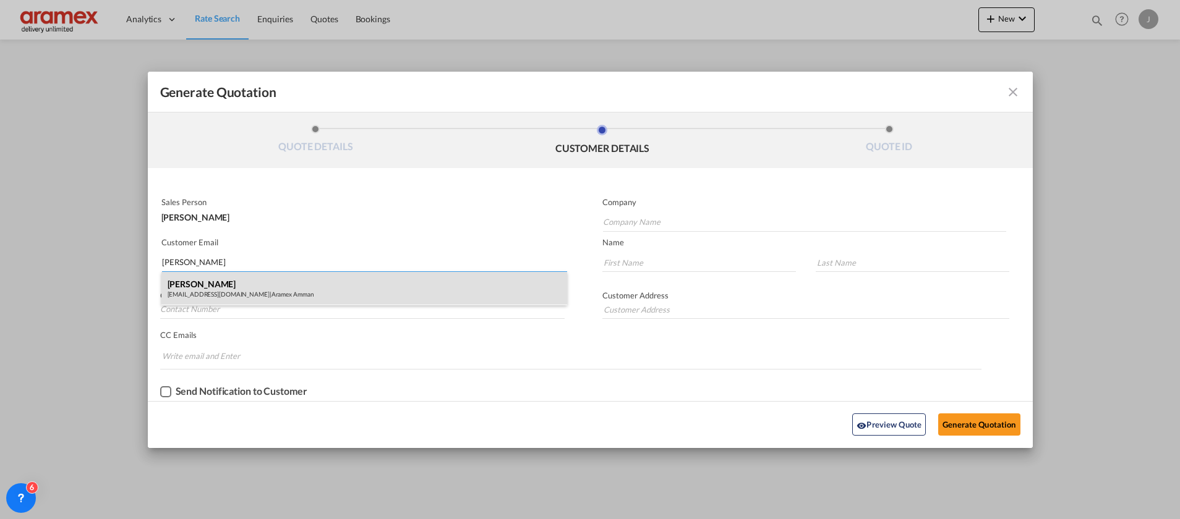
type input "[PERSON_NAME]"
click at [299, 289] on div "[PERSON_NAME] [EMAIL_ADDRESS][DOMAIN_NAME] | Aramex Amman" at bounding box center [364, 288] width 406 height 33
type input "Aramex Amman"
type input "[EMAIL_ADDRESS][DOMAIN_NAME]"
type input "Yanal"
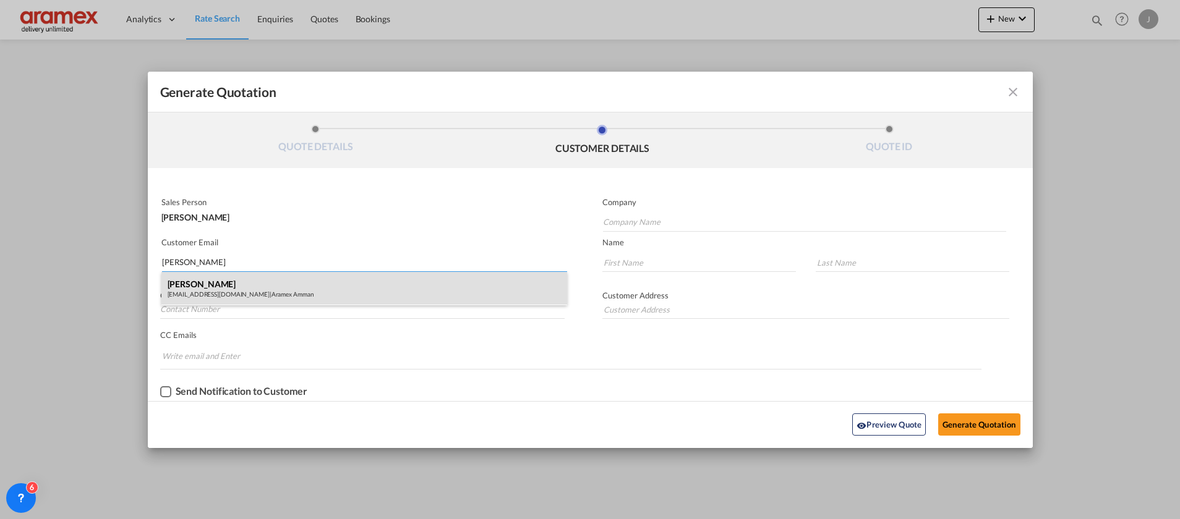
type input "[PERSON_NAME]"
type input "[GEOGRAPHIC_DATA] , [GEOGRAPHIC_DATA]"
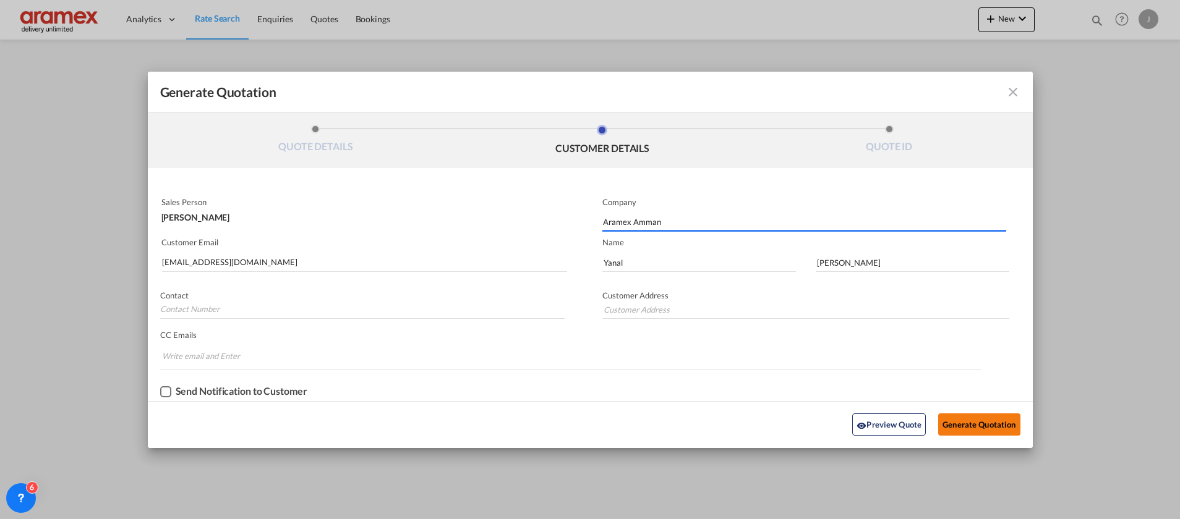
click at [973, 425] on button "Generate Quotation" at bounding box center [979, 425] width 82 height 22
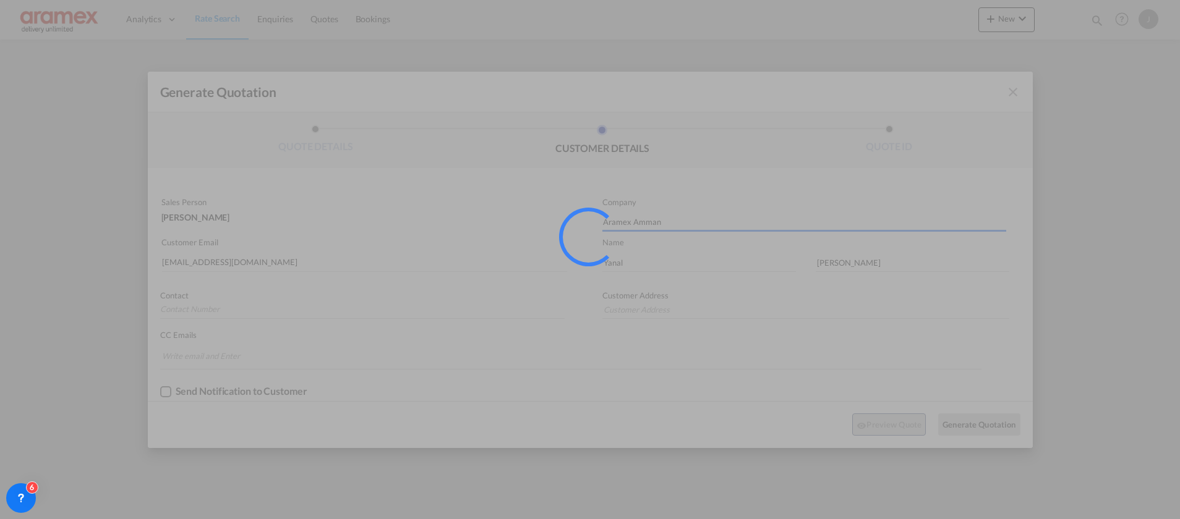
type input "[GEOGRAPHIC_DATA] , [GEOGRAPHIC_DATA]"
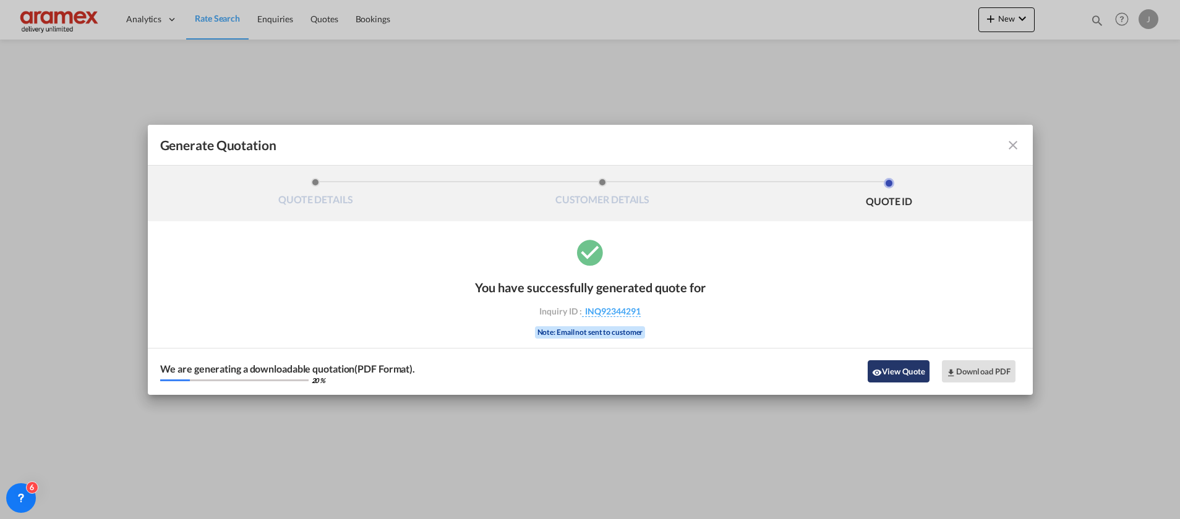
click at [891, 370] on button "View Quote" at bounding box center [899, 371] width 62 height 22
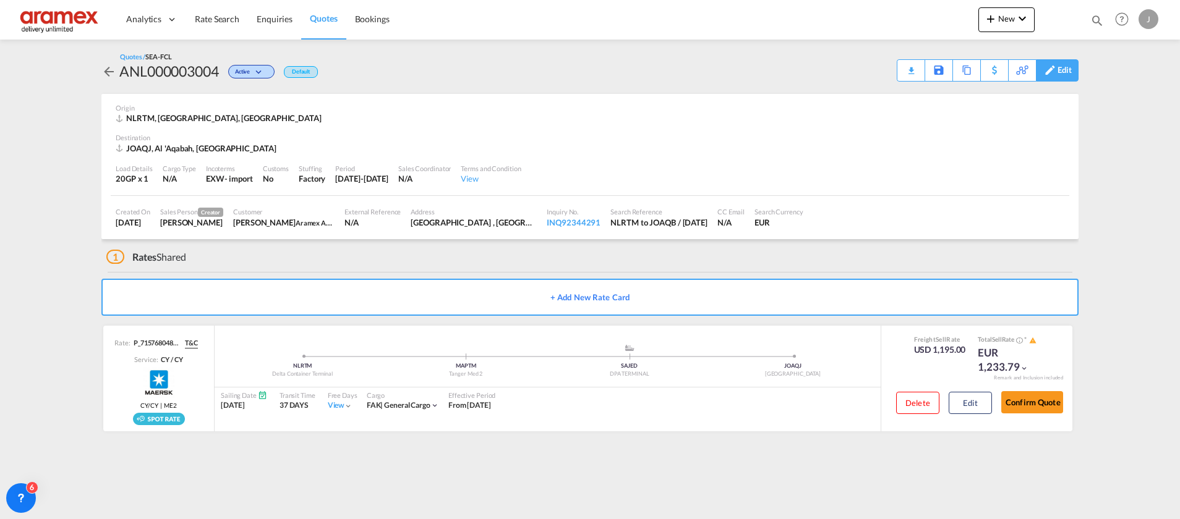
click at [1064, 67] on div "Edit" at bounding box center [1064, 70] width 14 height 21
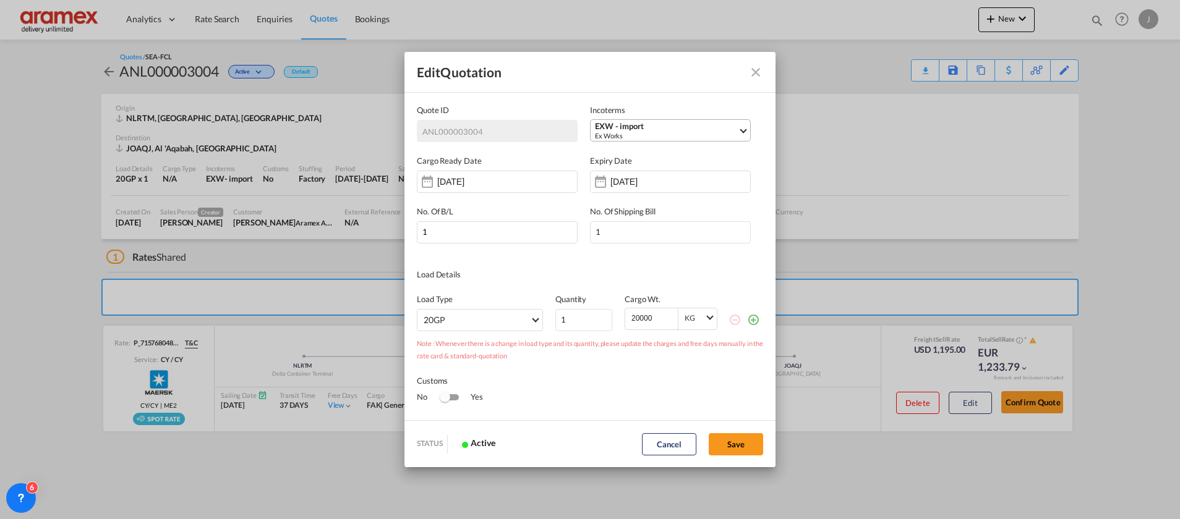
click at [663, 122] on div "EXW - import" at bounding box center [666, 126] width 143 height 9
click at [631, 151] on input "search" at bounding box center [659, 155] width 137 height 11
type input "FOB"
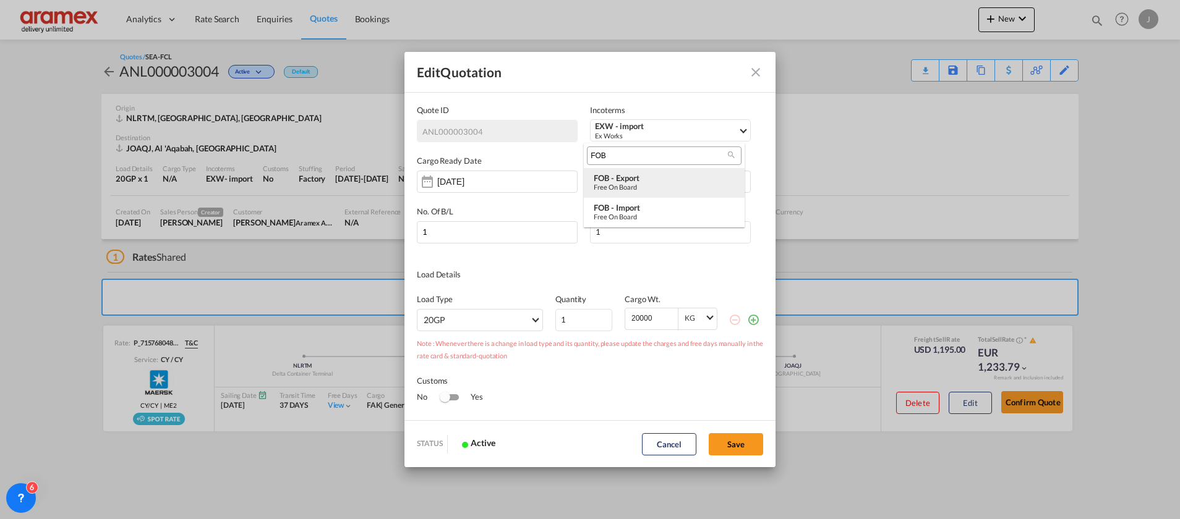
drag, startPoint x: 639, startPoint y: 185, endPoint x: 715, endPoint y: 220, distance: 84.4
click at [639, 184] on div "Free on Board" at bounding box center [664, 187] width 141 height 8
drag, startPoint x: 734, startPoint y: 438, endPoint x: 756, endPoint y: 438, distance: 22.3
click at [735, 438] on button "Save" at bounding box center [736, 444] width 54 height 22
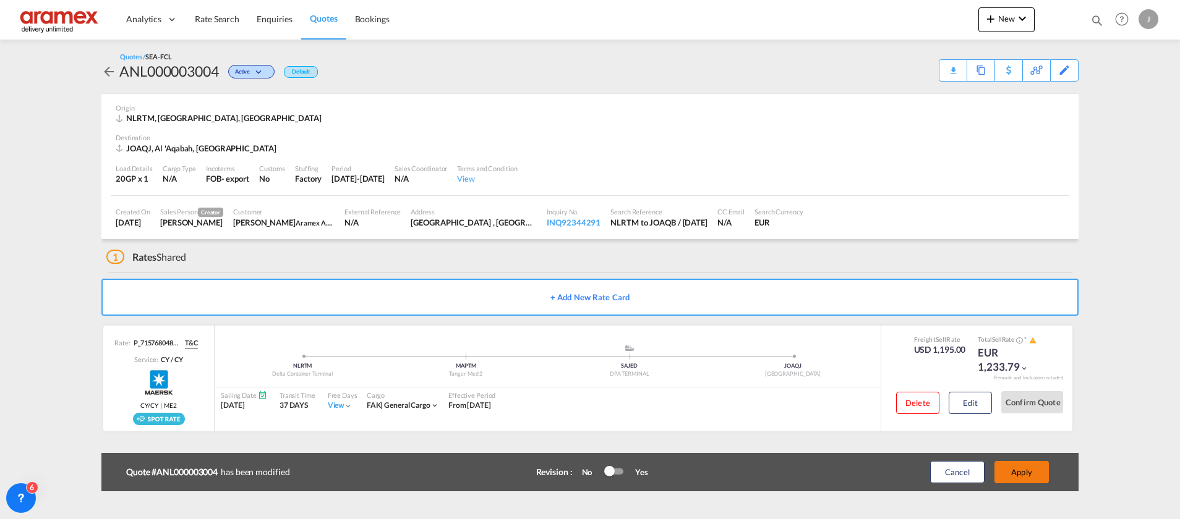
click at [1036, 470] on button "Apply" at bounding box center [1021, 472] width 54 height 22
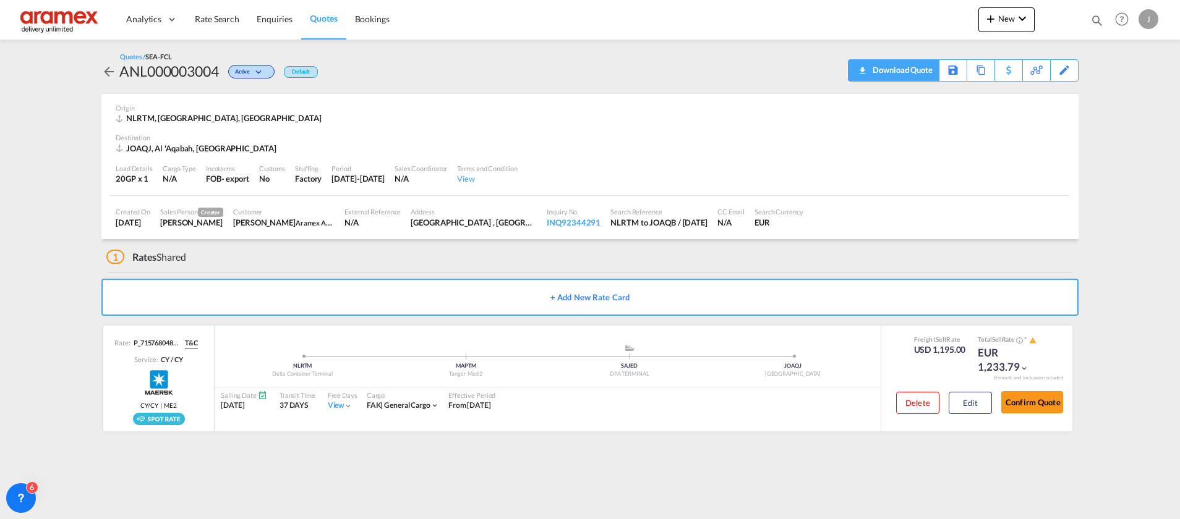
click at [894, 69] on div "Download Quote" at bounding box center [900, 70] width 63 height 20
click at [975, 398] on button "Edit" at bounding box center [970, 403] width 43 height 22
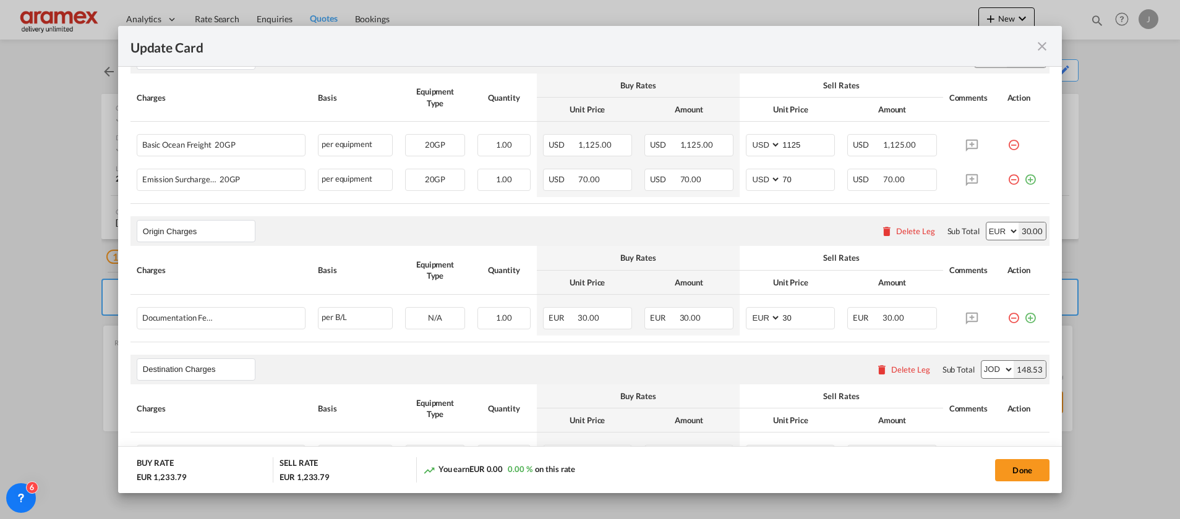
scroll to position [371, 0]
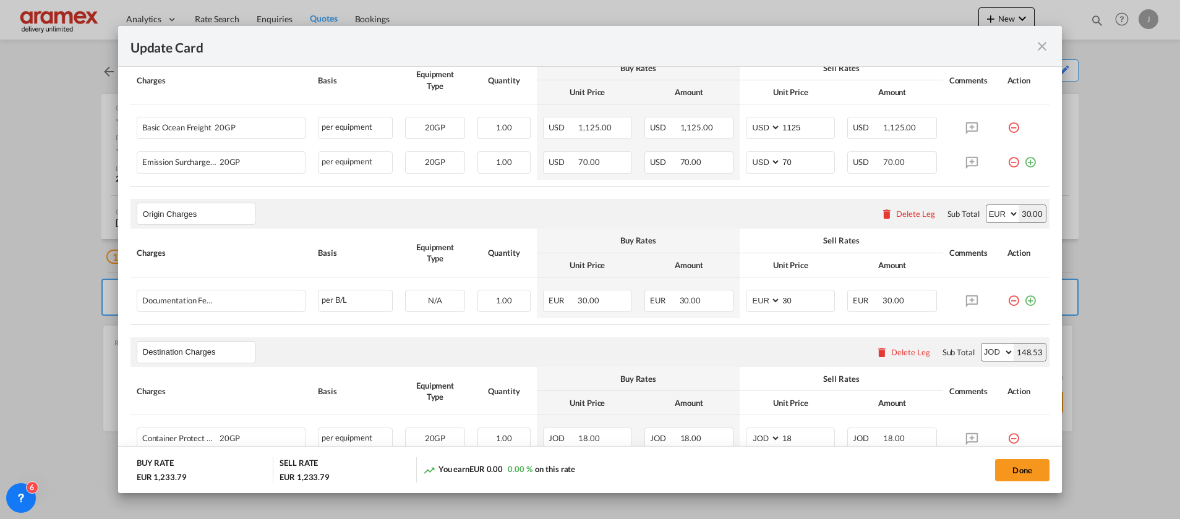
click at [897, 218] on div "Delete Leg" at bounding box center [915, 214] width 39 height 10
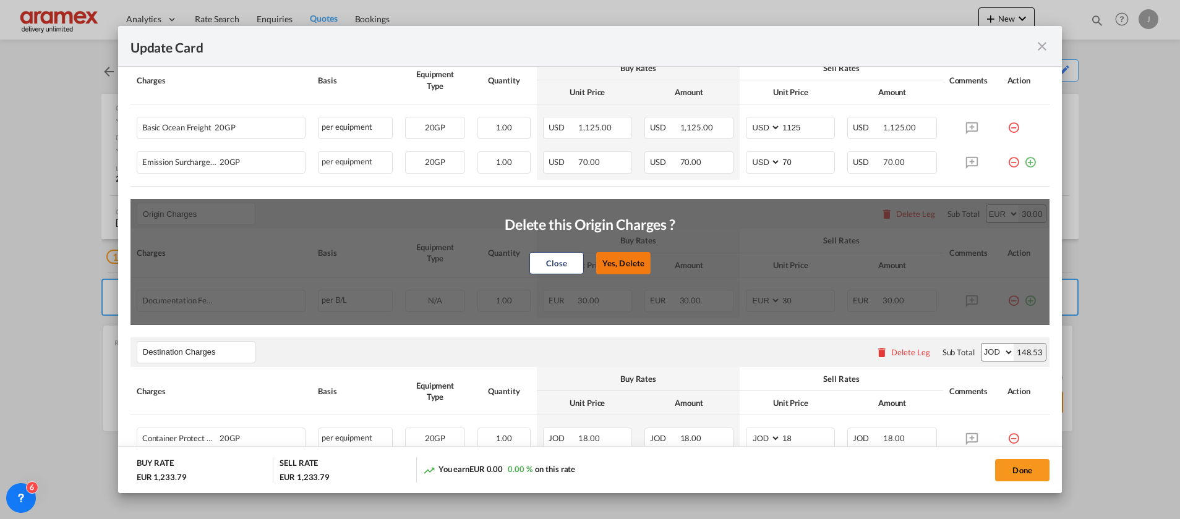
click at [624, 265] on button "Yes, Delete" at bounding box center [623, 263] width 54 height 22
type input "Destination Charges"
select select "string:JOD"
type input "18"
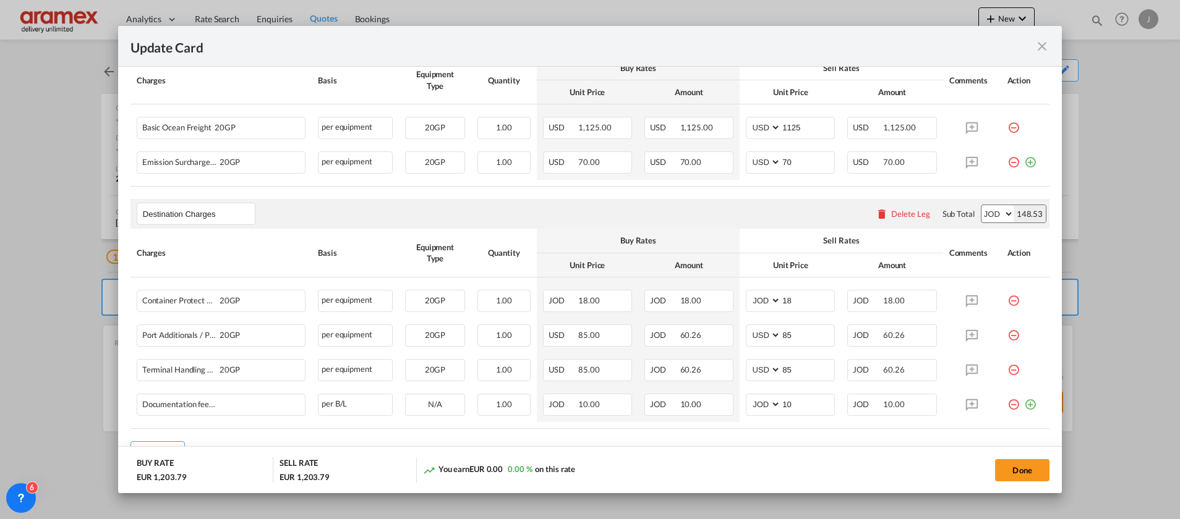
drag, startPoint x: 894, startPoint y: 213, endPoint x: 884, endPoint y: 221, distance: 13.2
click at [895, 213] on div "Delete Leg" at bounding box center [910, 214] width 39 height 10
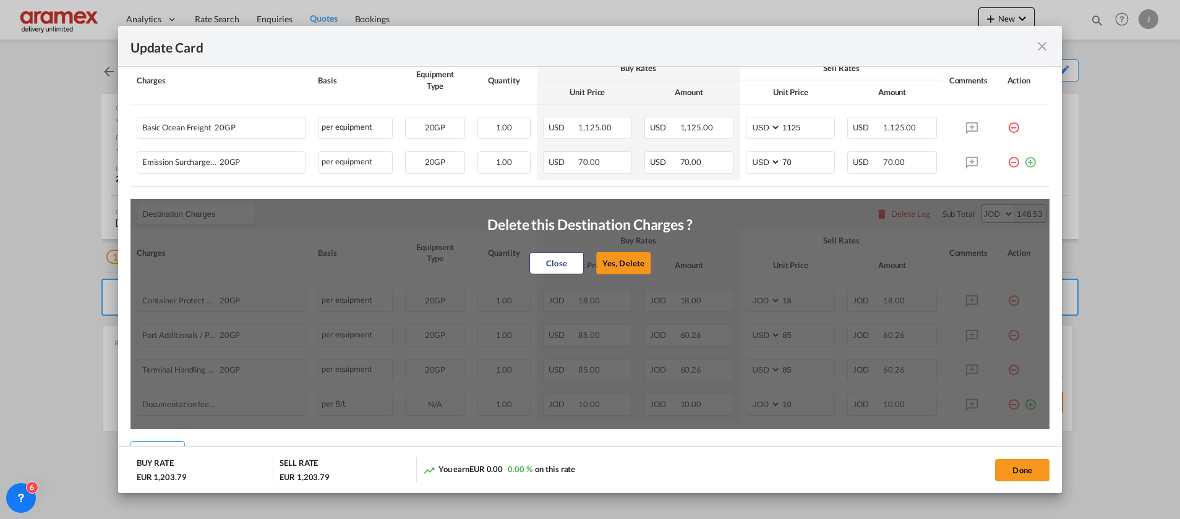
click at [615, 255] on button "Yes, Delete" at bounding box center [623, 263] width 54 height 22
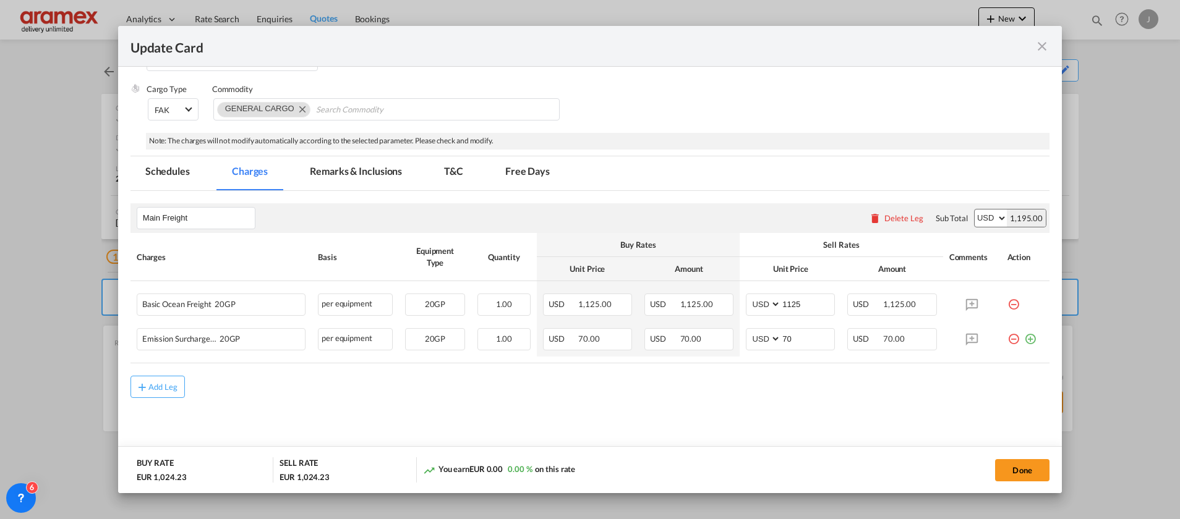
scroll to position [194, 0]
click at [1025, 470] on button "Done" at bounding box center [1022, 470] width 54 height 22
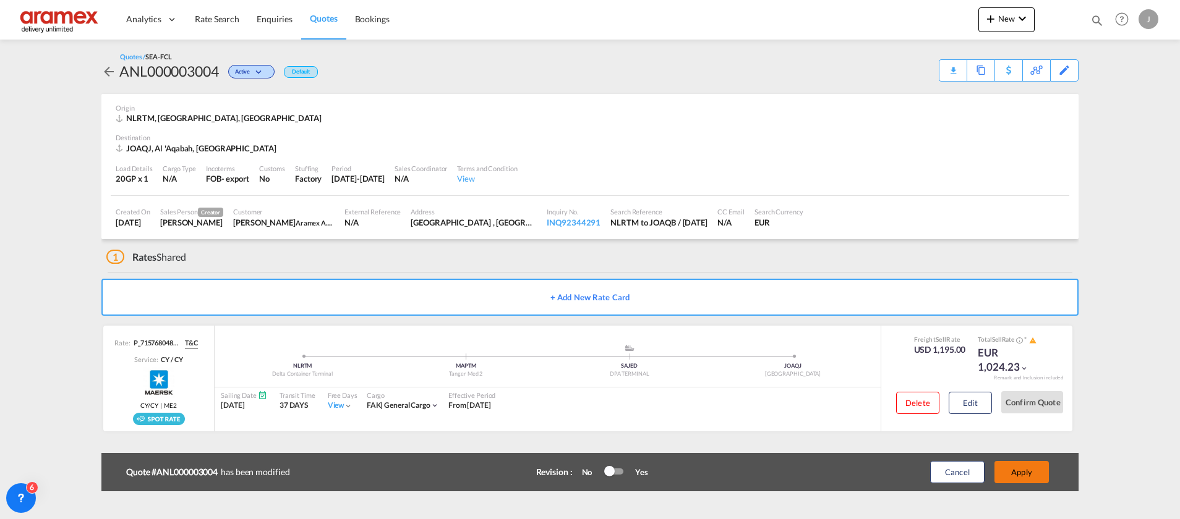
click at [1030, 471] on button "Apply" at bounding box center [1021, 472] width 54 height 22
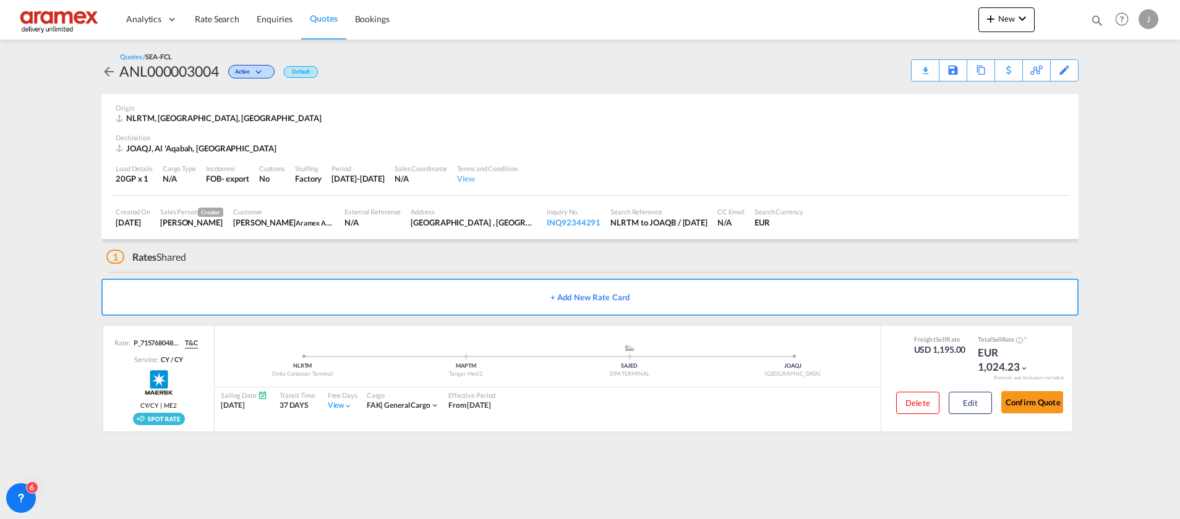
click at [0, 0] on div "Download Quote" at bounding box center [0, 0] width 0 height 0
